Goal: Task Accomplishment & Management: Complete application form

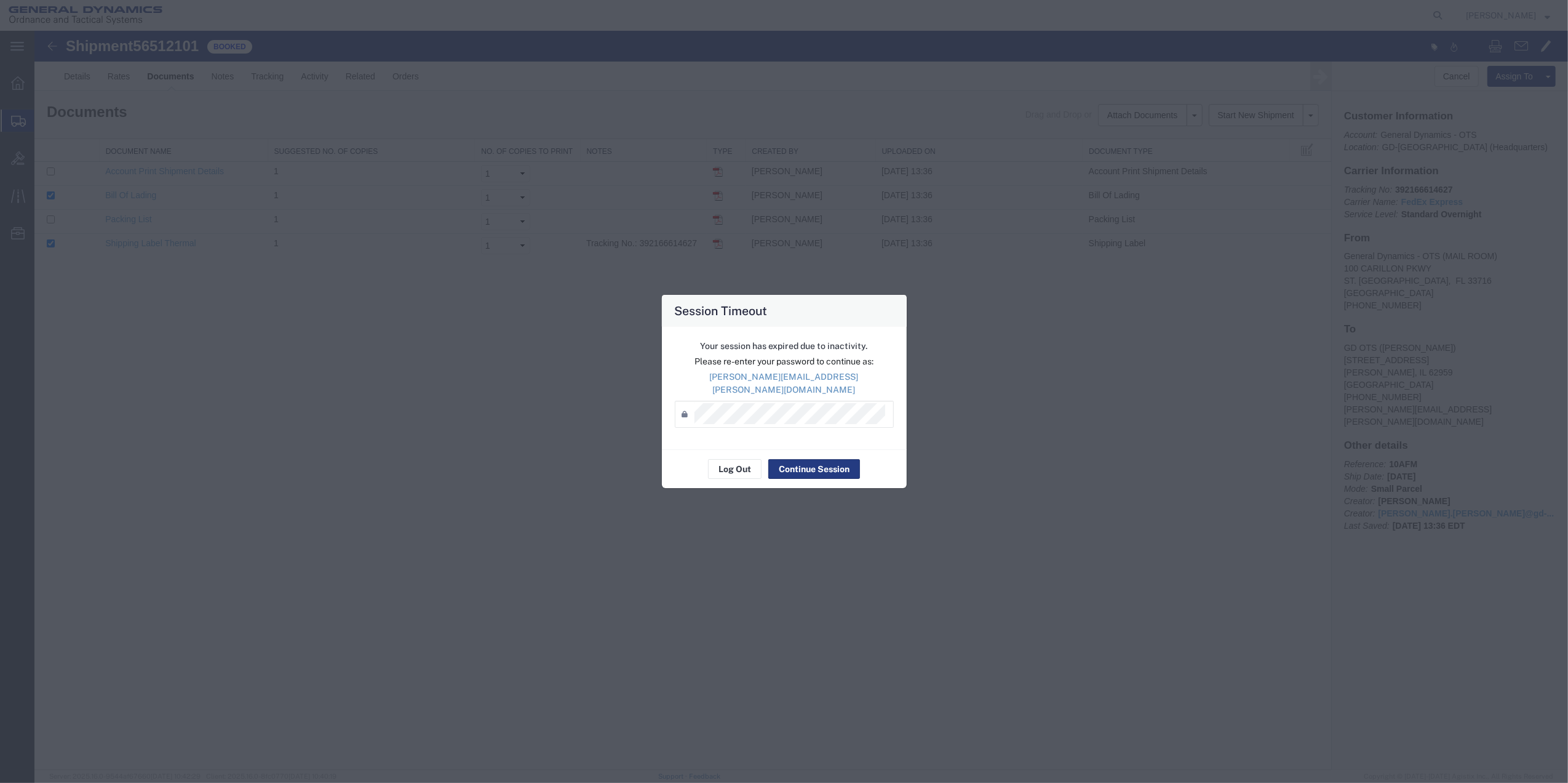
click at [802, 442] on div "Your session has expired due to inactivity. Please re-enter your password to co…" at bounding box center [784, 388] width 245 height 122
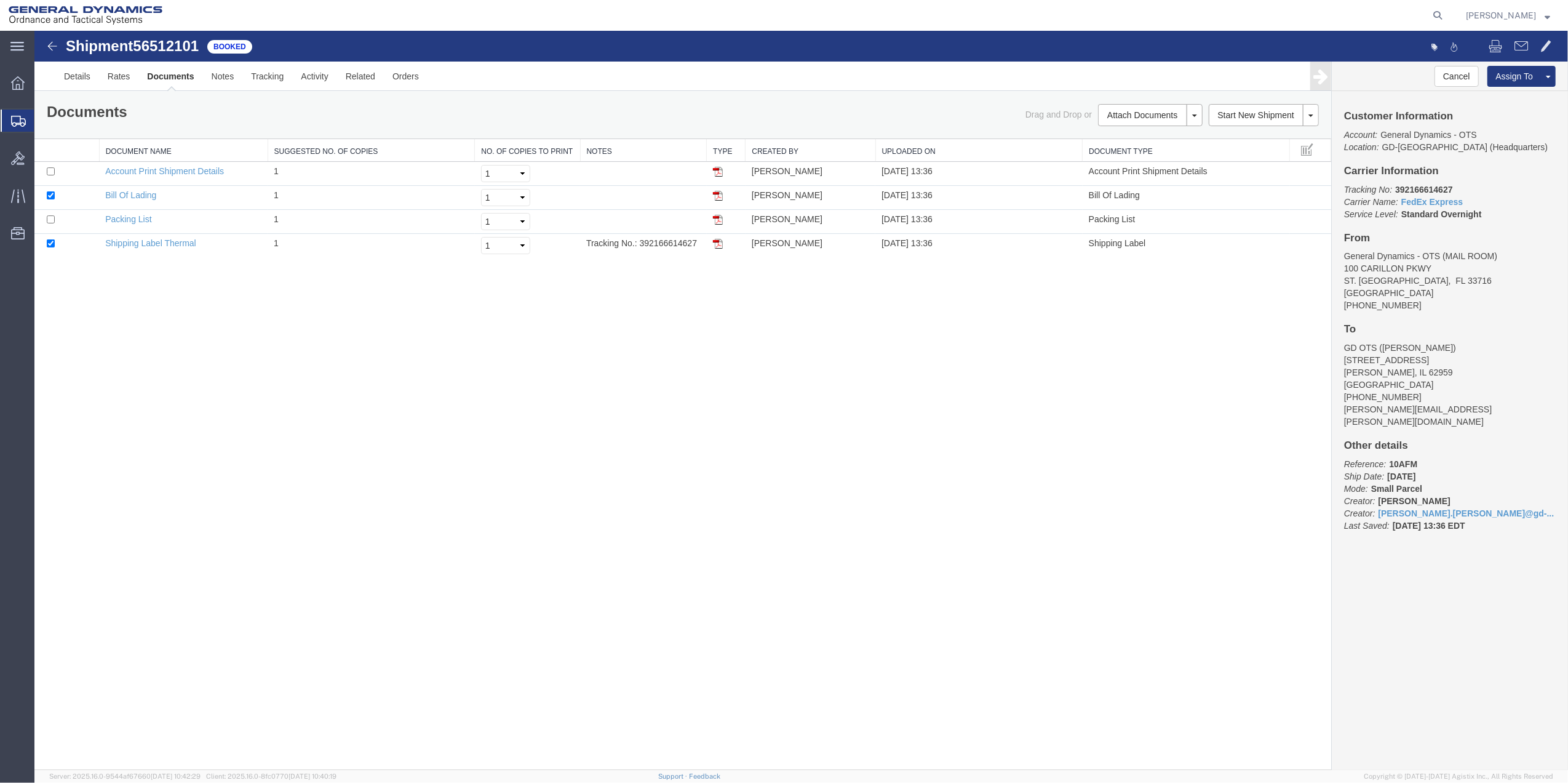
click at [0, 0] on span "Create Shipment" at bounding box center [0, 0] width 0 height 0
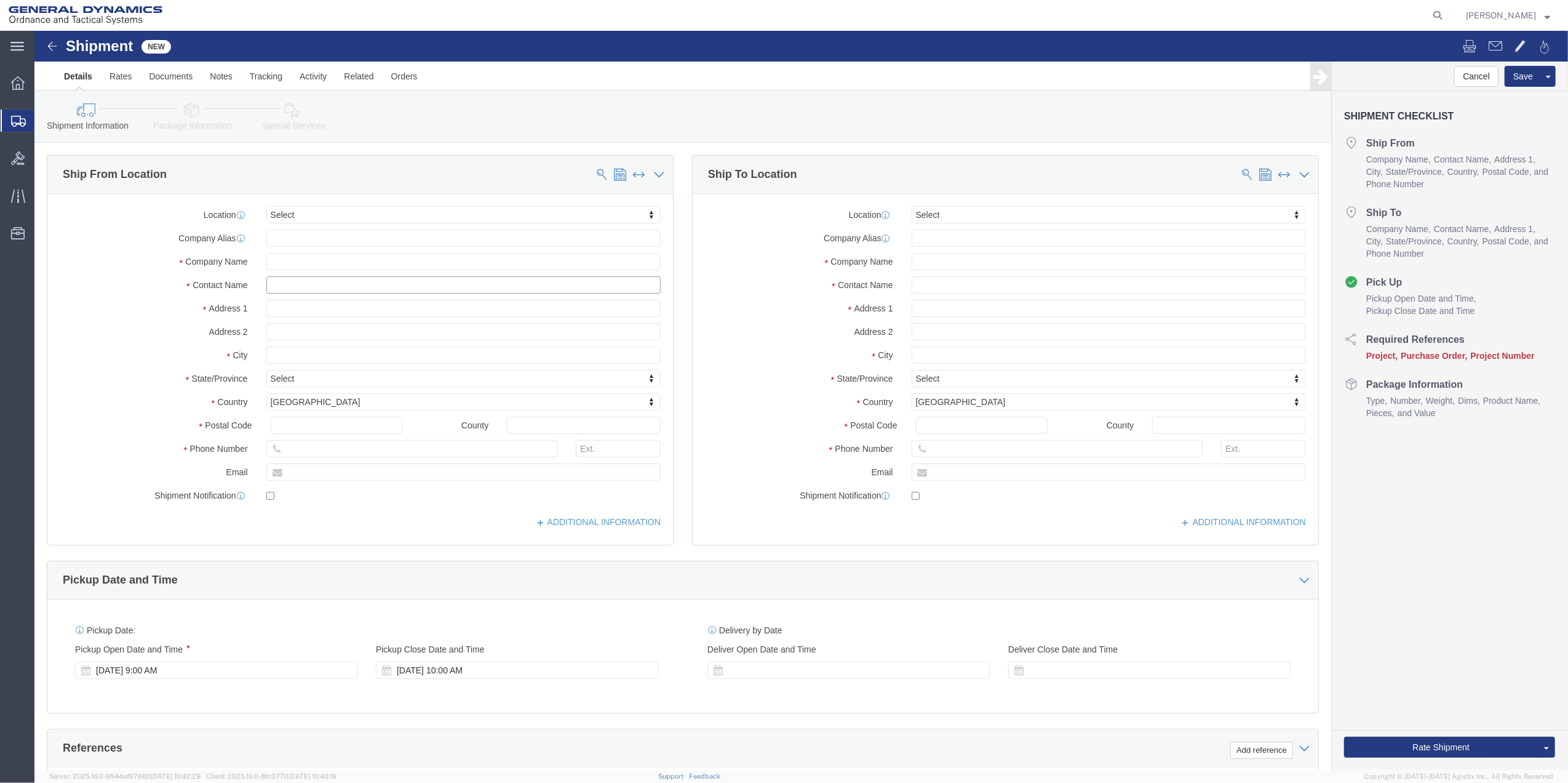
click input "text"
type input "mail ro"
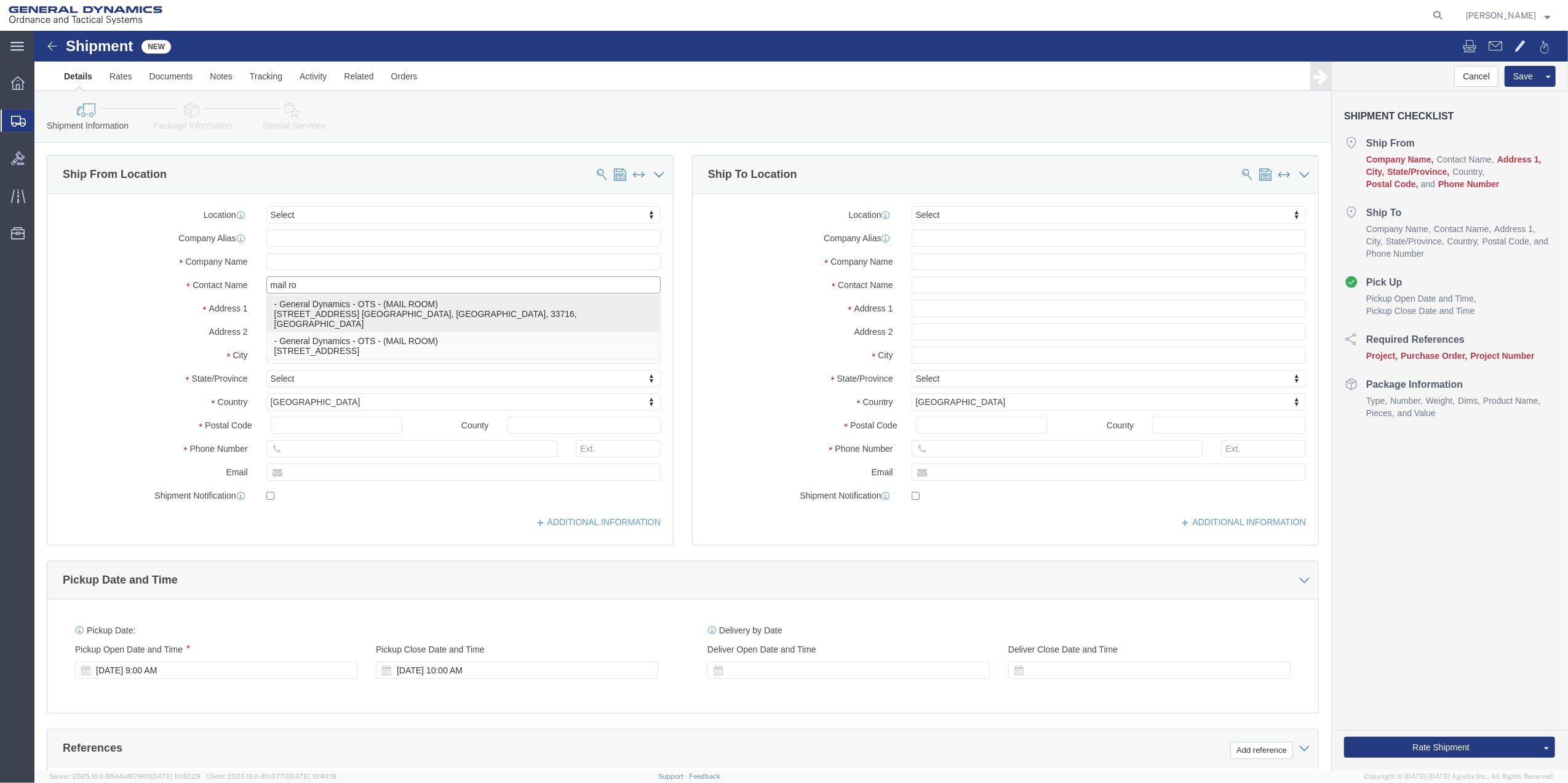
click p "- General Dynamics - OTS - (MAIL ROOM) [STREET_ADDRESS] [GEOGRAPHIC_DATA], [GEO…"
select select "FL"
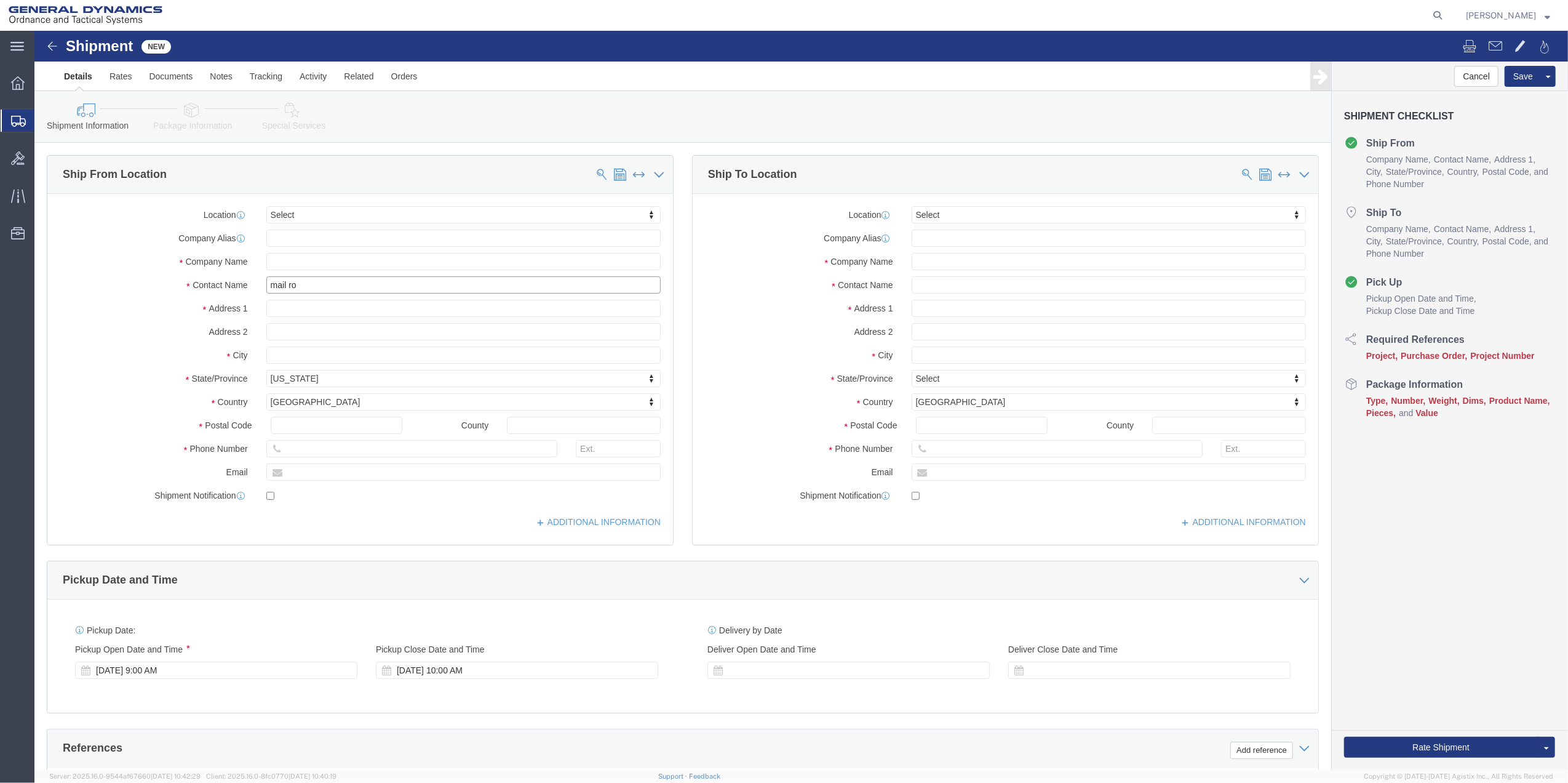
type input "MAIL ROOM"
click input "text"
type input "[PERSON_NAME]"
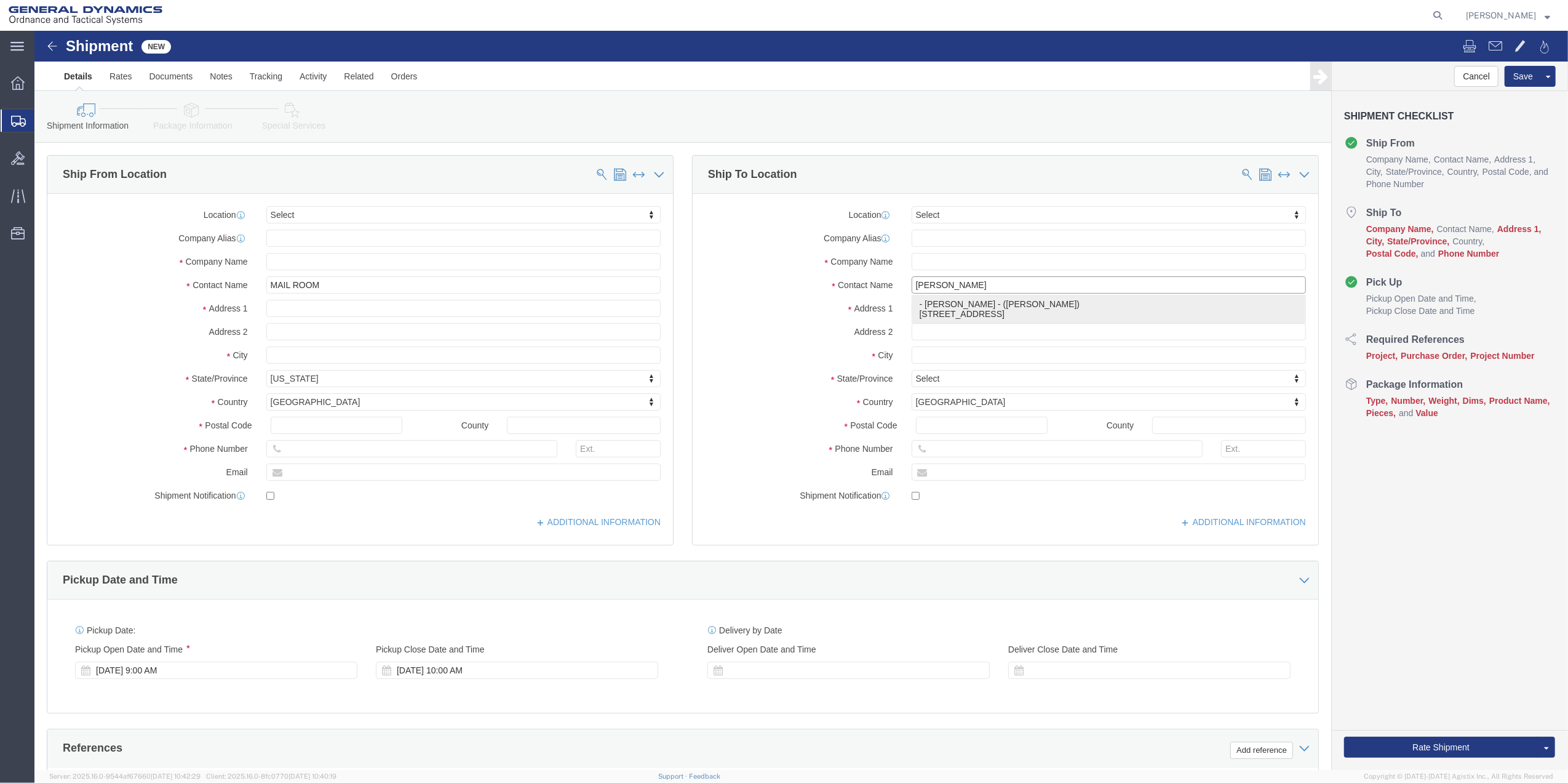
click p "- [PERSON_NAME] - ([PERSON_NAME]) [STREET_ADDRESS]"
select select "VA"
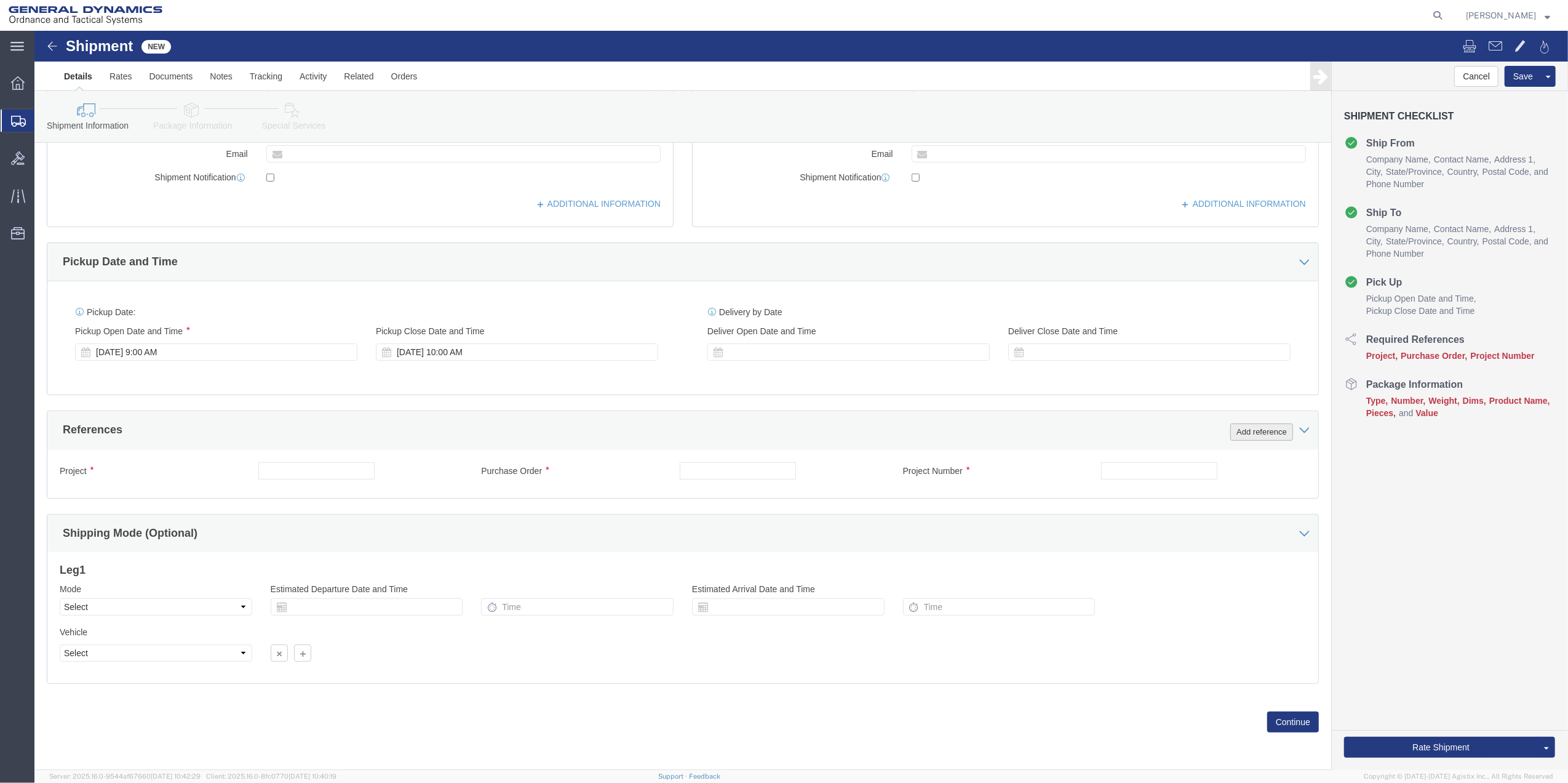
type input "[PERSON_NAME]"
click button "Add reference"
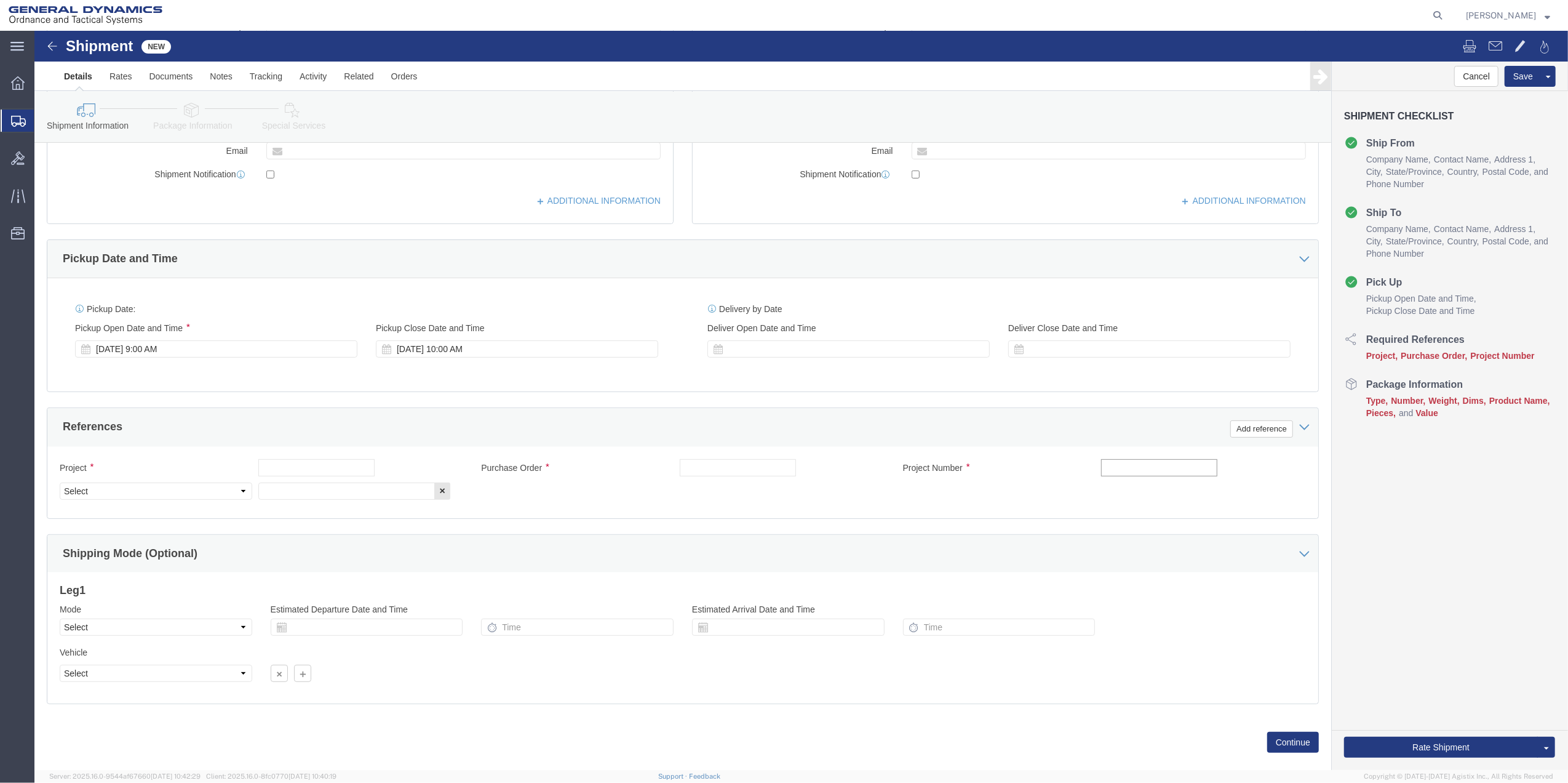
click input "text"
type input "10AFM"
click input "text"
paste input "10AFM"
type input "10AFM"
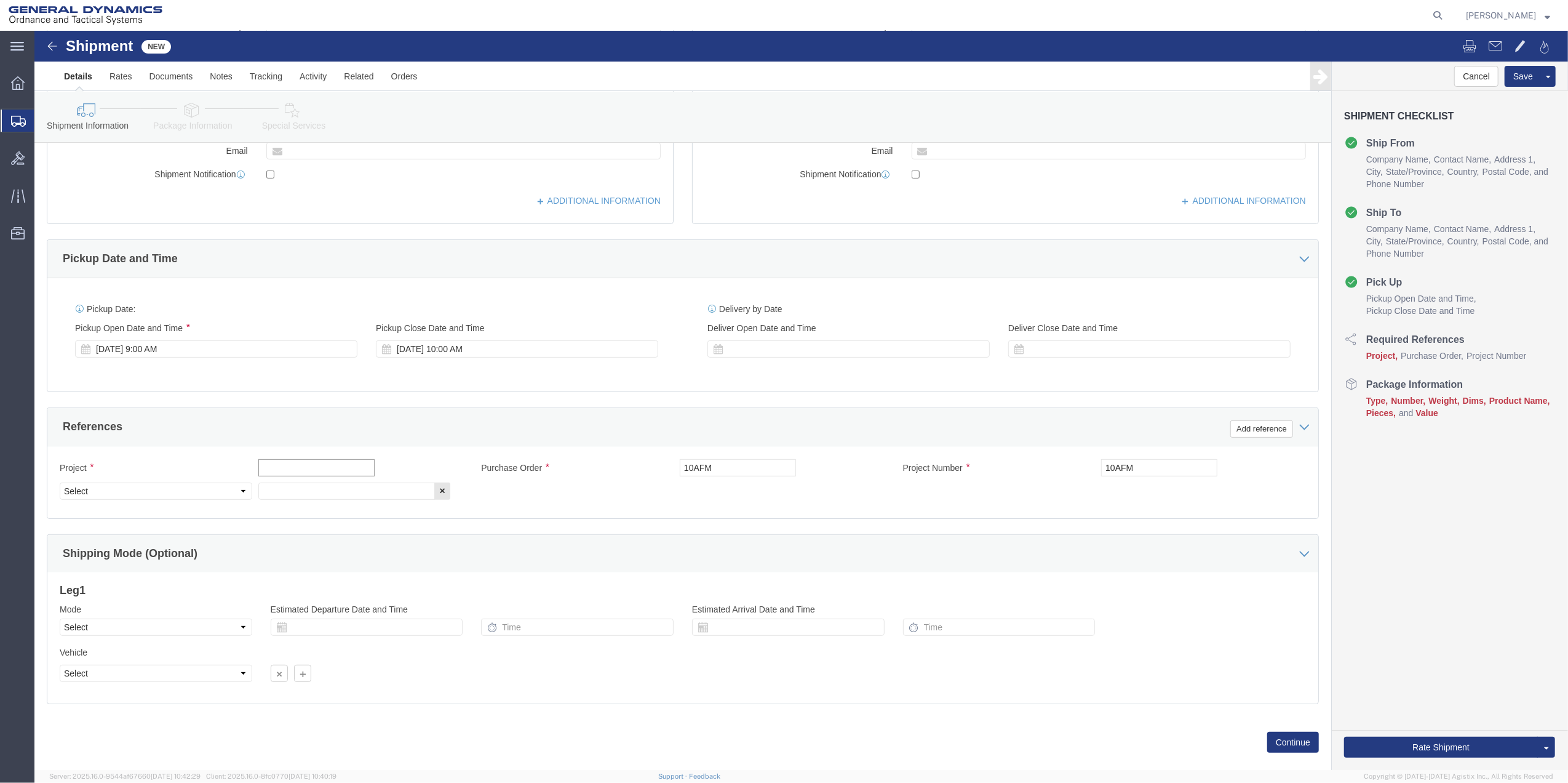
click input "text"
paste input "10AFM"
type input "10AFM"
drag, startPoint x: 281, startPoint y: 459, endPoint x: 274, endPoint y: 462, distance: 7.6
click input "text"
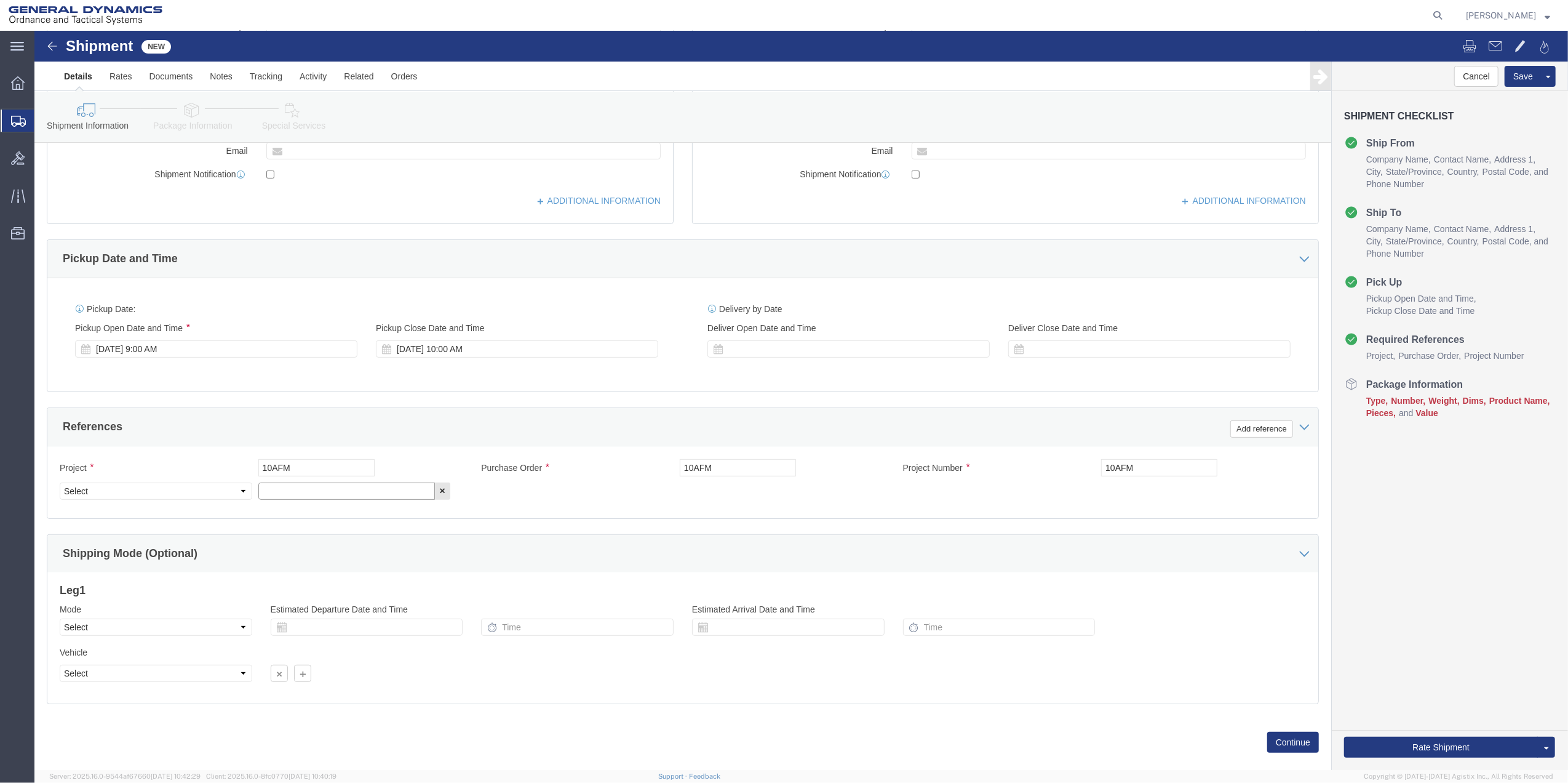
paste input "10AFM"
type input "10AFM"
drag, startPoint x: 175, startPoint y: 465, endPoint x: 169, endPoint y: 460, distance: 7.8
click select "Select Account Type Activity ID Airline Appointment Number ASN Batch Request # …"
select select "DEPT"
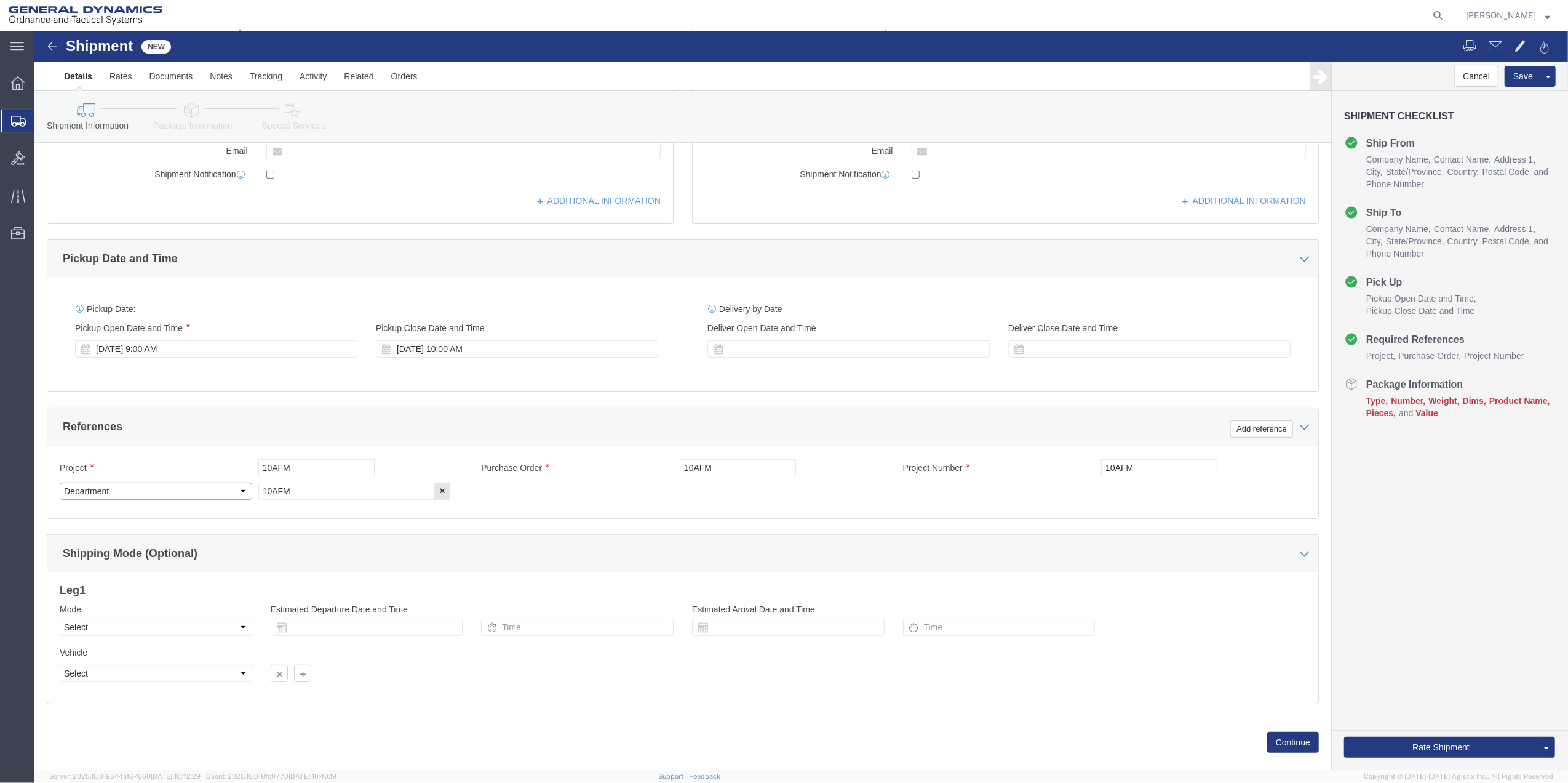
click select "Select Account Type Activity ID Airline Appointment Number ASN Batch Request # …"
click div "Shipment Information Package Information Special Services"
click icon
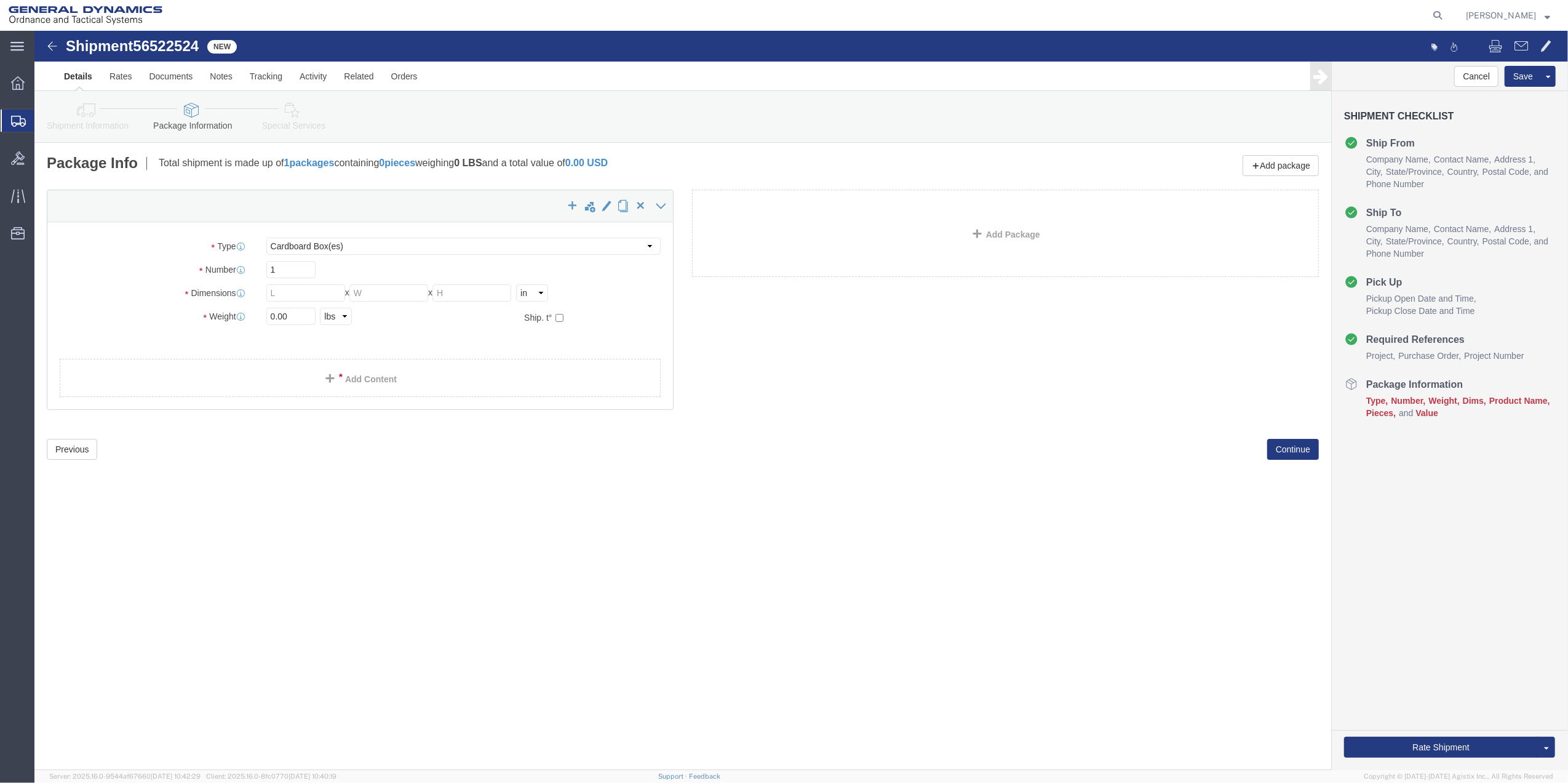
click div "x Package Type Select Bale(s) Basket(s) Bolt(s) Bottle(s) Buckets Bulk Bundle(s…"
click div
click div "Package Type Select Bale(s) Basket(s) Bolt(s) Bottle(s) Buckets Bulk Bundle(s) …"
click select "Select Bale(s) Basket(s) Bolt(s) Bottle(s) Buckets Bulk Bundle(s) Can(s) Cardbo…"
select select "ENV"
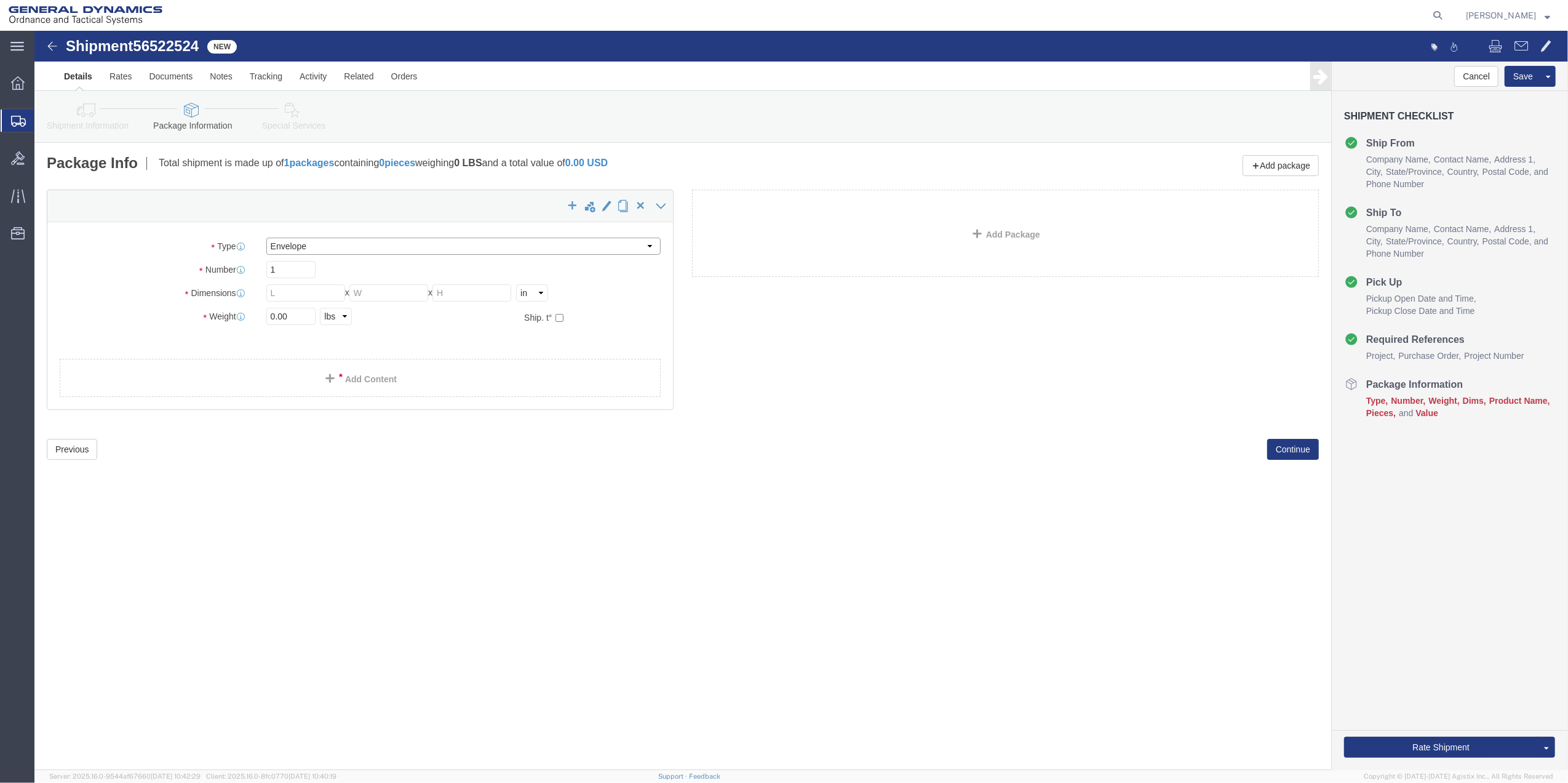
click select "Select Bale(s) Basket(s) Bolt(s) Bottle(s) Buckets Bulk Bundle(s) Can(s) Cardbo…"
type input "9.50"
type input "12.50"
type input "0.25"
type input "1"
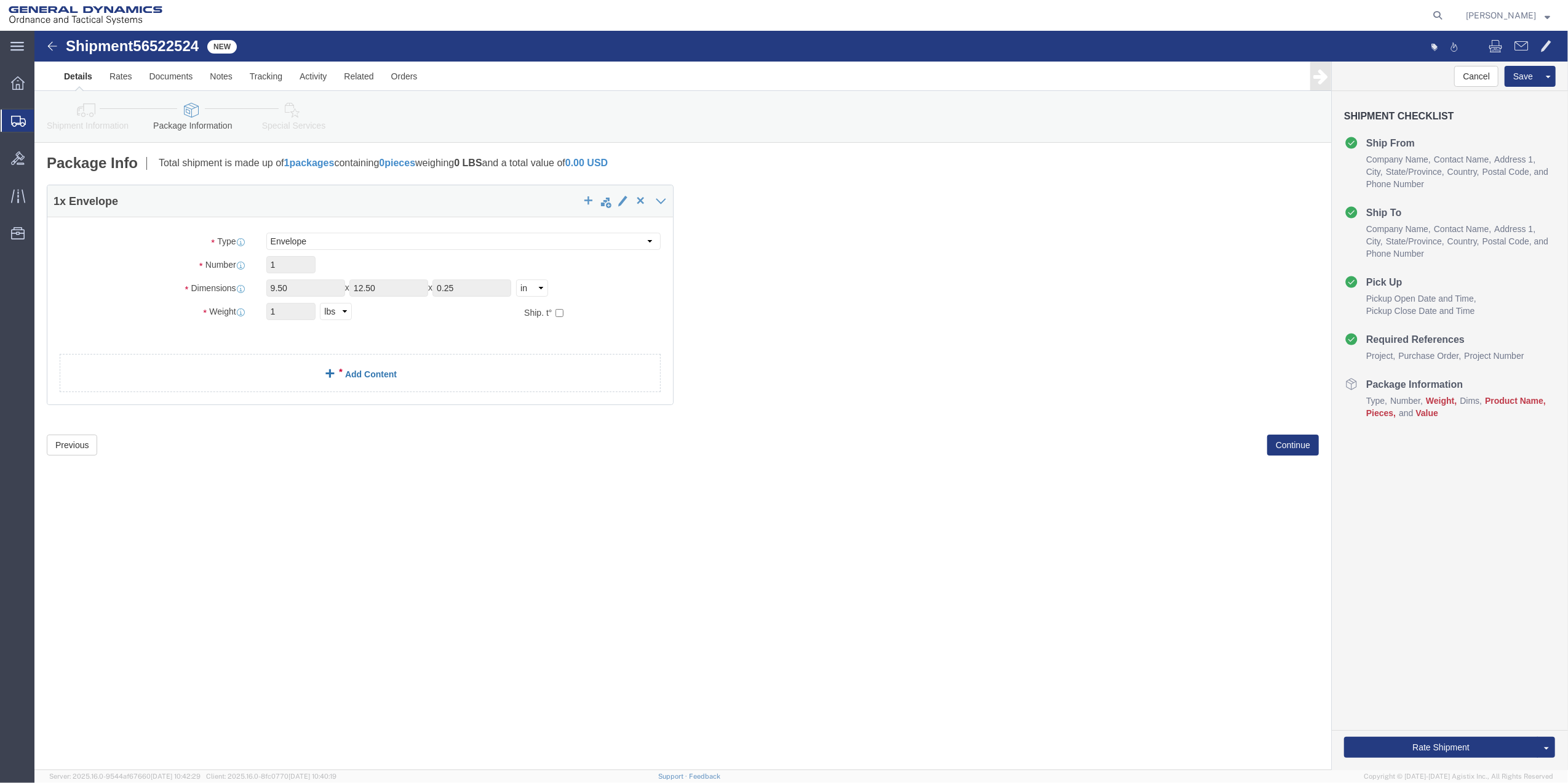
click link "Add Content"
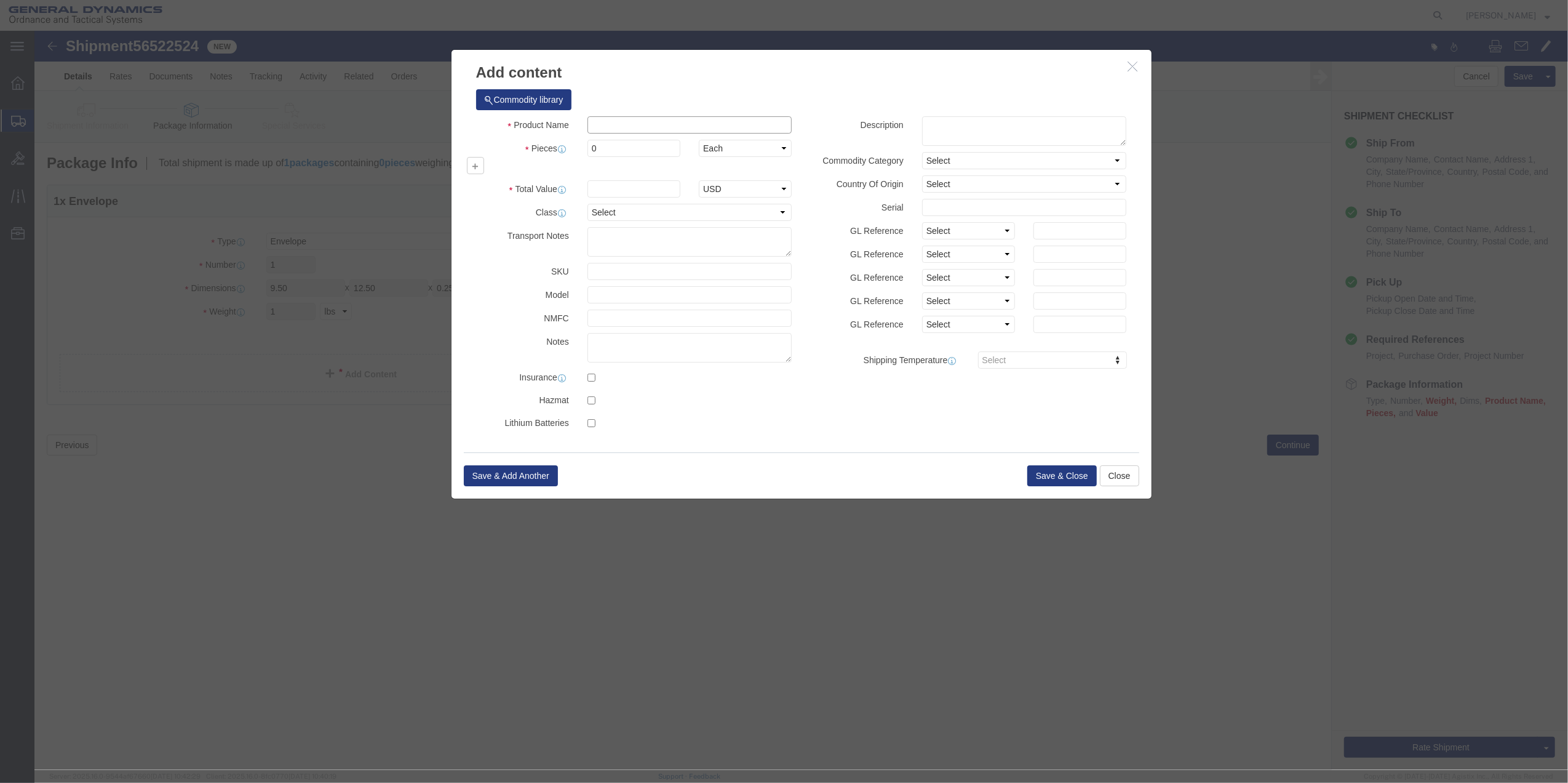
click input "text"
type input "MISC"
type input "100"
select select "US"
click input "0"
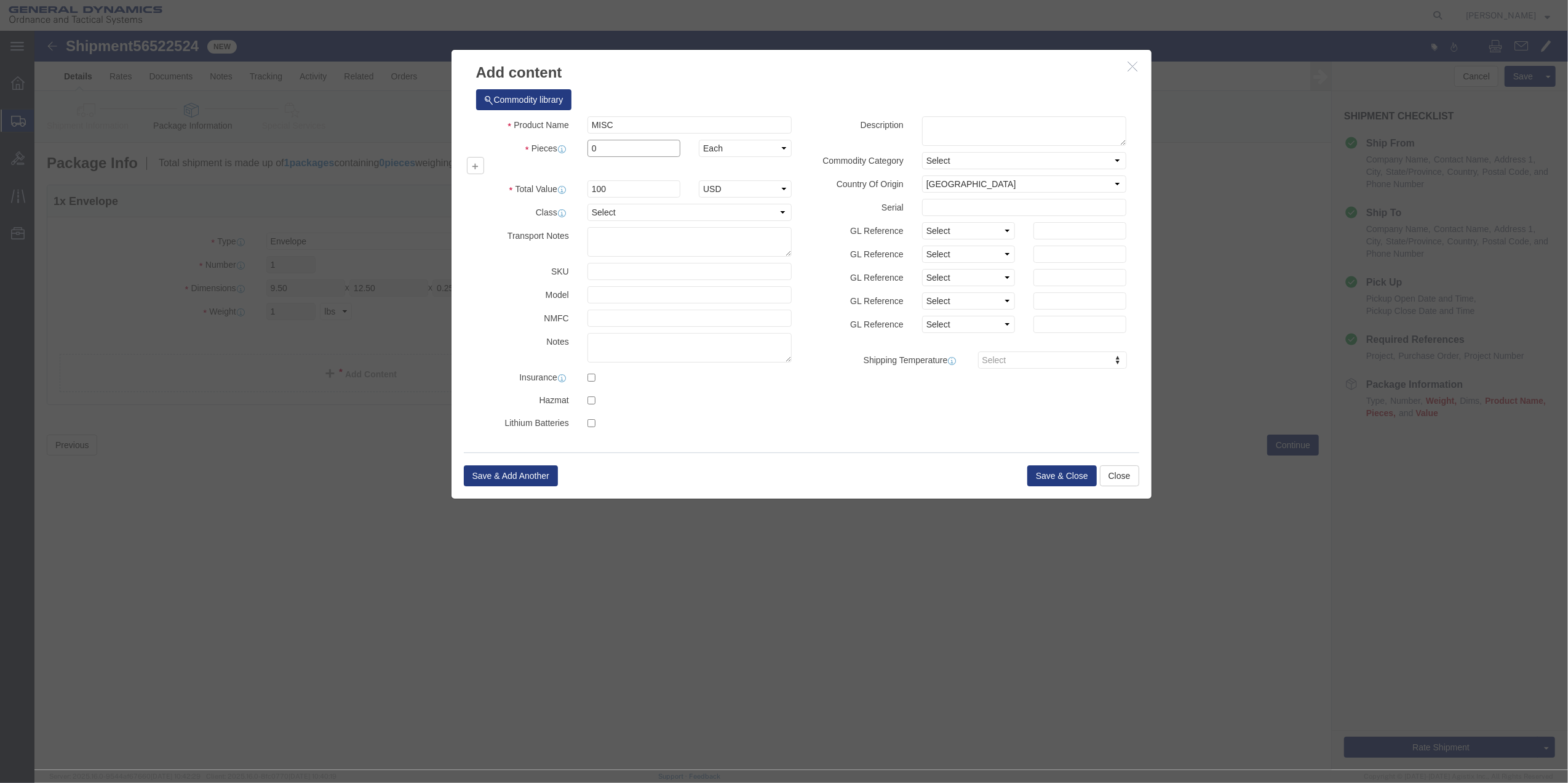
type input "01"
click select "Select 50 55 60 65 70 85 92.5 100 125 175 250 300 400"
select select "70"
click select "Select 50 55 60 65 70 85 92.5 100 125 175 250 300 400"
click button "Save & Close"
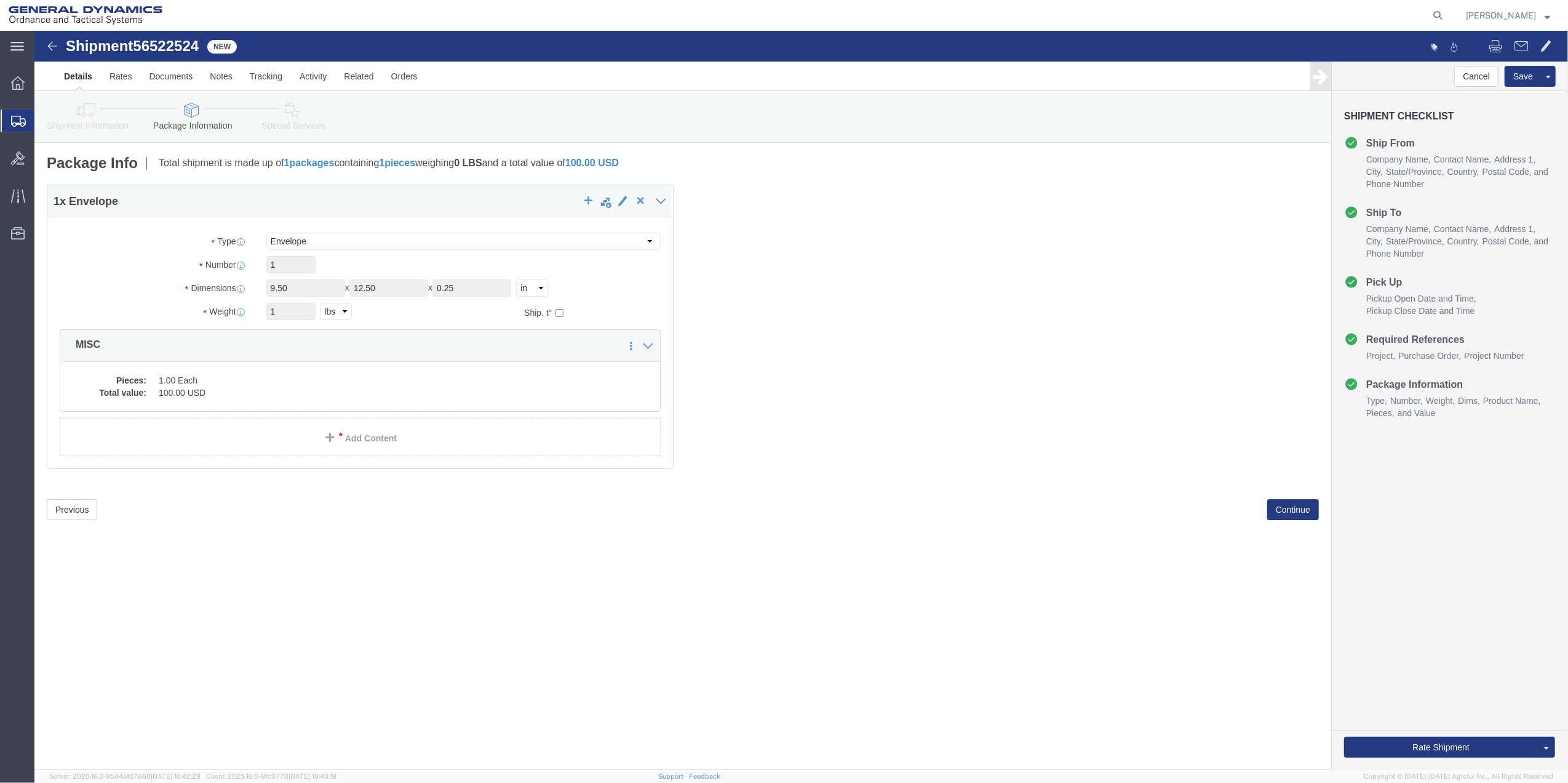
click icon
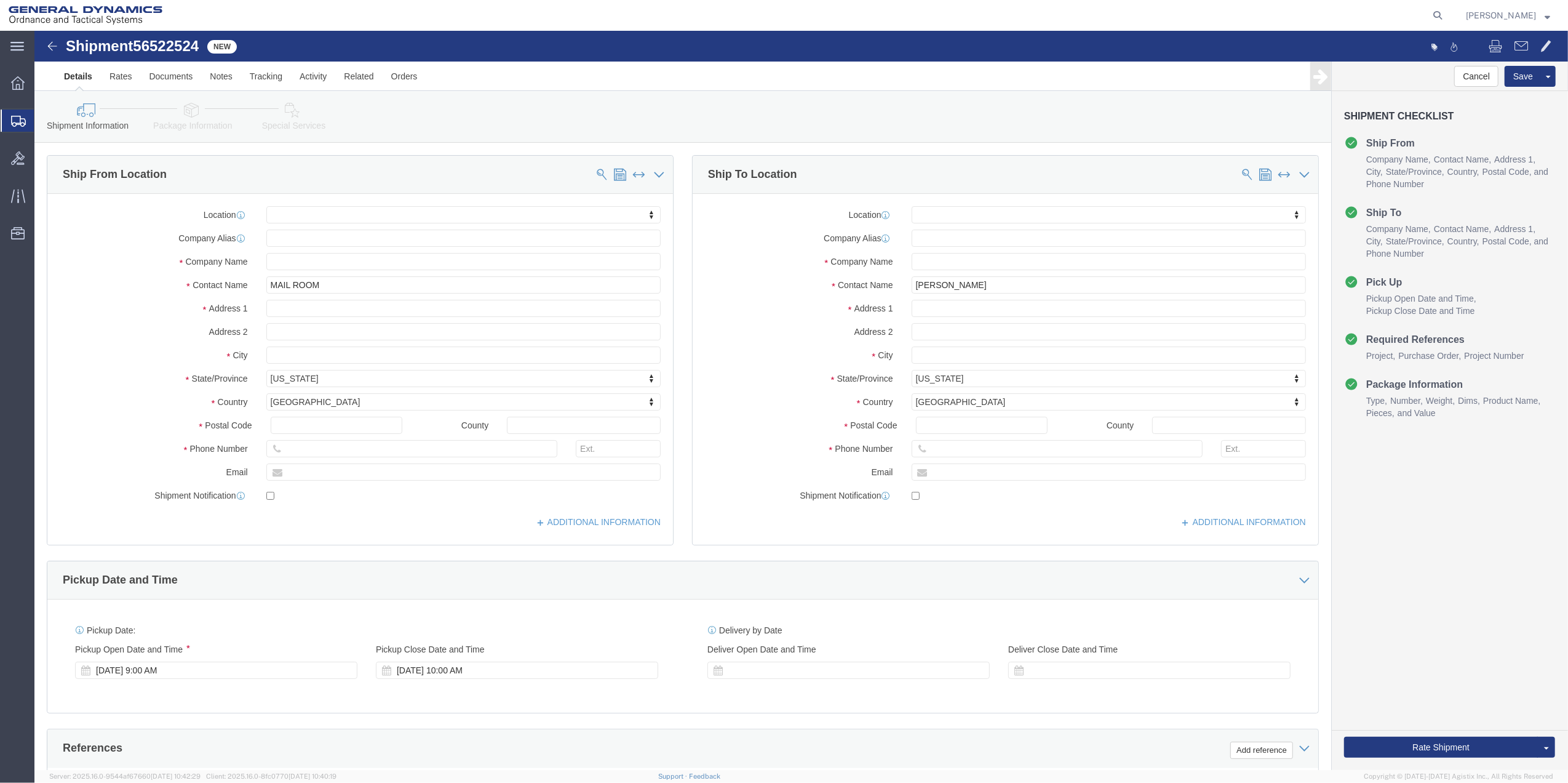
click link "Package Information"
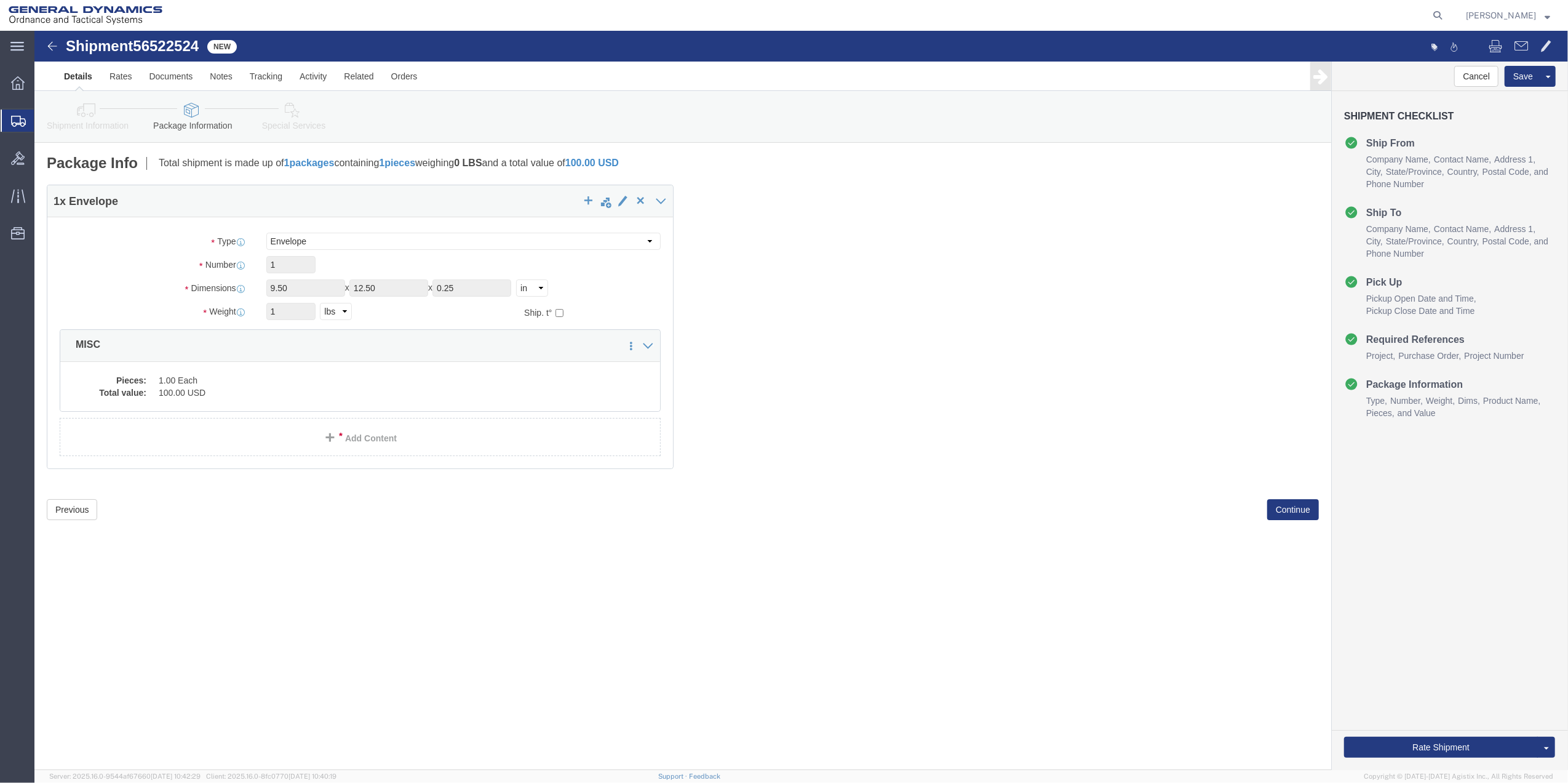
click icon
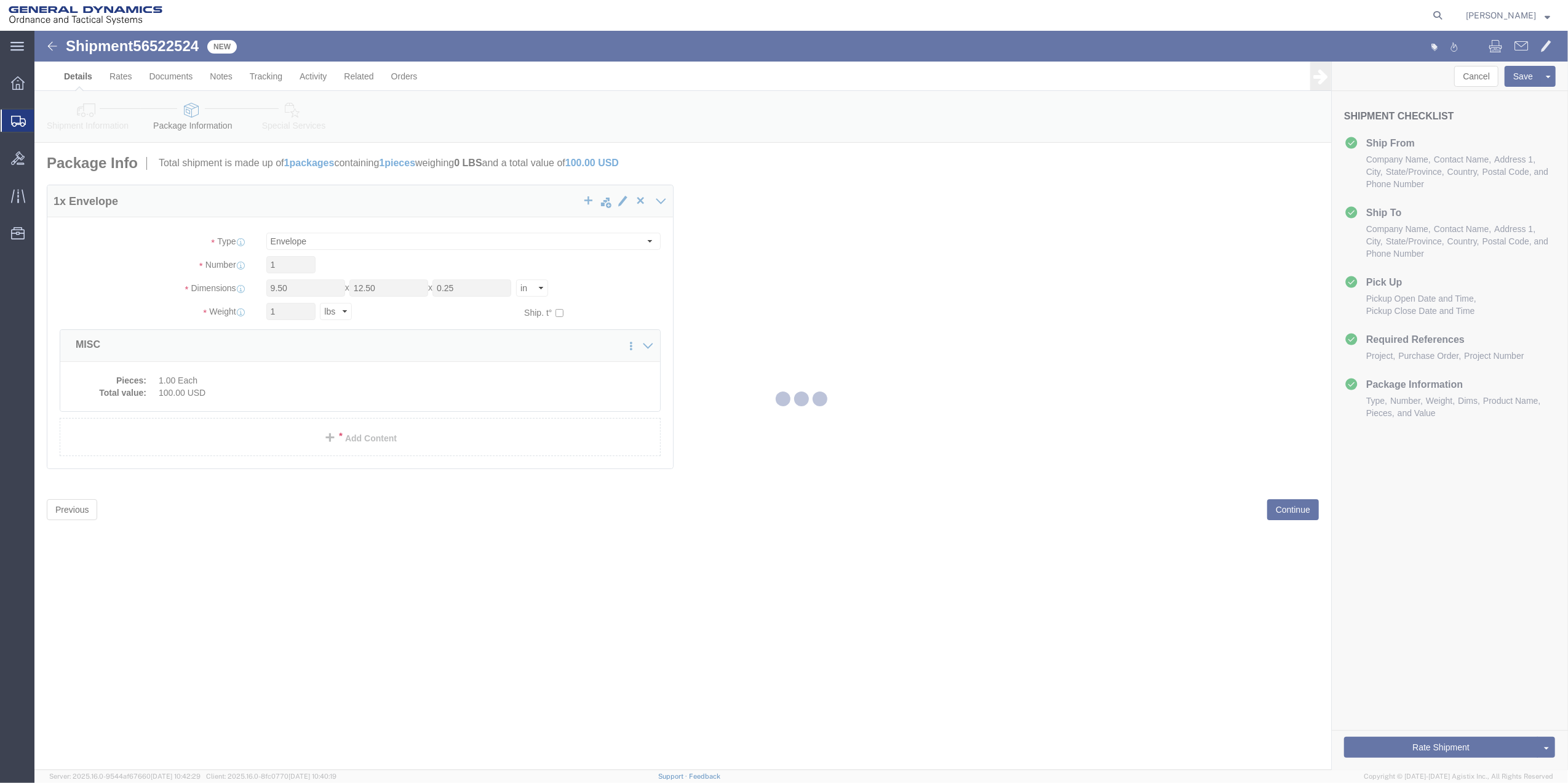
select select
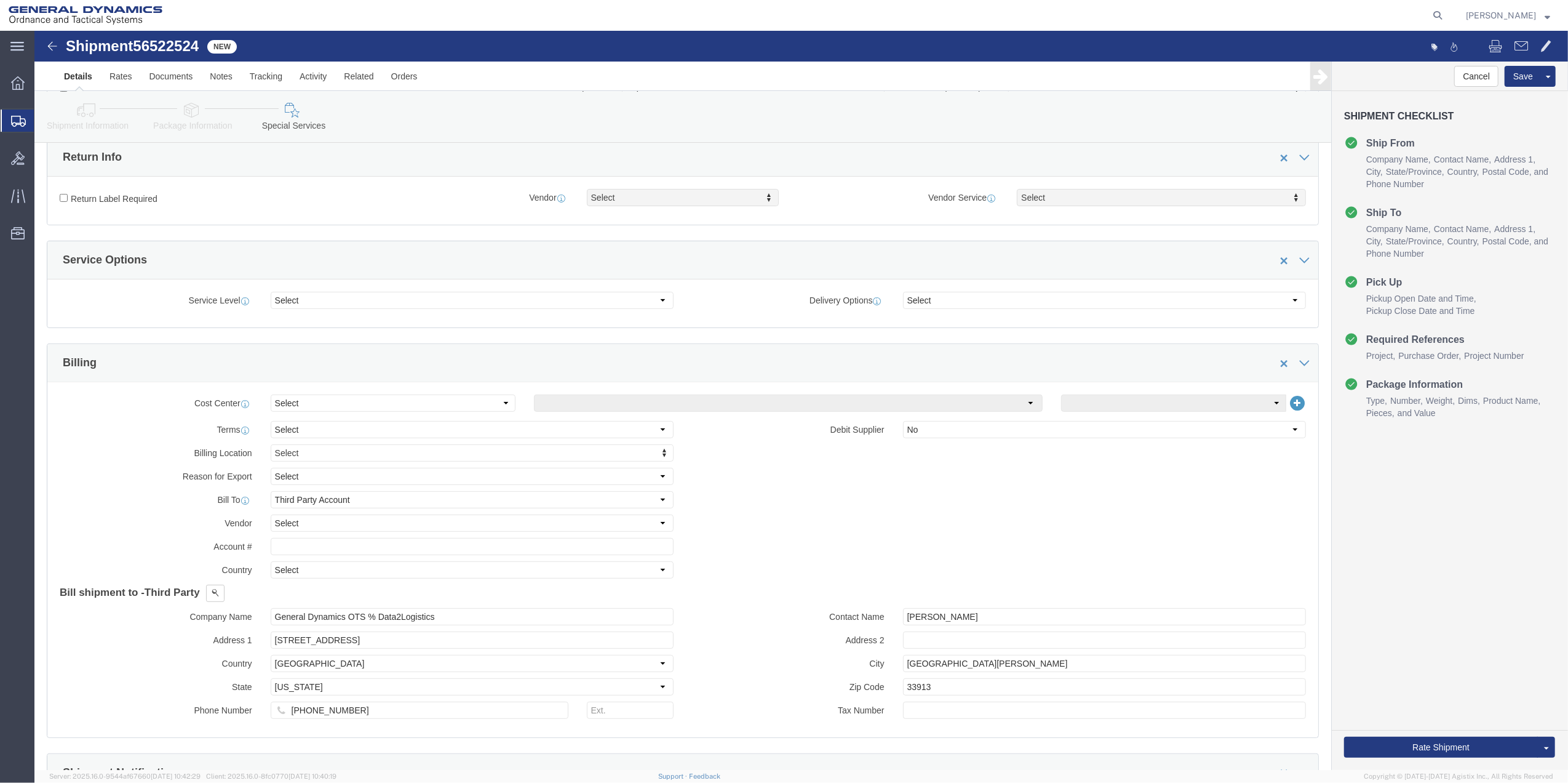
scroll to position [328, 0]
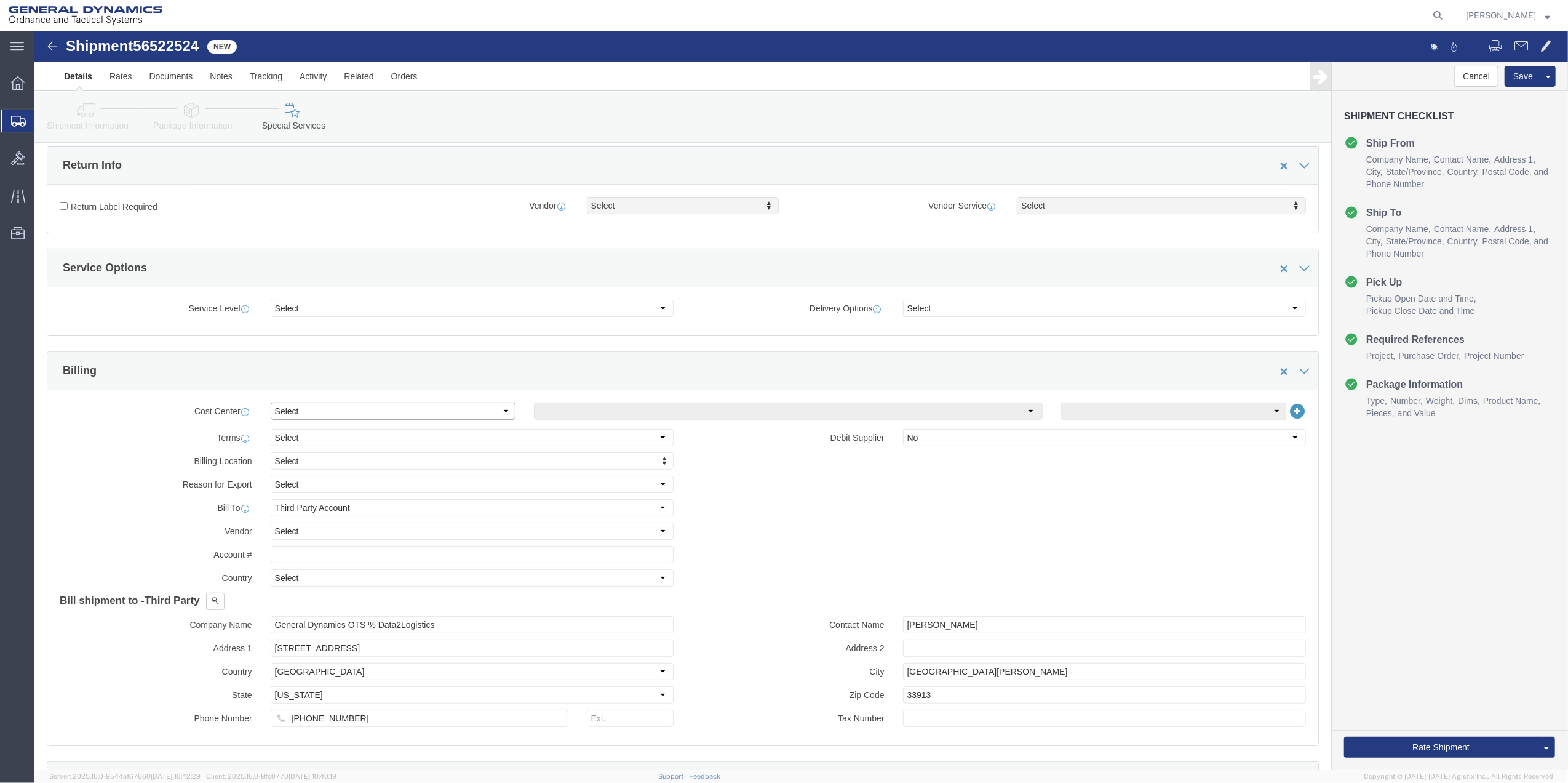
drag, startPoint x: 311, startPoint y: 378, endPoint x: 310, endPoint y: 386, distance: 8.1
click select "Select Buyer Cost Center Department Operations Number Order Number Sales Person"
select select "DEPARTMENT"
click select "Select Buyer Cost Center Department Operations Number Order Number Sales Person"
click select "Select [GEOGRAPHIC_DATA] [GEOGRAPHIC_DATA] [GEOGRAPHIC_DATA] [GEOGRAPHIC_DATA] …"
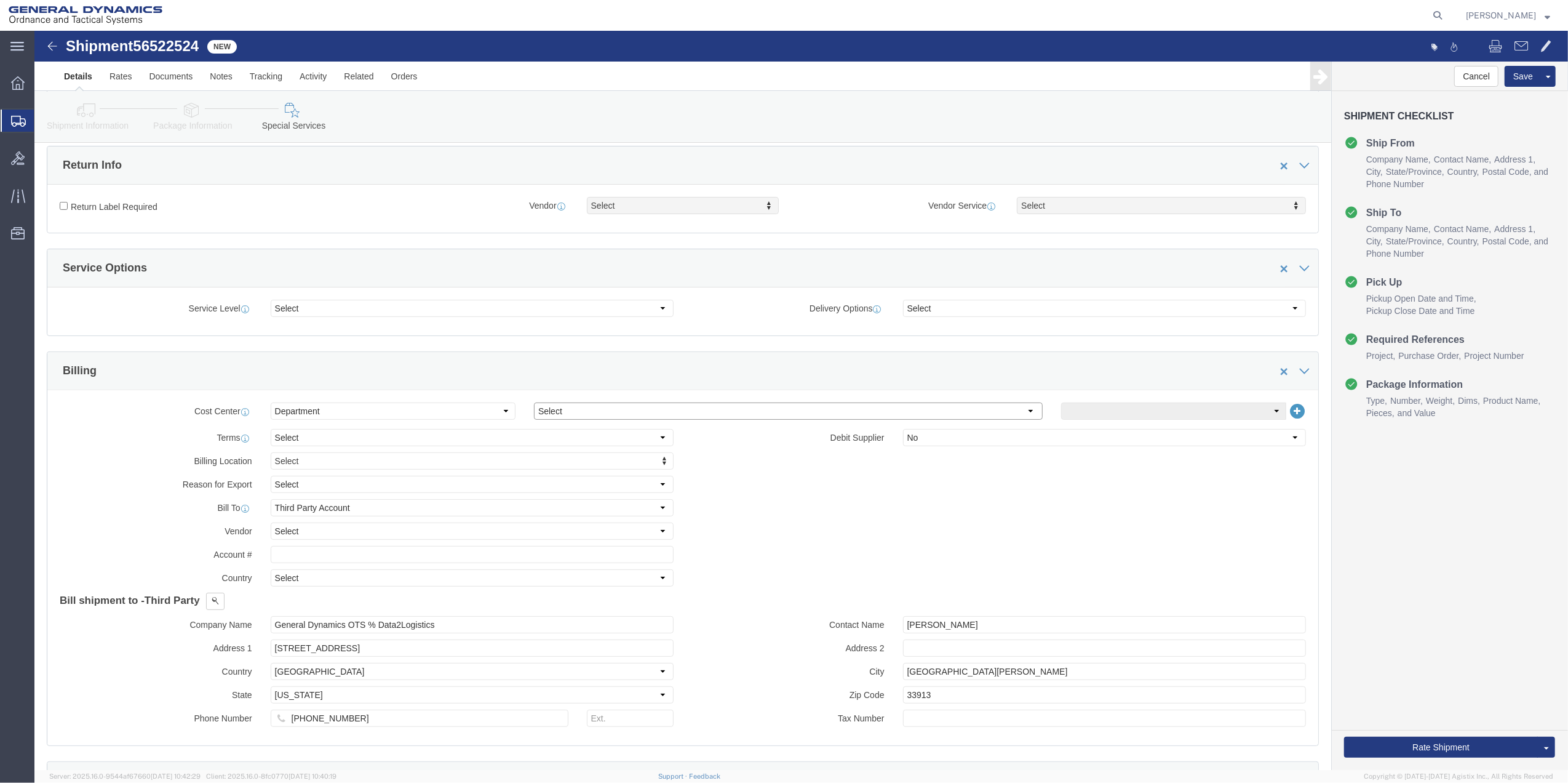
select select "1763983"
click select "Select [GEOGRAPHIC_DATA] [GEOGRAPHIC_DATA] [GEOGRAPHIC_DATA] [GEOGRAPHIC_DATA] …"
click select "Select 10AFM 10GAG 10GAH 10GFL 10GFO 10GIE 10GIS 30MABS St [PERSON_NAME] Program"
select select "214681"
click select "Select 10AFM 10GAG 10GAH 10GFL 10GFO 10GIE 10GIS 30MABS St [PERSON_NAME] Program"
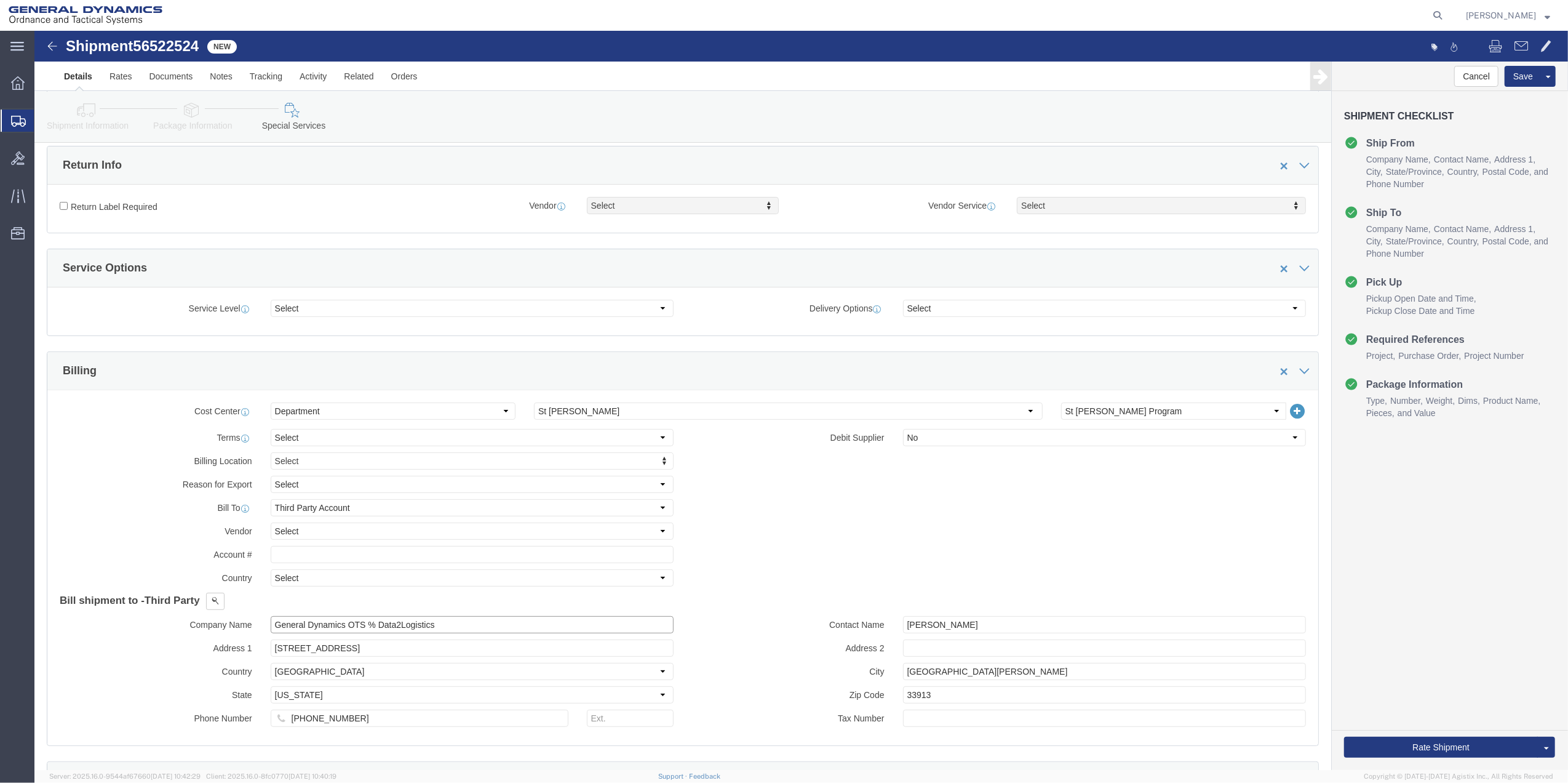
click input "General Dynamics OTS % Data2Logistics"
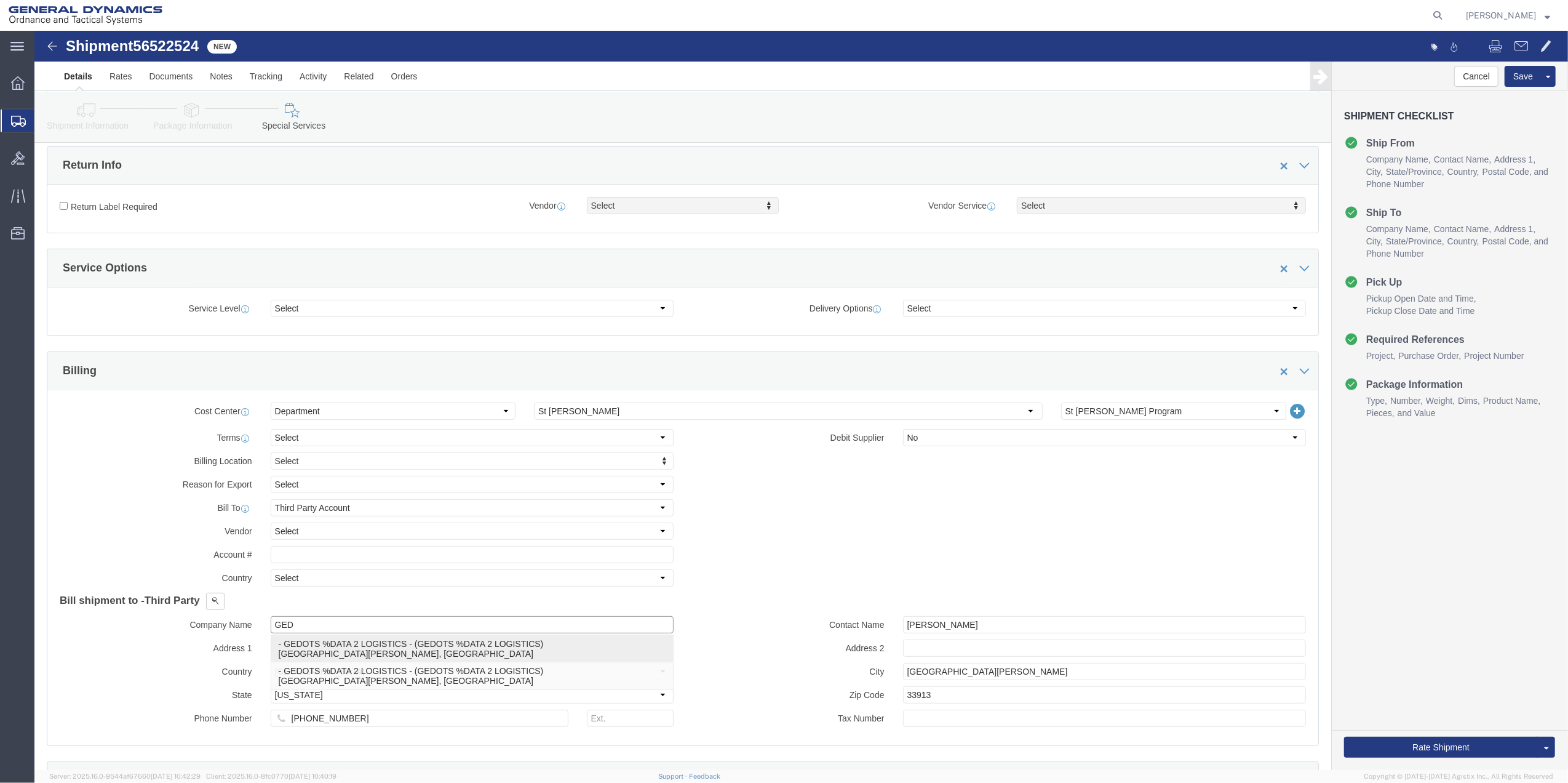
click p "- GEDOTS %DATA 2 LOGISTICS - (GEDOTS %DATA 2 LOGISTICS) [GEOGRAPHIC_DATA][PERSO…"
type input "GEDOTS %DATA 2 LOGISTICS"
type input "PO BOX 61050"
type input "GEDOTS %DATA 2 LOGISTICS"
type input "FORT [PERSON_NAME]"
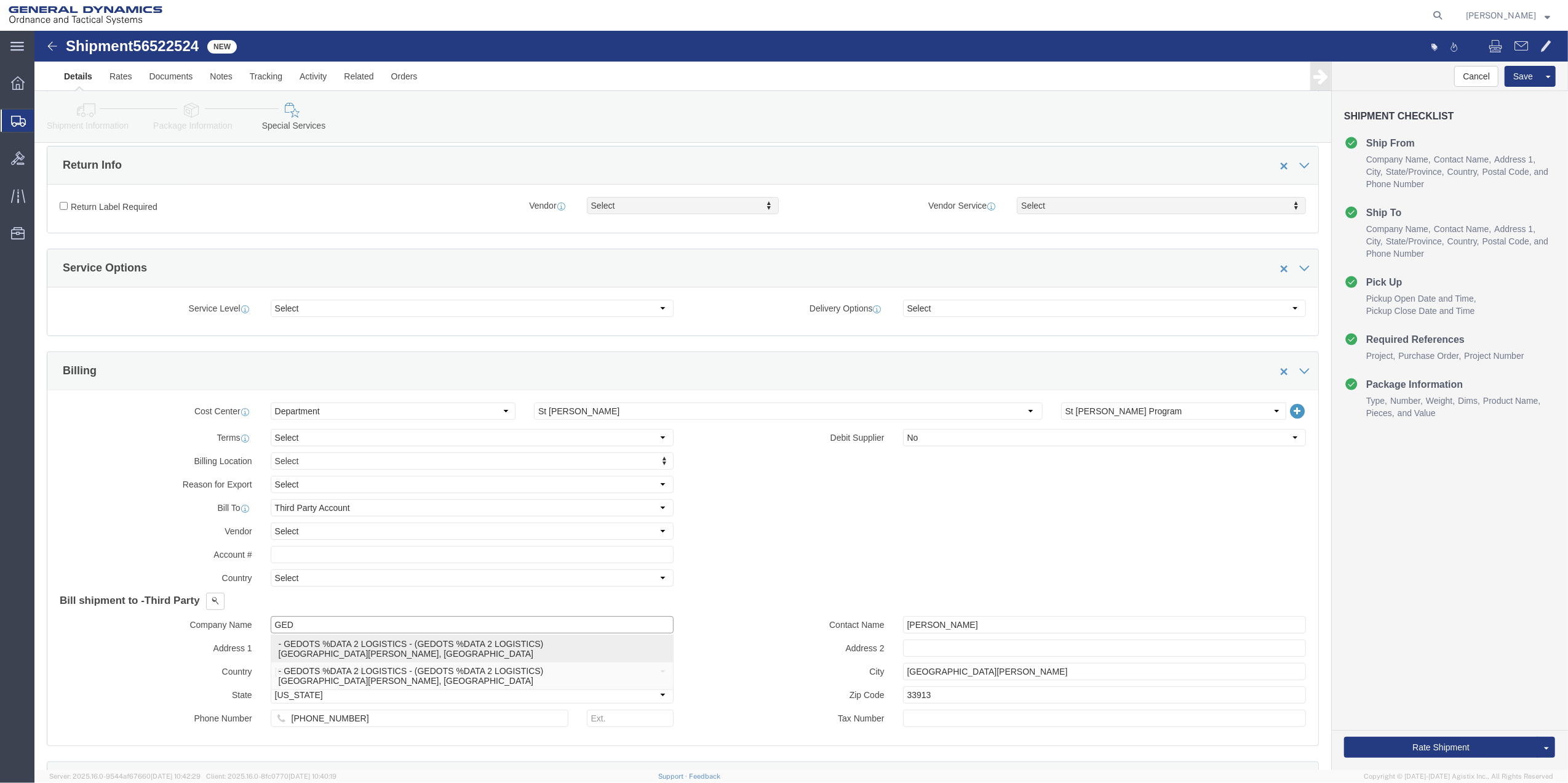
type input "33906"
select select "FL"
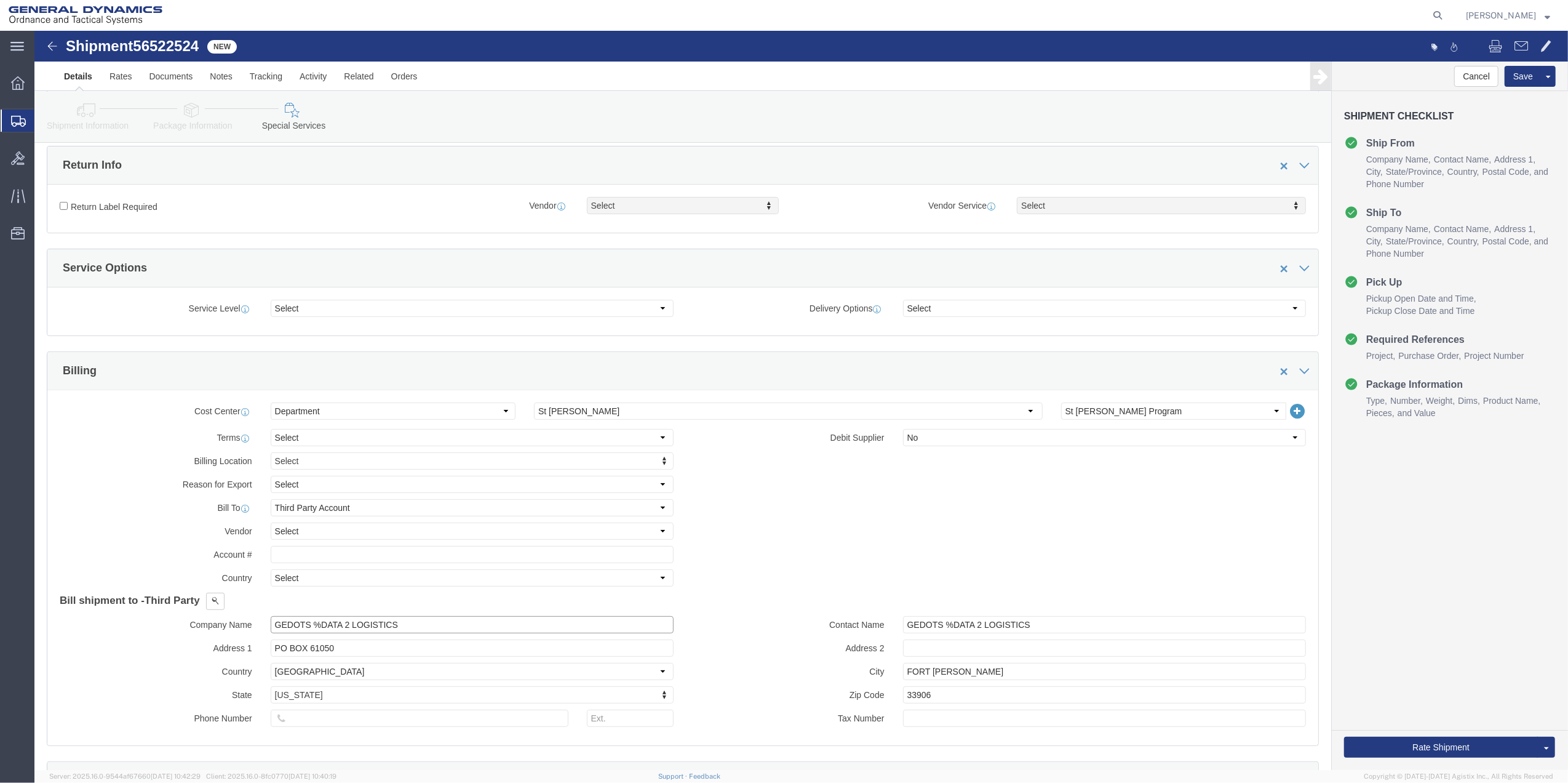
type input "GEDOTS %DATA 2 LOGISTICS"
click div "Rate Shipment Send To Bid Rate And Send To Bid"
click button "Rate Shipment"
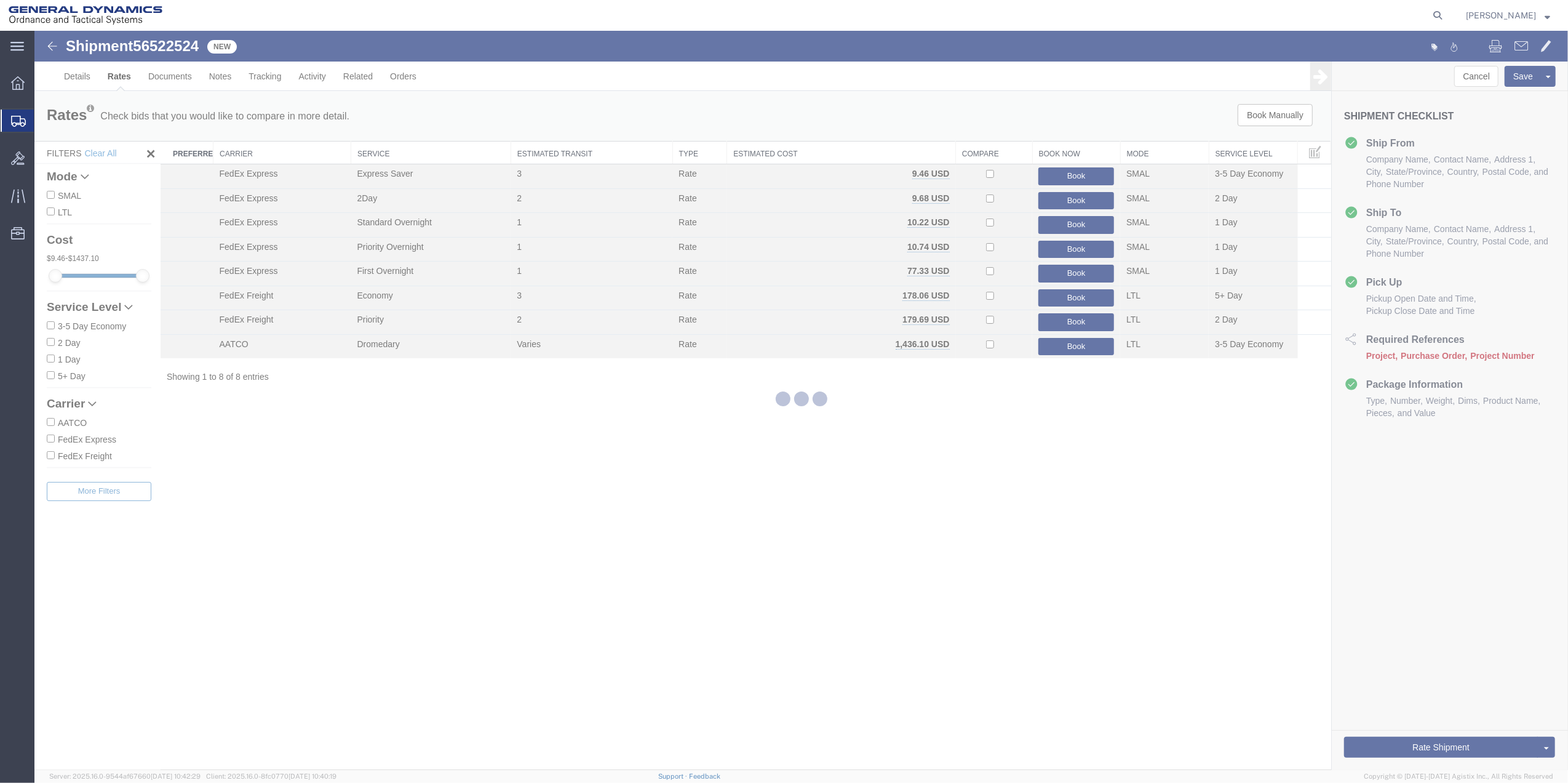
scroll to position [0, 0]
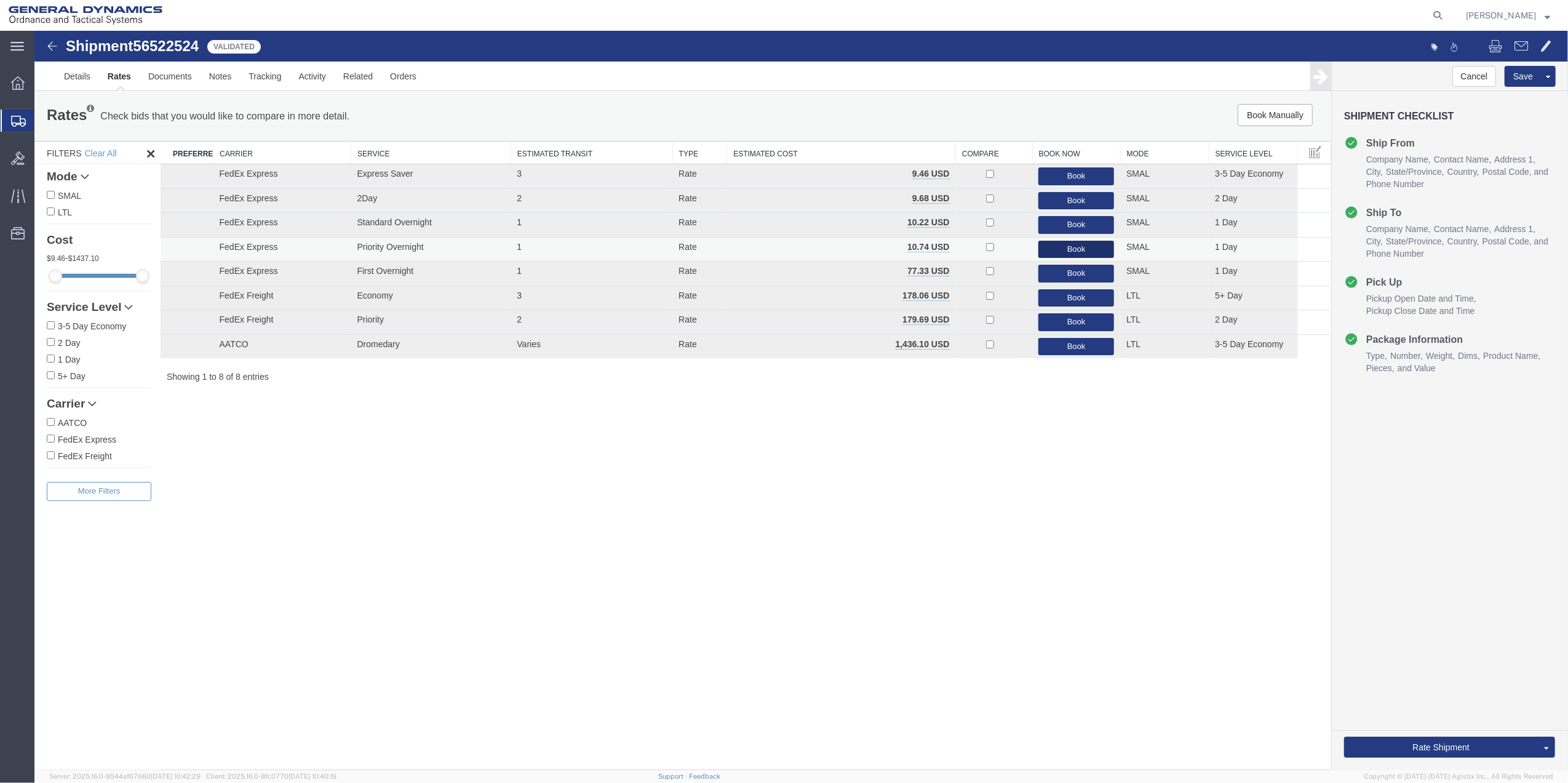
click at [1073, 252] on button "Book" at bounding box center [1076, 249] width 76 height 18
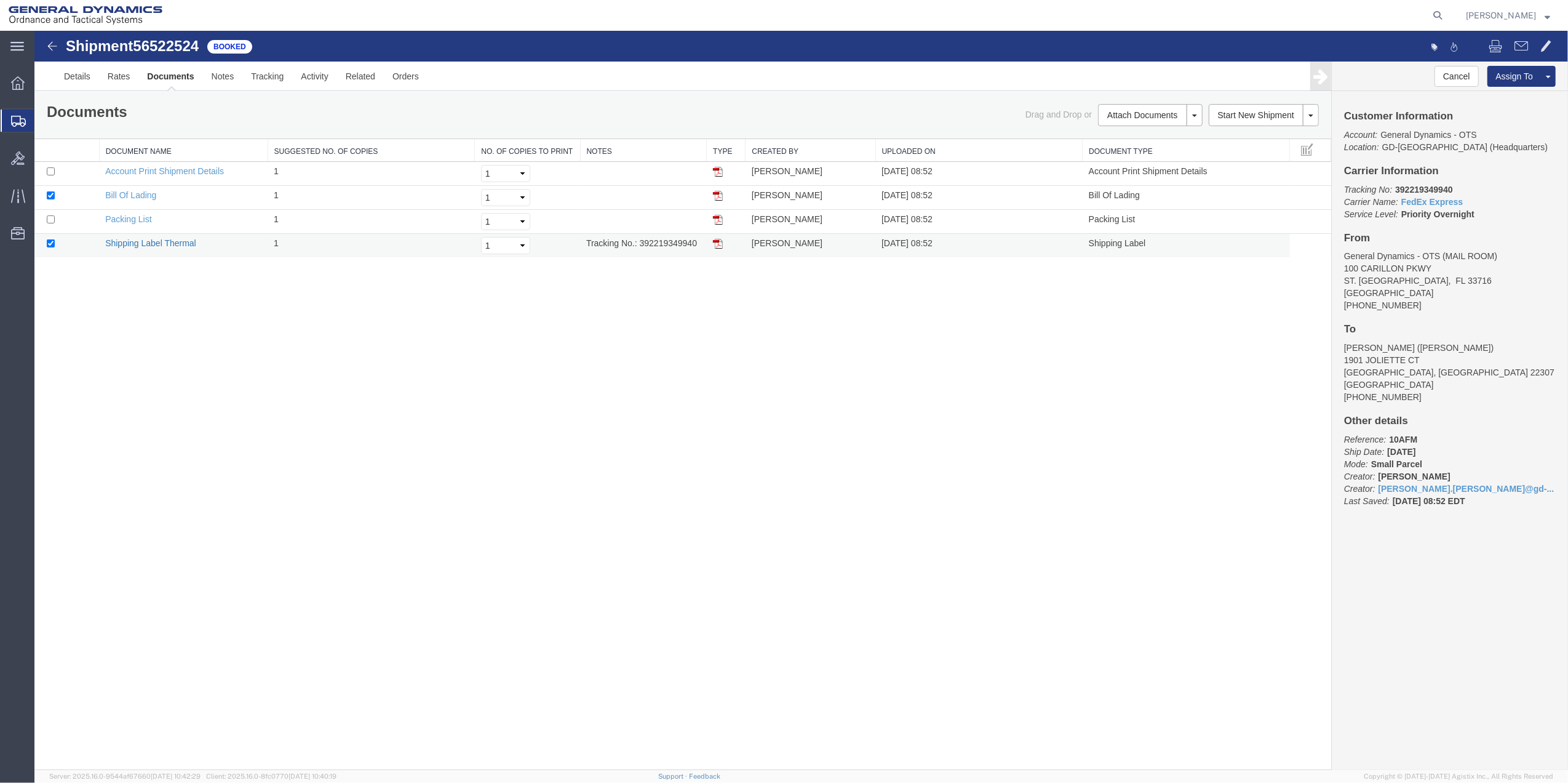
click at [172, 241] on link "Shipping Label Thermal" at bounding box center [151, 243] width 91 height 10
click at [0, 0] on span "Create Shipment" at bounding box center [0, 0] width 0 height 0
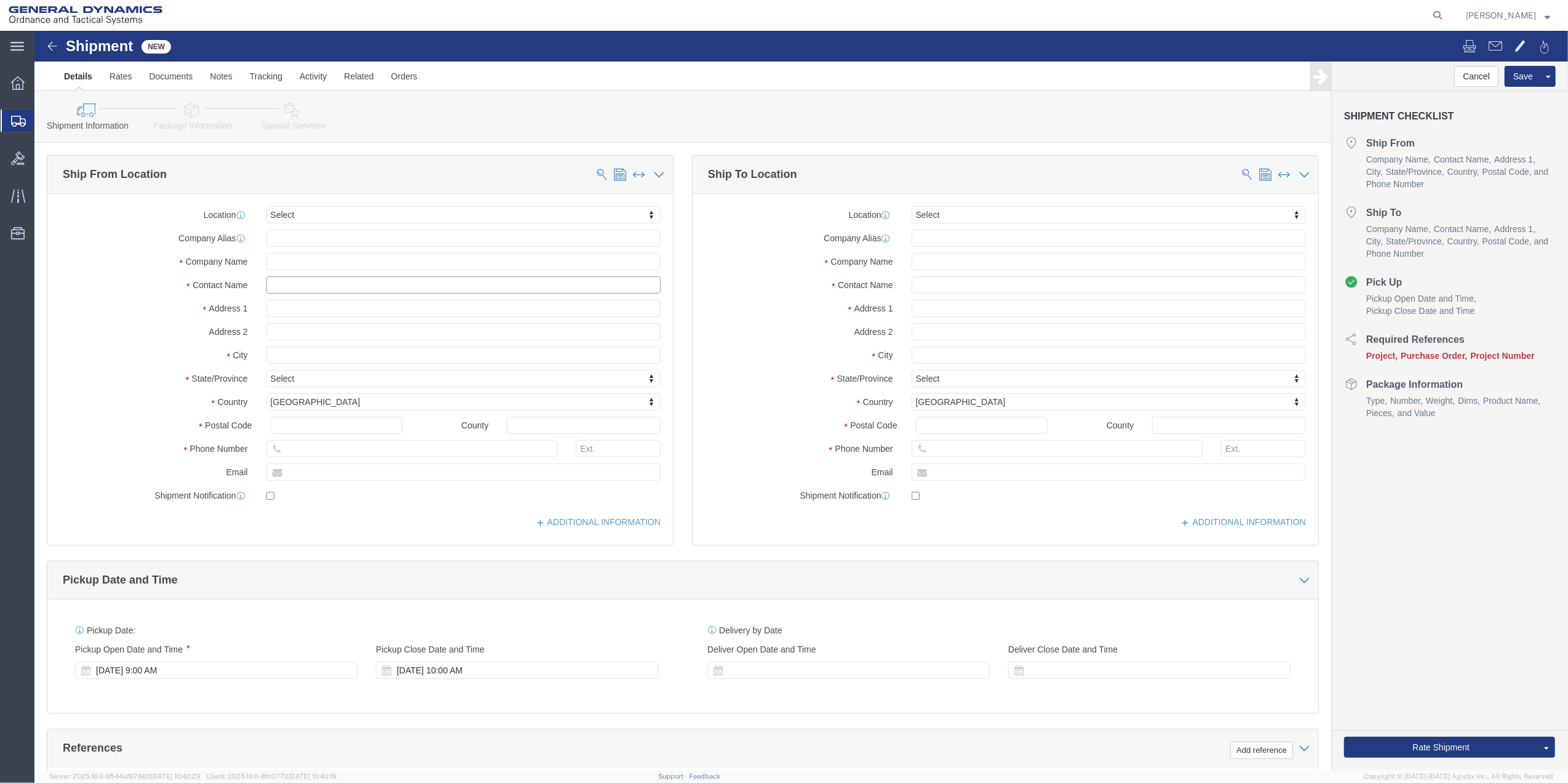
click input "text"
type input "MAIL ROOM"
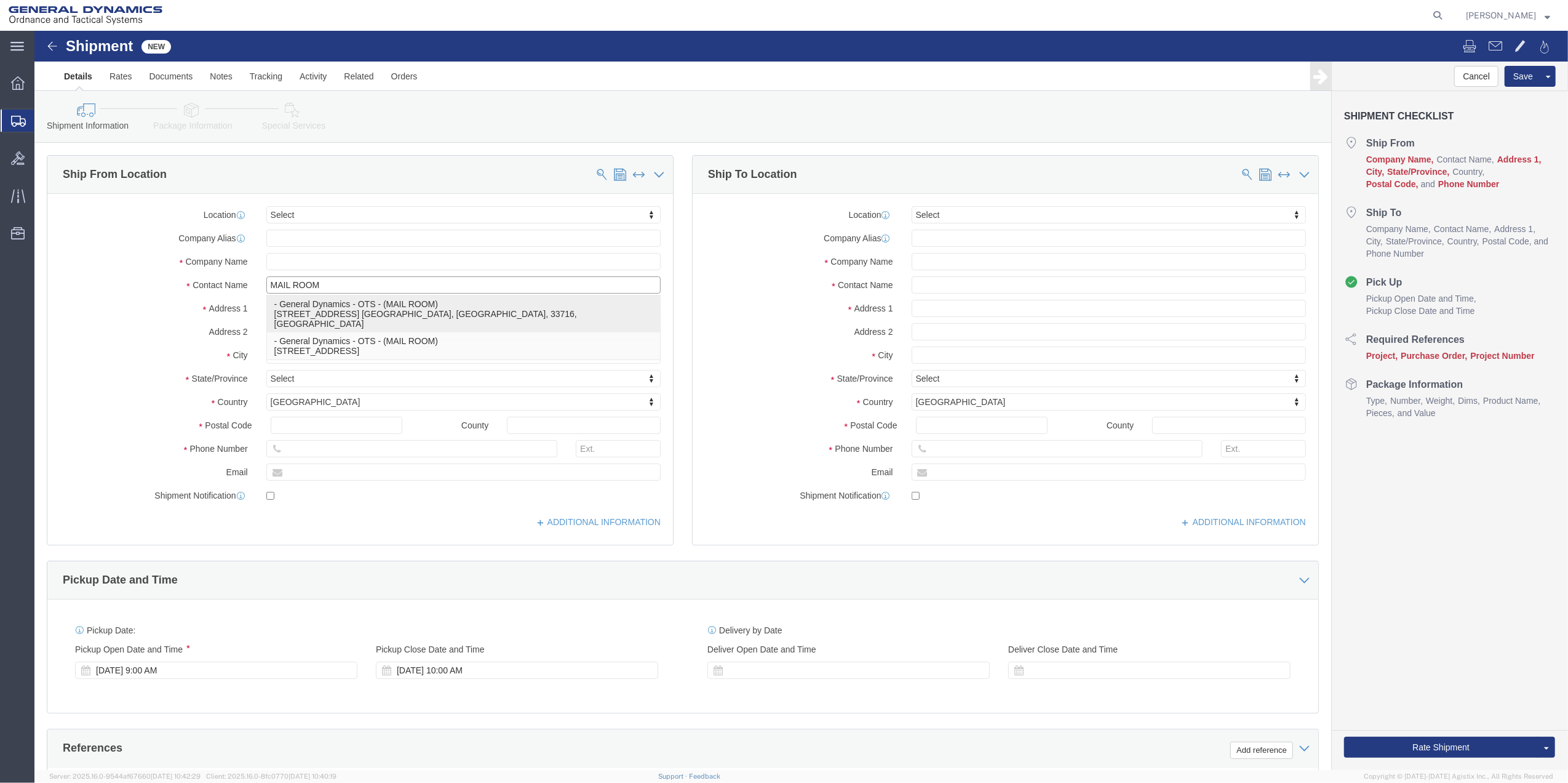
click p "- General Dynamics - OTS - (MAIL ROOM) [STREET_ADDRESS] [GEOGRAPHIC_DATA], [GEO…"
select select "FL"
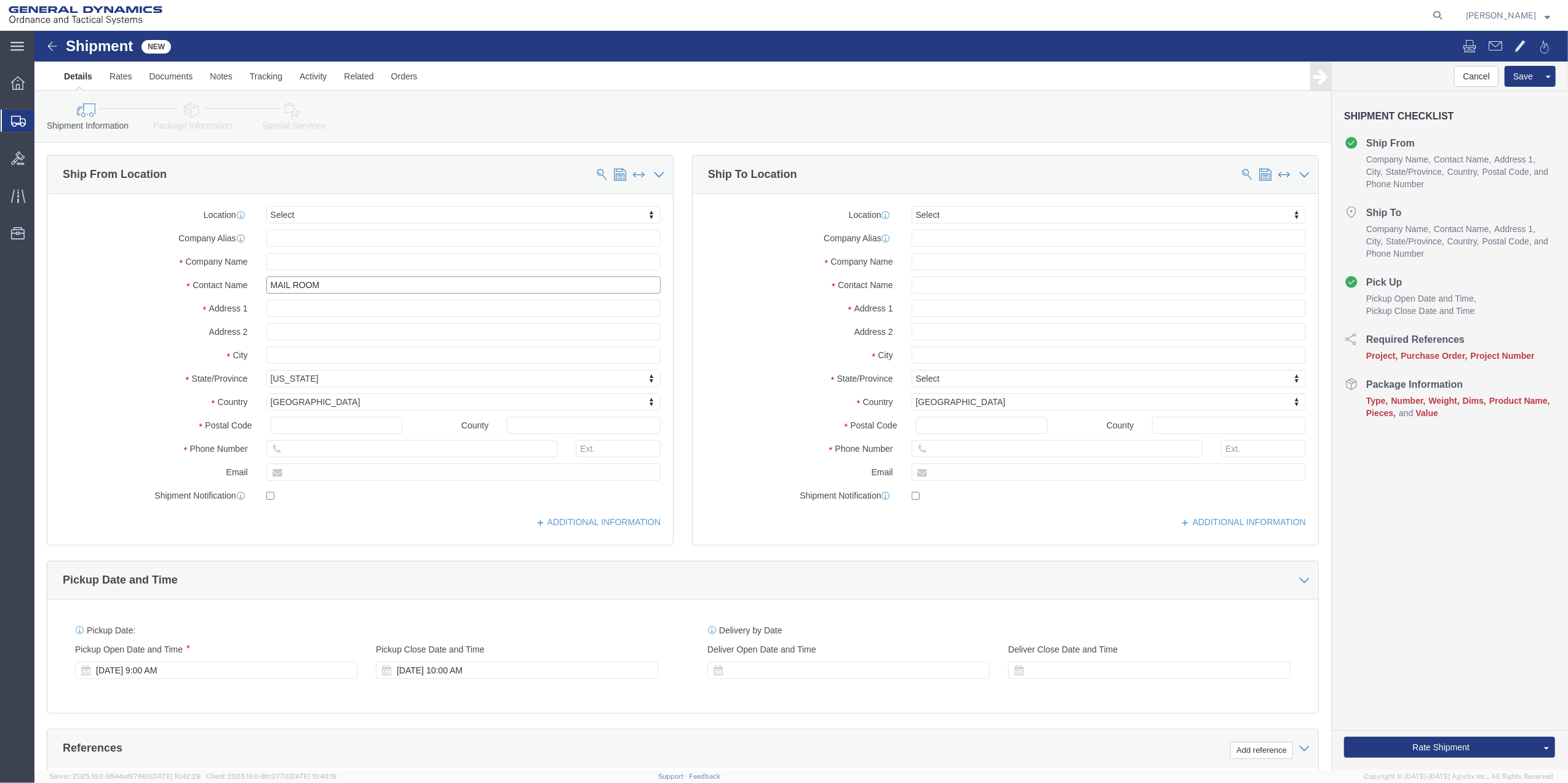
type input "MAIL ROOM"
click input "text"
type input "HIGHLAND"
click p "- CORPORATE FLEET SERVICES - (CORPORATE FLEET SERVICES) [STREET_ADDRESS][PERSON…"
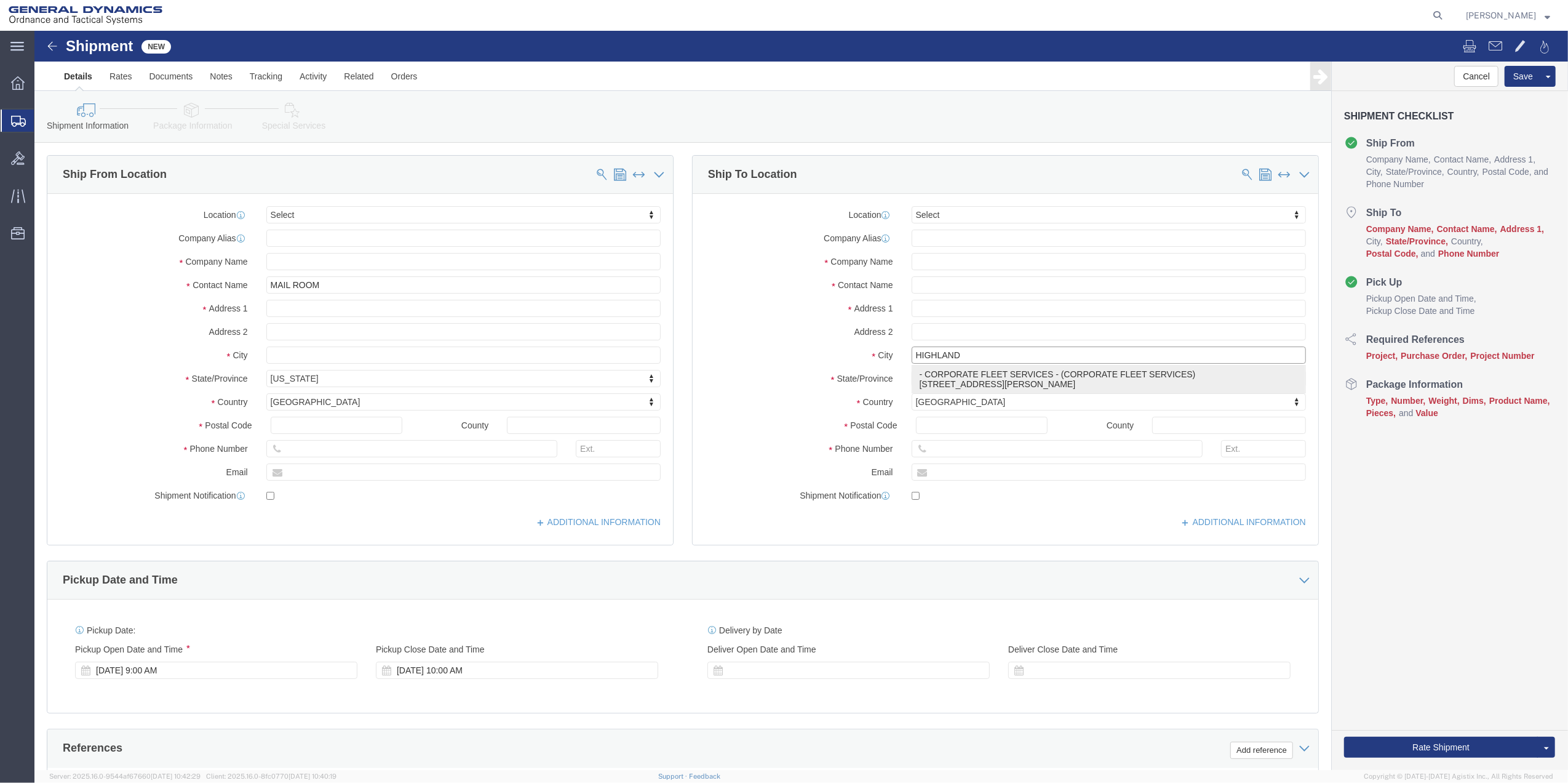
select select "MI"
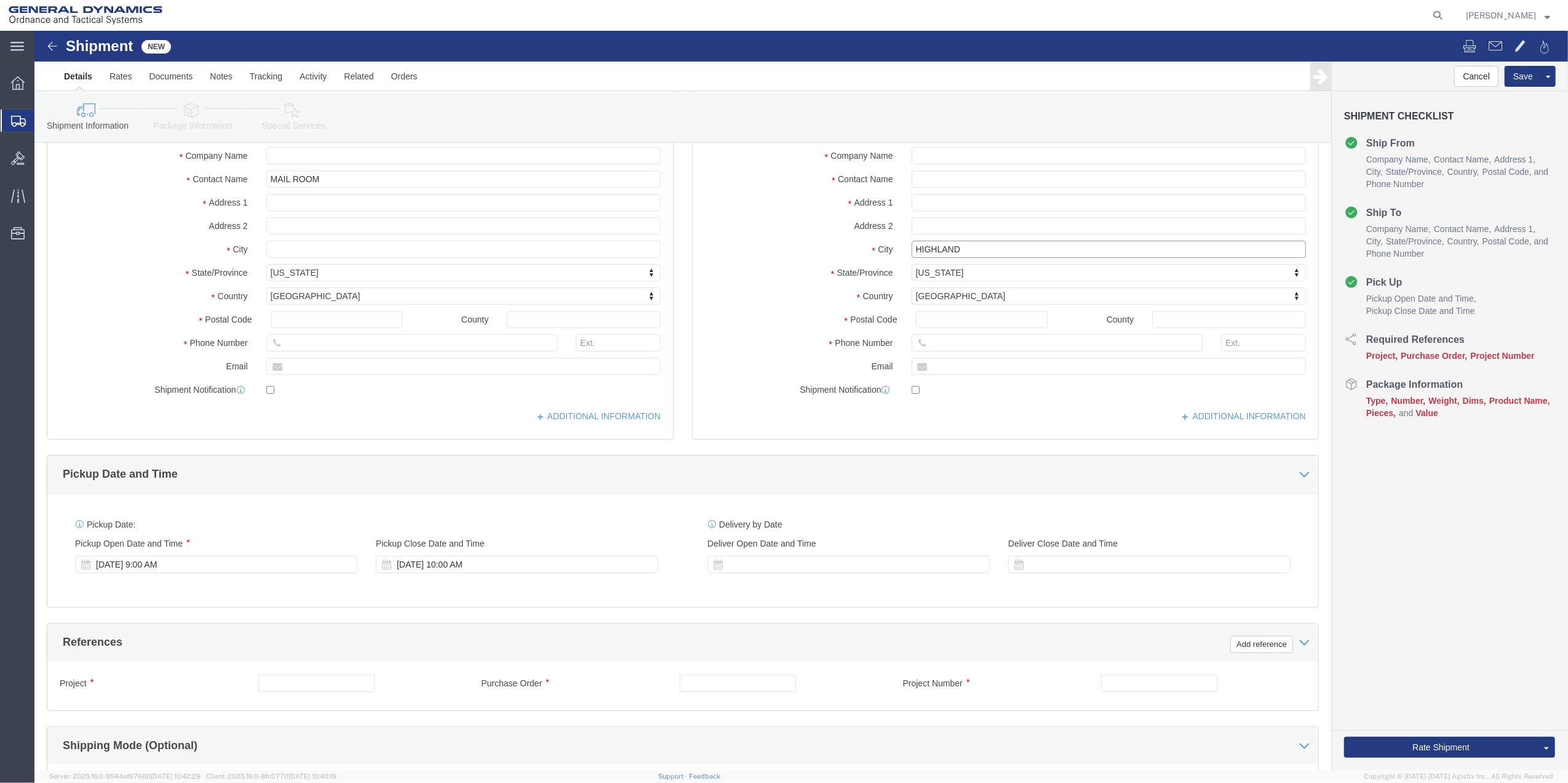
scroll to position [321, 0]
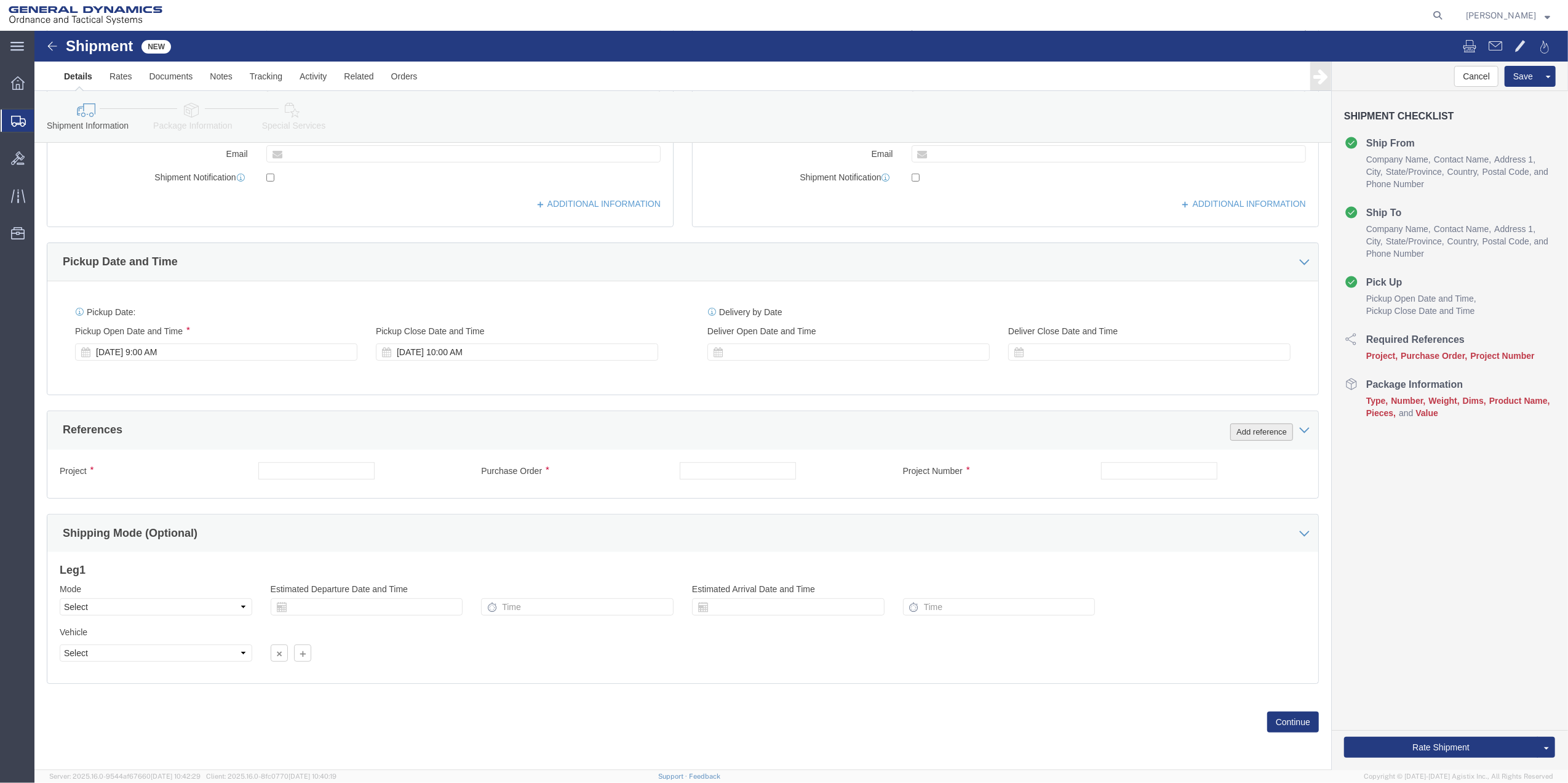
type input "[GEOGRAPHIC_DATA]"
click button "Add reference"
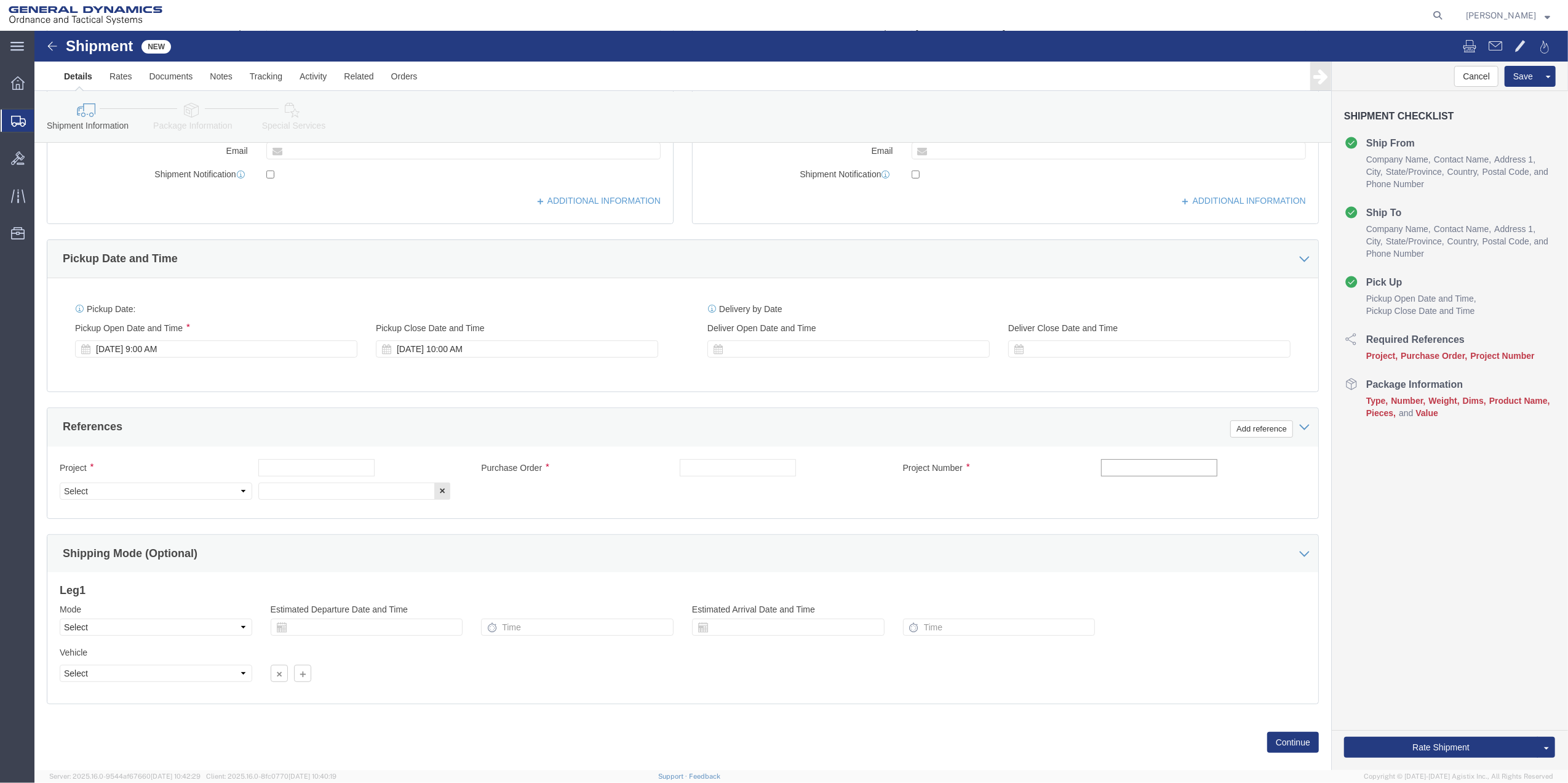
click input "text"
click input "9411"
type input "10AFM"
click input "text"
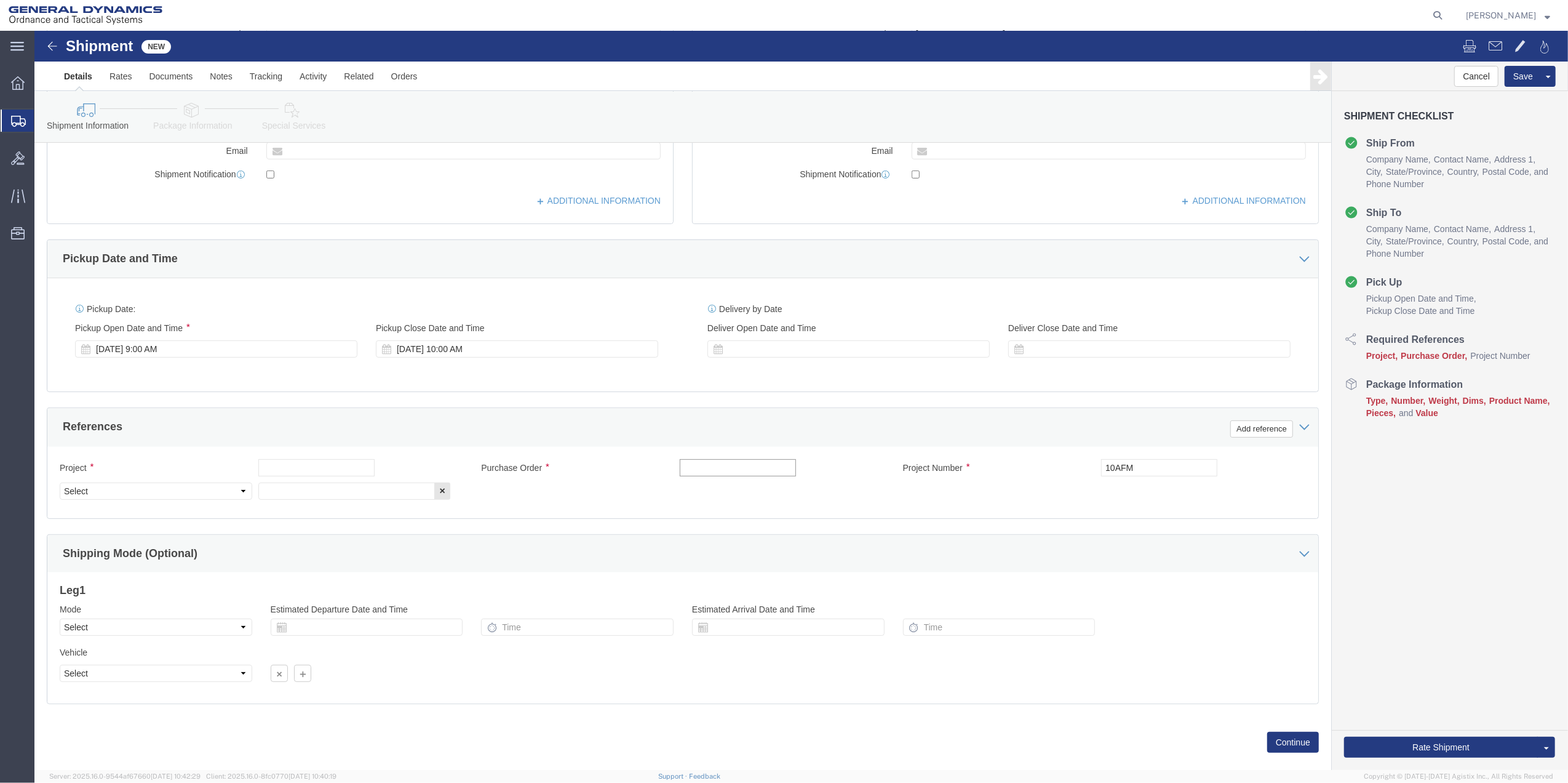
paste input "10AFM"
type input "10AFM"
click input "text"
paste input "10AFM"
type input "10AFM"
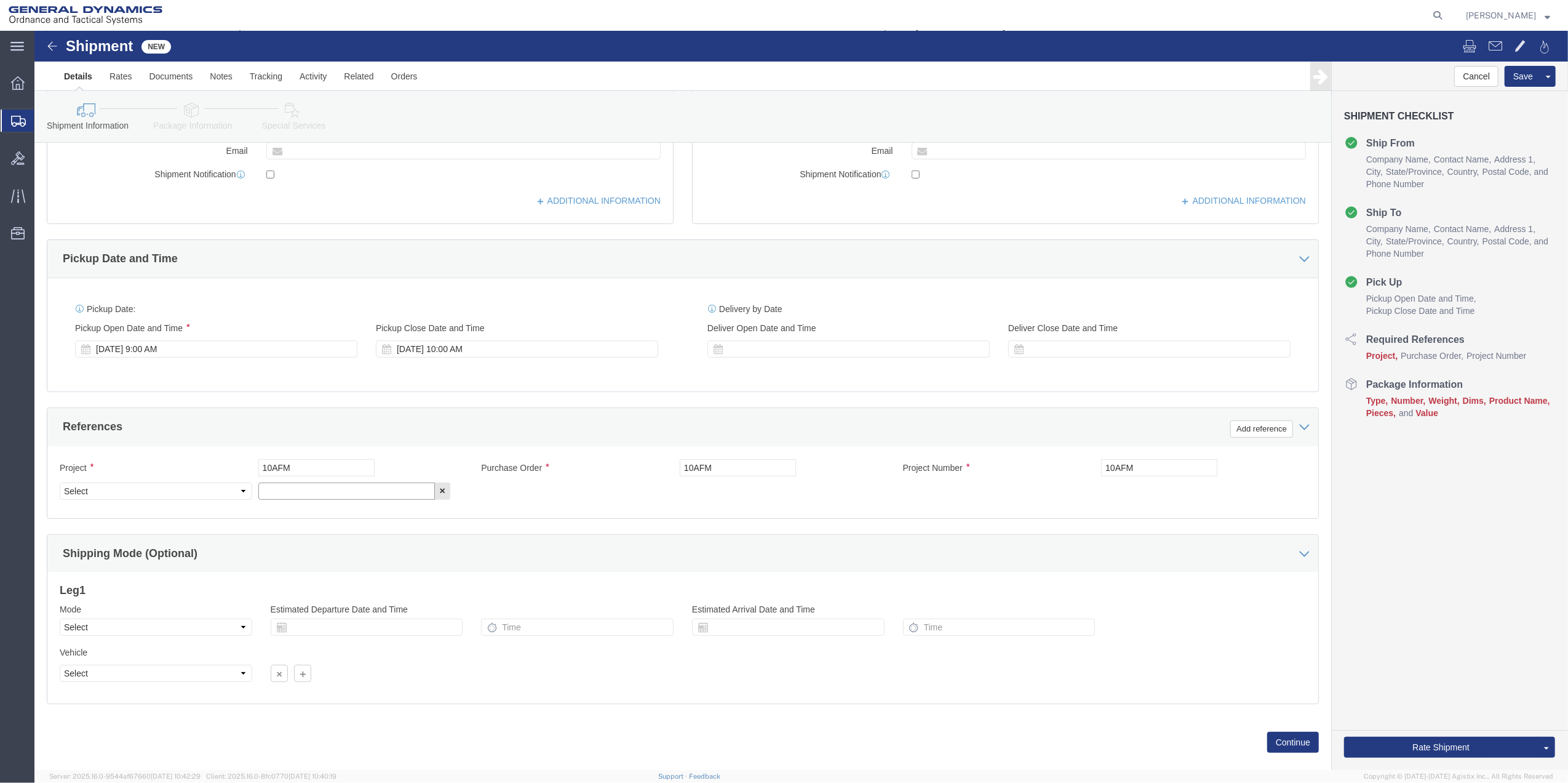
drag, startPoint x: 290, startPoint y: 457, endPoint x: 274, endPoint y: 464, distance: 17.5
click input "text"
paste input "10AFM"
type input "10AFM"
click select "Select Account Type Activity ID Airline Appointment Number ASN Batch Request # …"
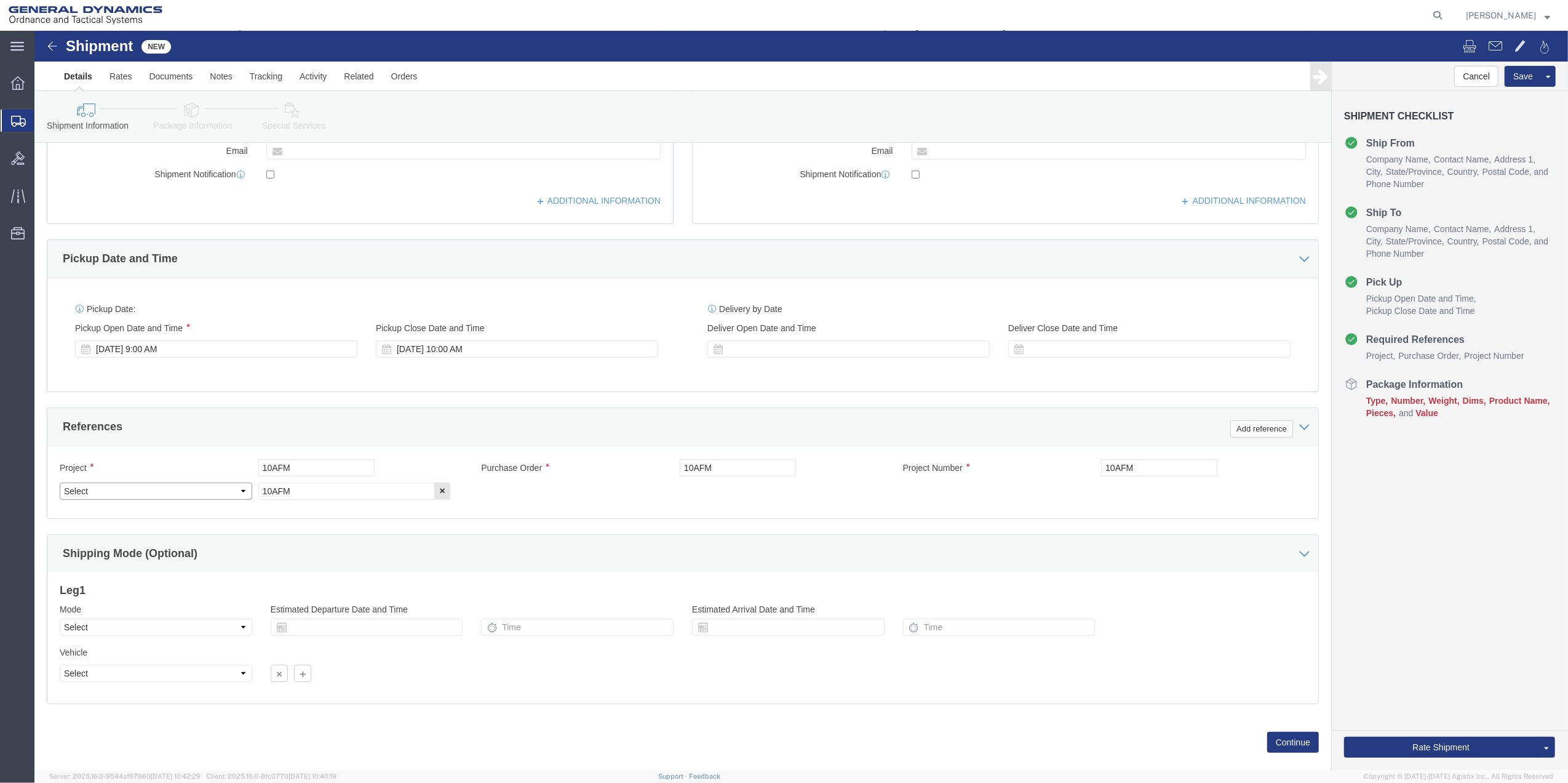
select select "DEPT"
click select "Select Account Type Activity ID Airline Appointment Number ASN Batch Request # …"
click link "Package Information"
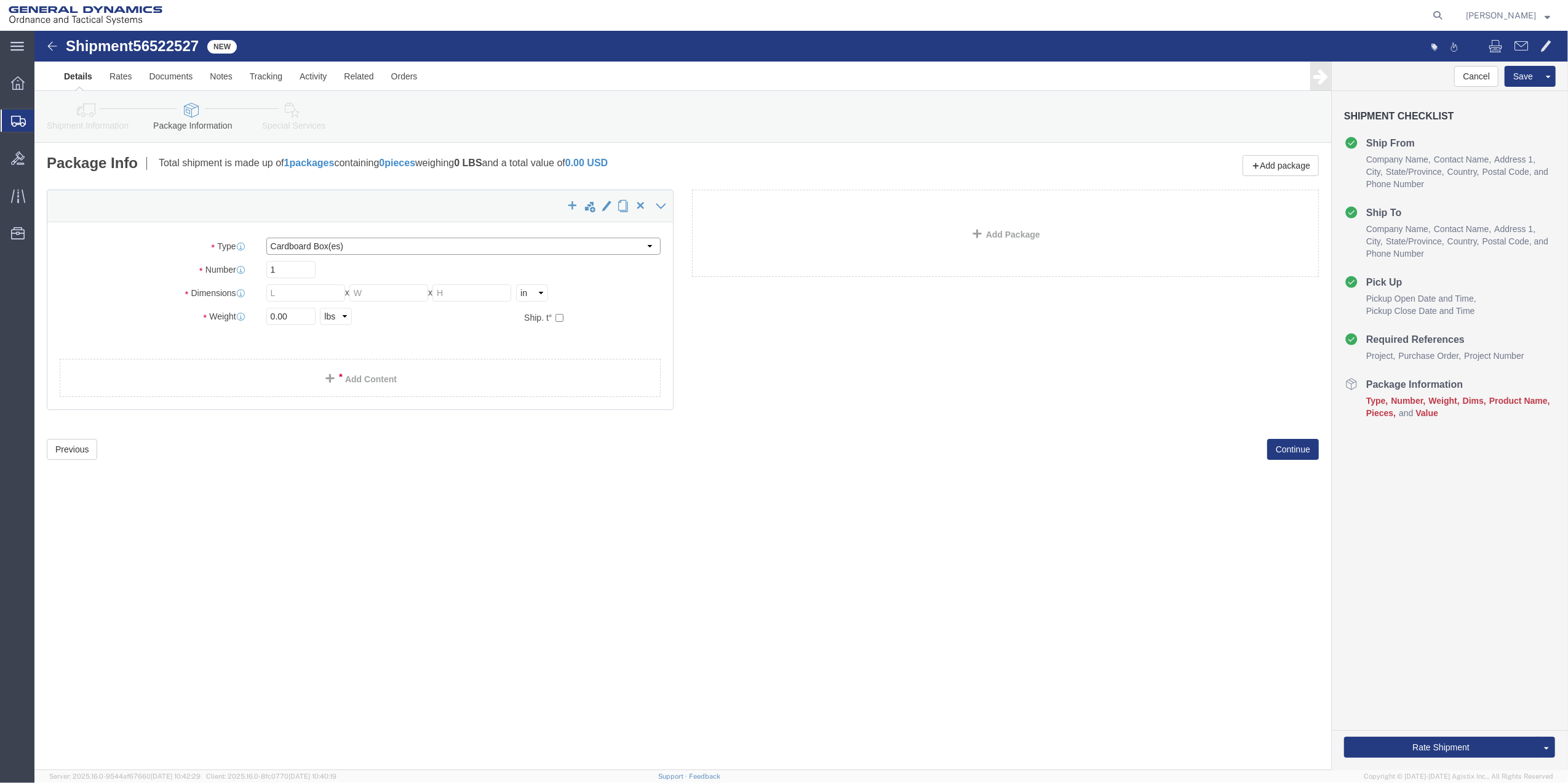
click select "Select Bale(s) Basket(s) Bolt(s) Bottle(s) Buckets Bulk Bundle(s) Can(s) Cardbo…"
select select "ENV"
click select "Select Bale(s) Basket(s) Bolt(s) Bottle(s) Buckets Bulk Bundle(s) Can(s) Cardbo…"
type input "9.50"
type input "12.50"
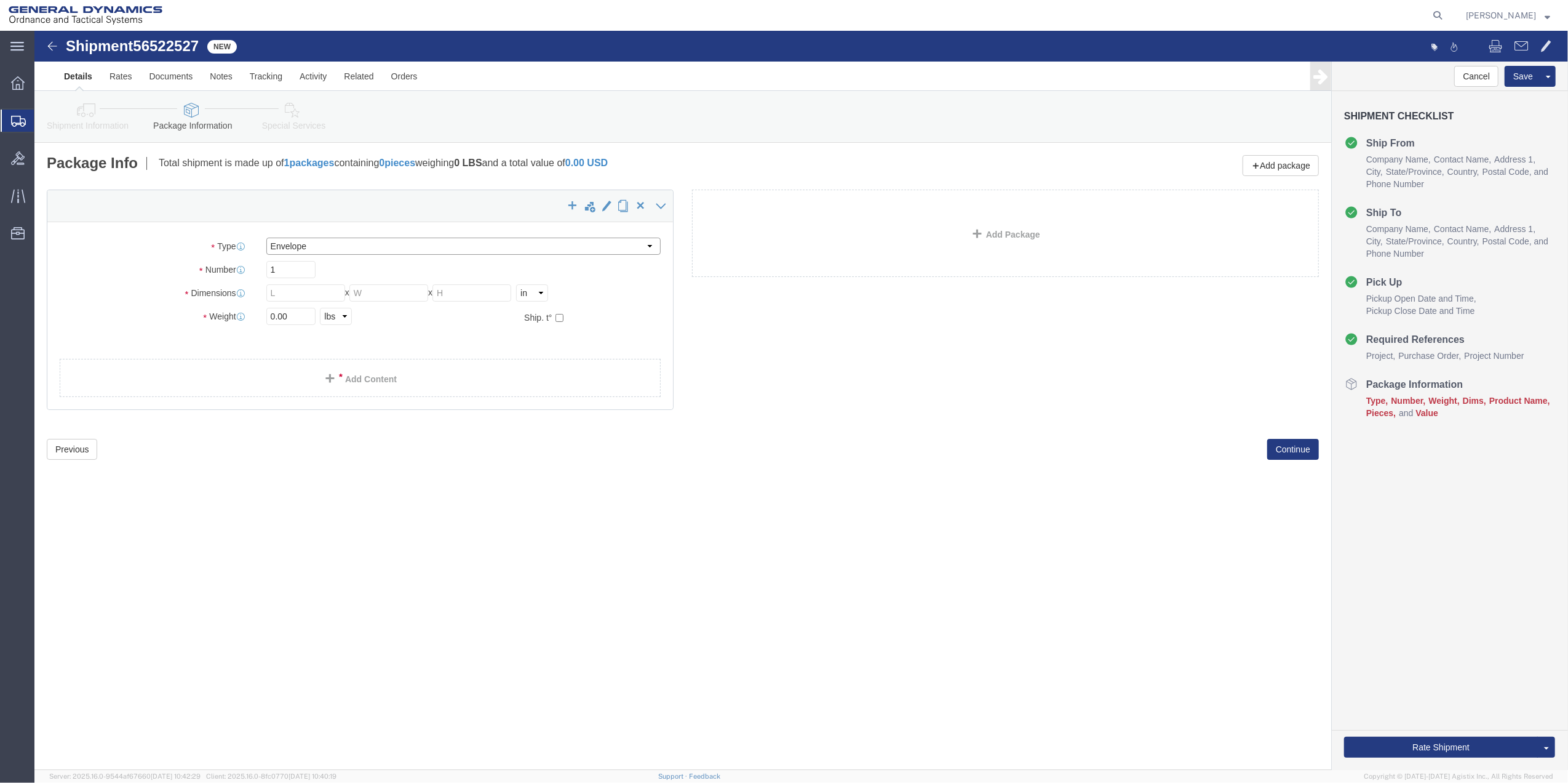
type input "0.25"
type input "1"
click link "Add Content"
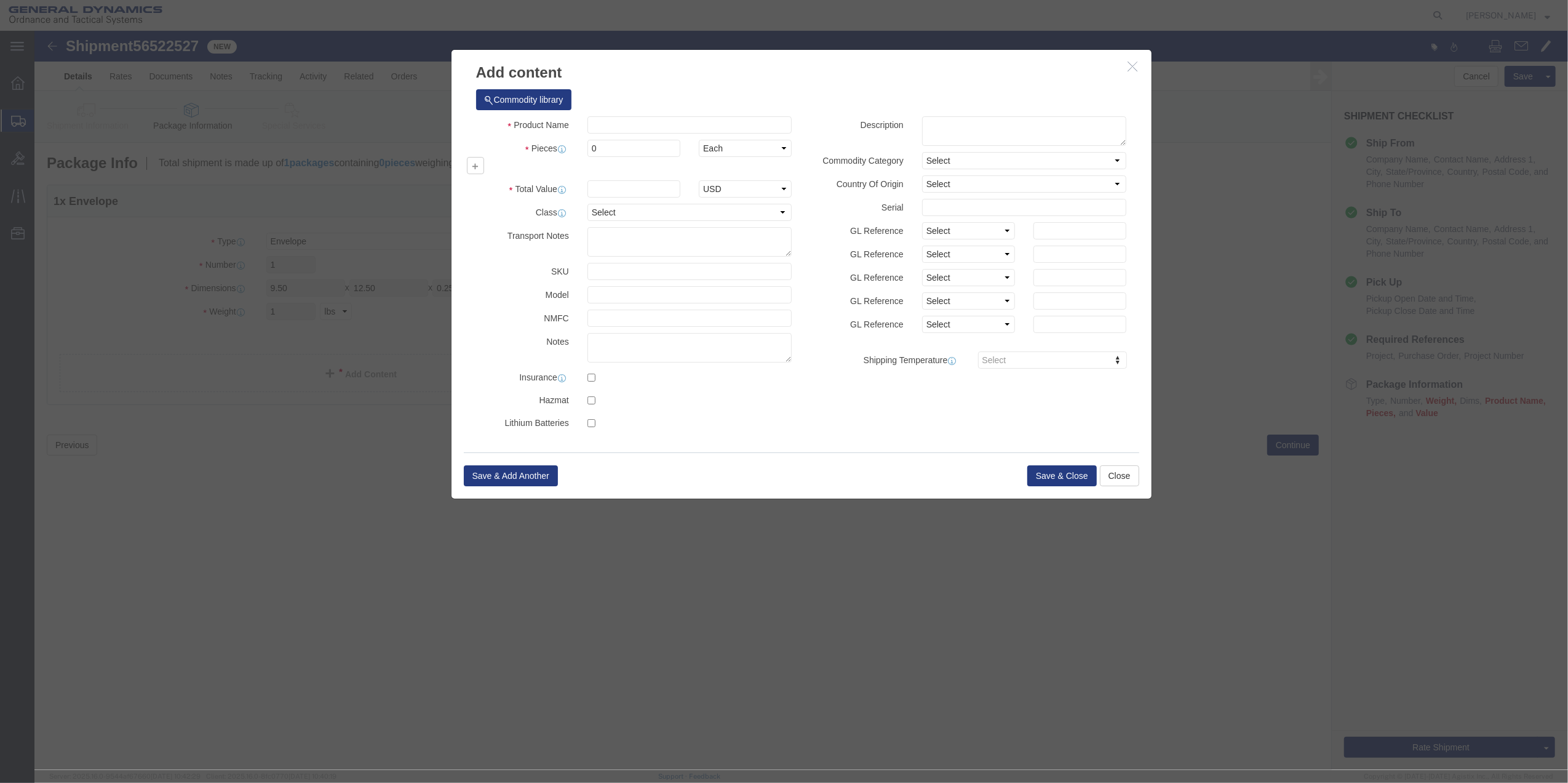
click div "Commodity library"
drag, startPoint x: 584, startPoint y: 91, endPoint x: 588, endPoint y: 97, distance: 7.2
click input "text"
type input "PAPER"
type input "100"
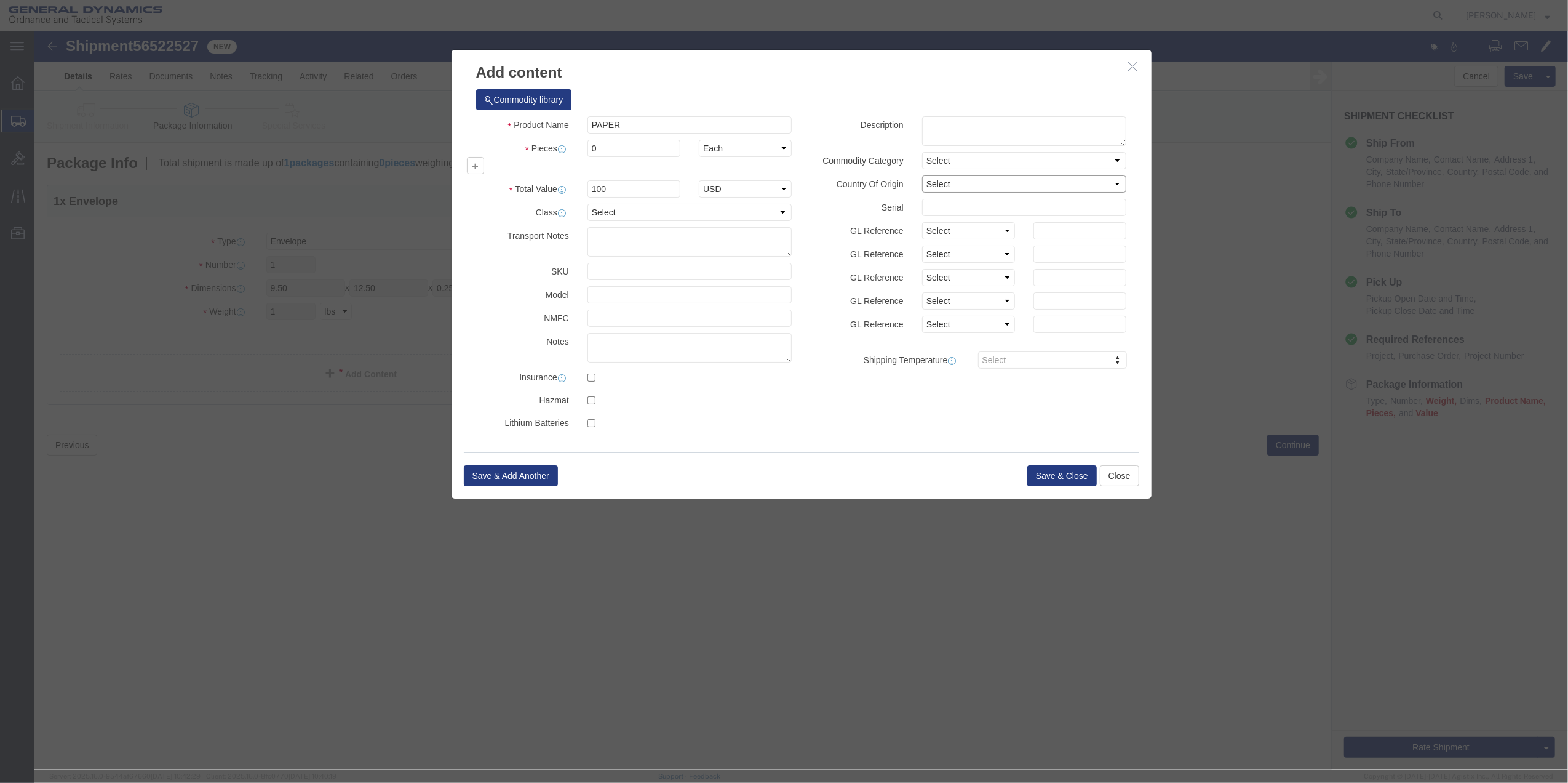
select select "US"
click input "0"
type input "01"
click select "Select 50 55 60 65 70 85 92.5 100 125 175 250 300 400"
select select "70"
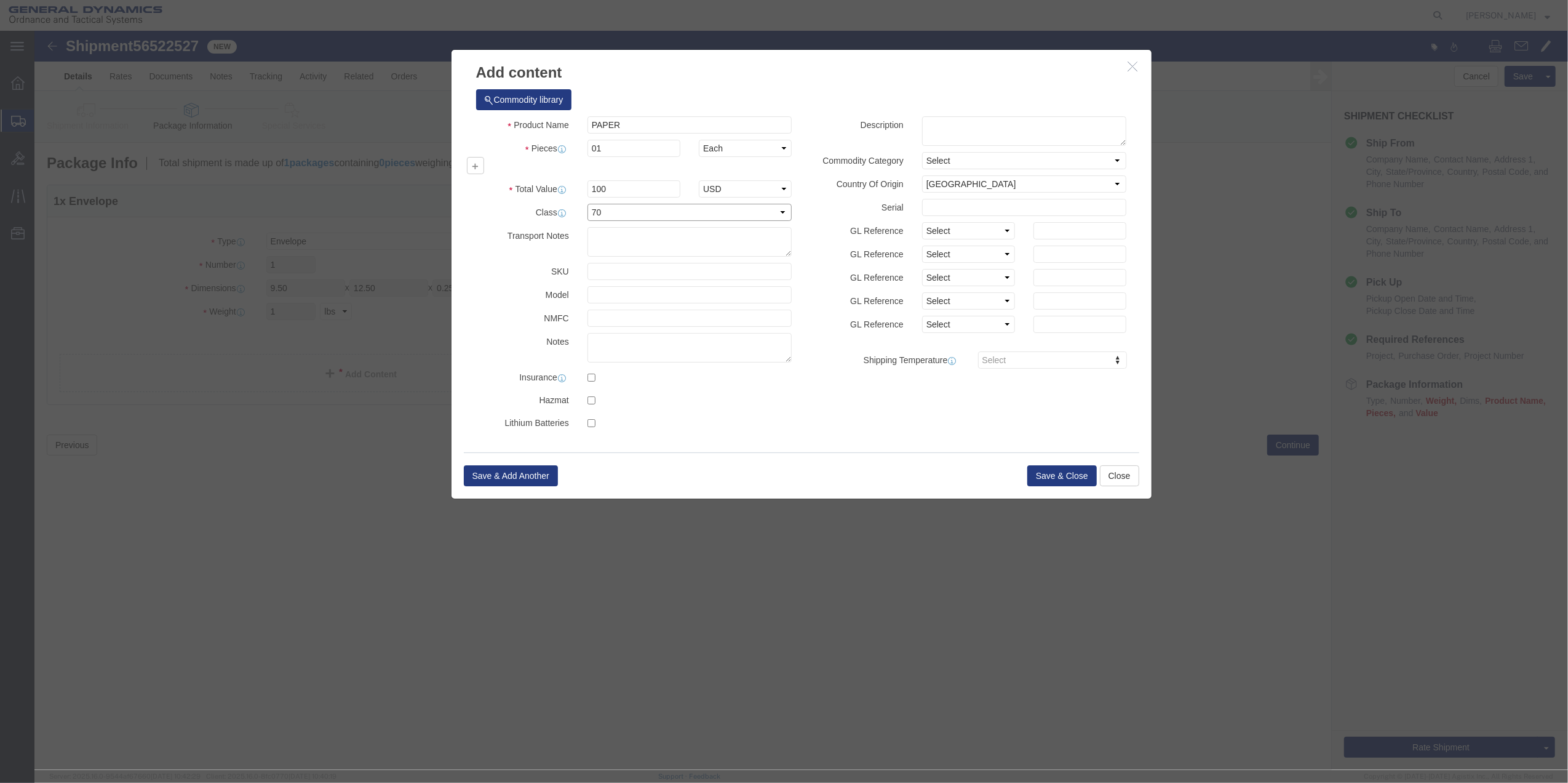
click select "Select 50 55 60 65 70 85 92.5 100 125 175 250 300 400"
click button "Save & Close"
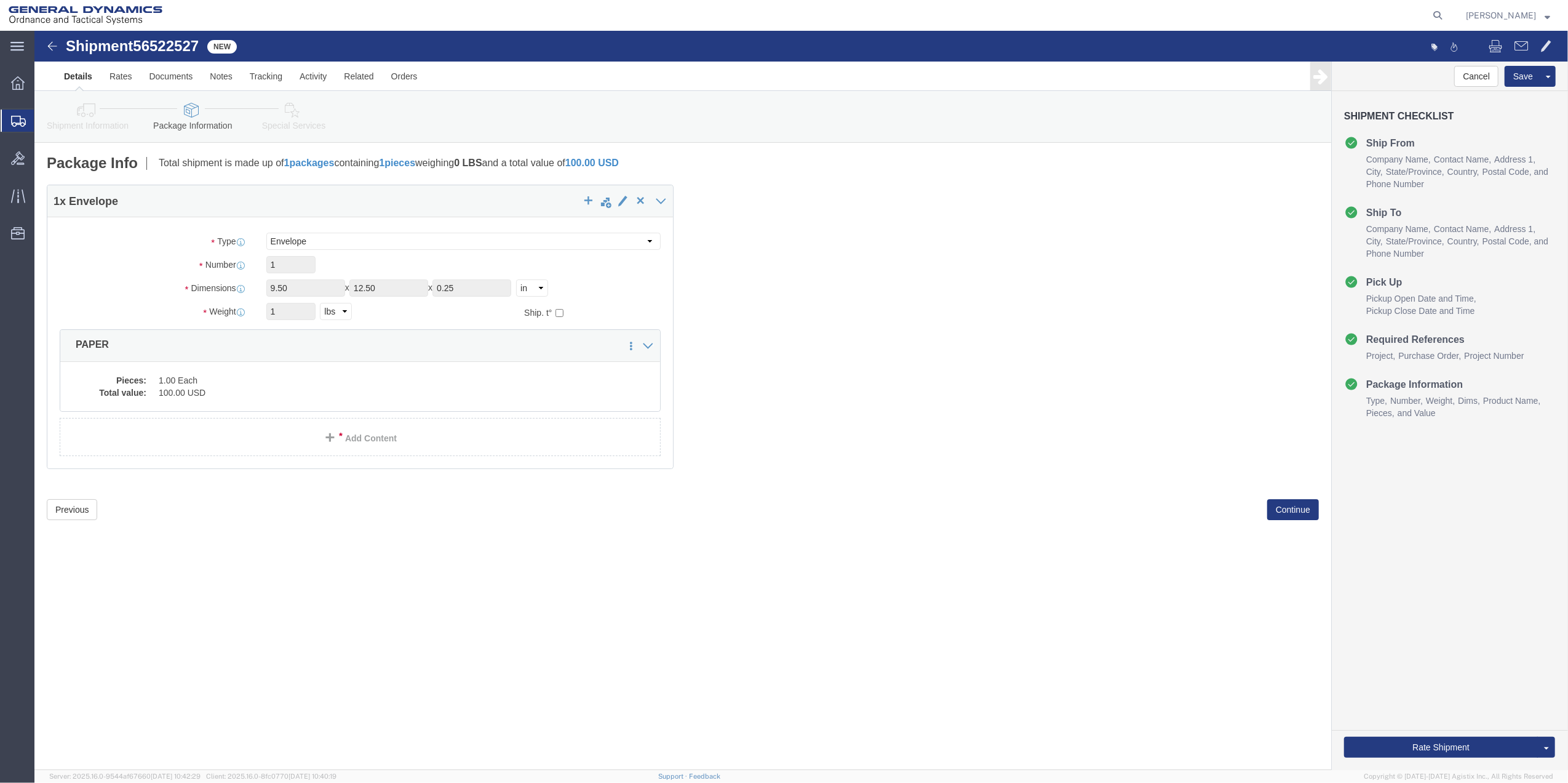
click link "Special Services"
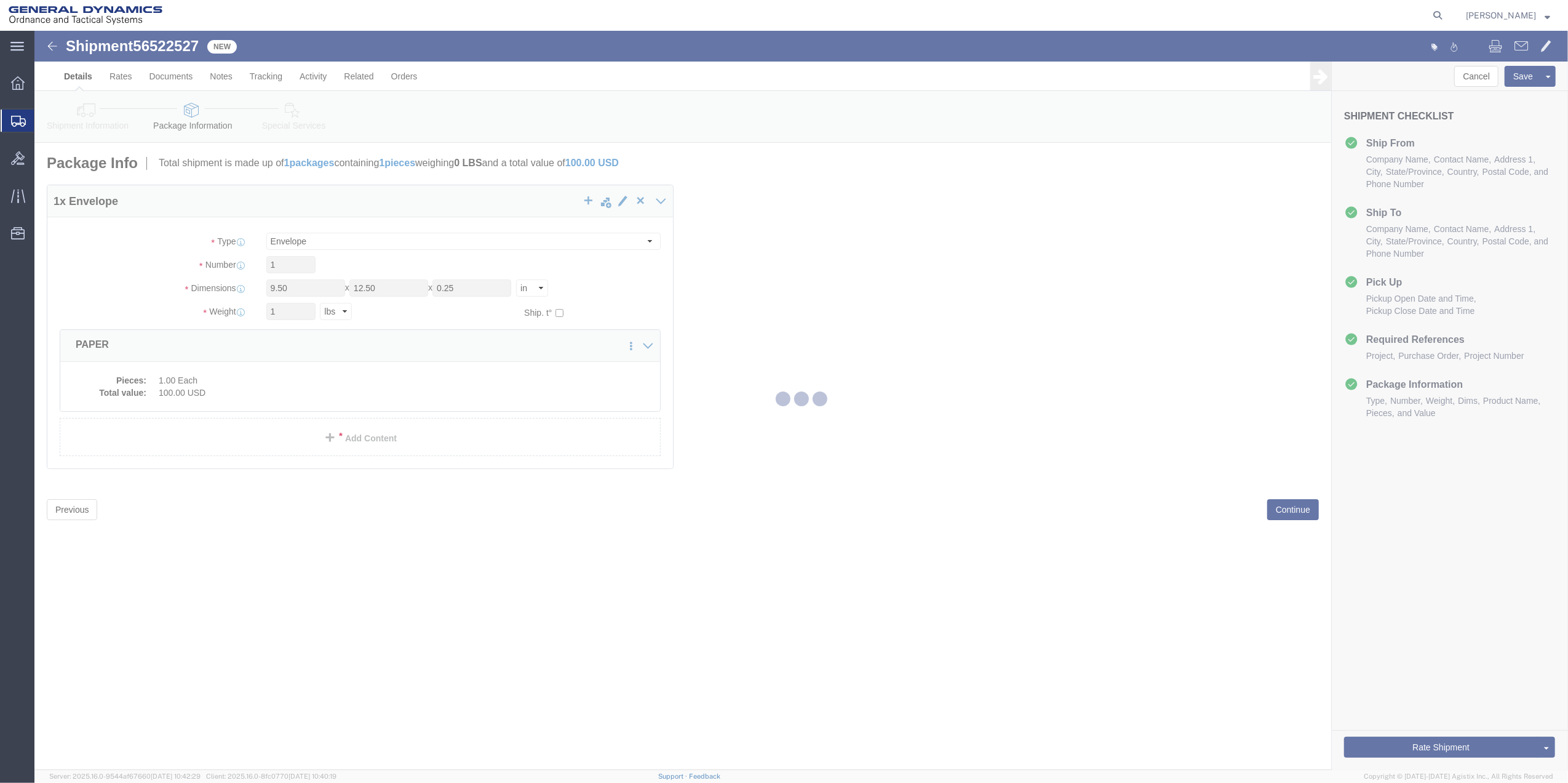
select select
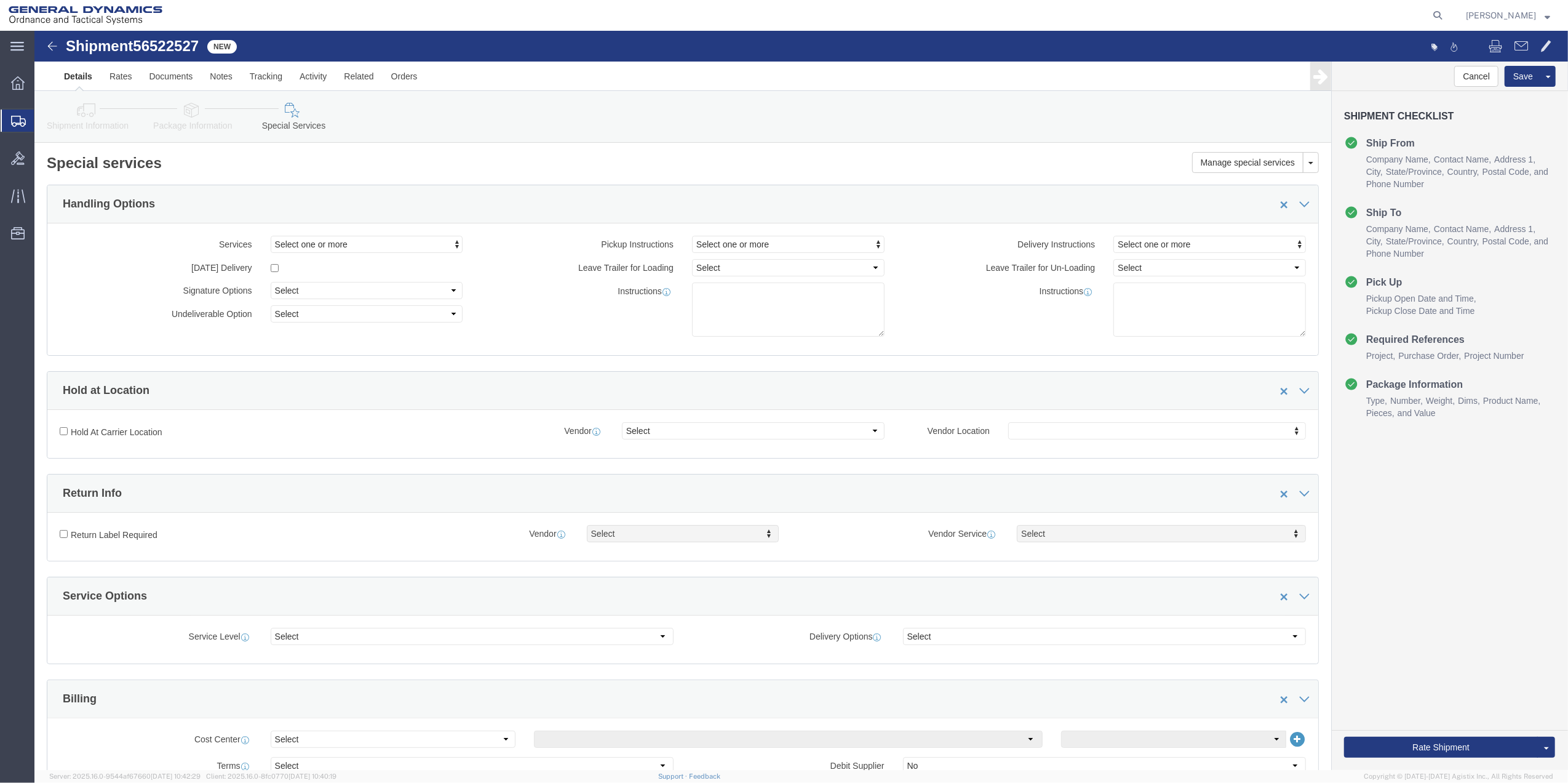
scroll to position [410, 0]
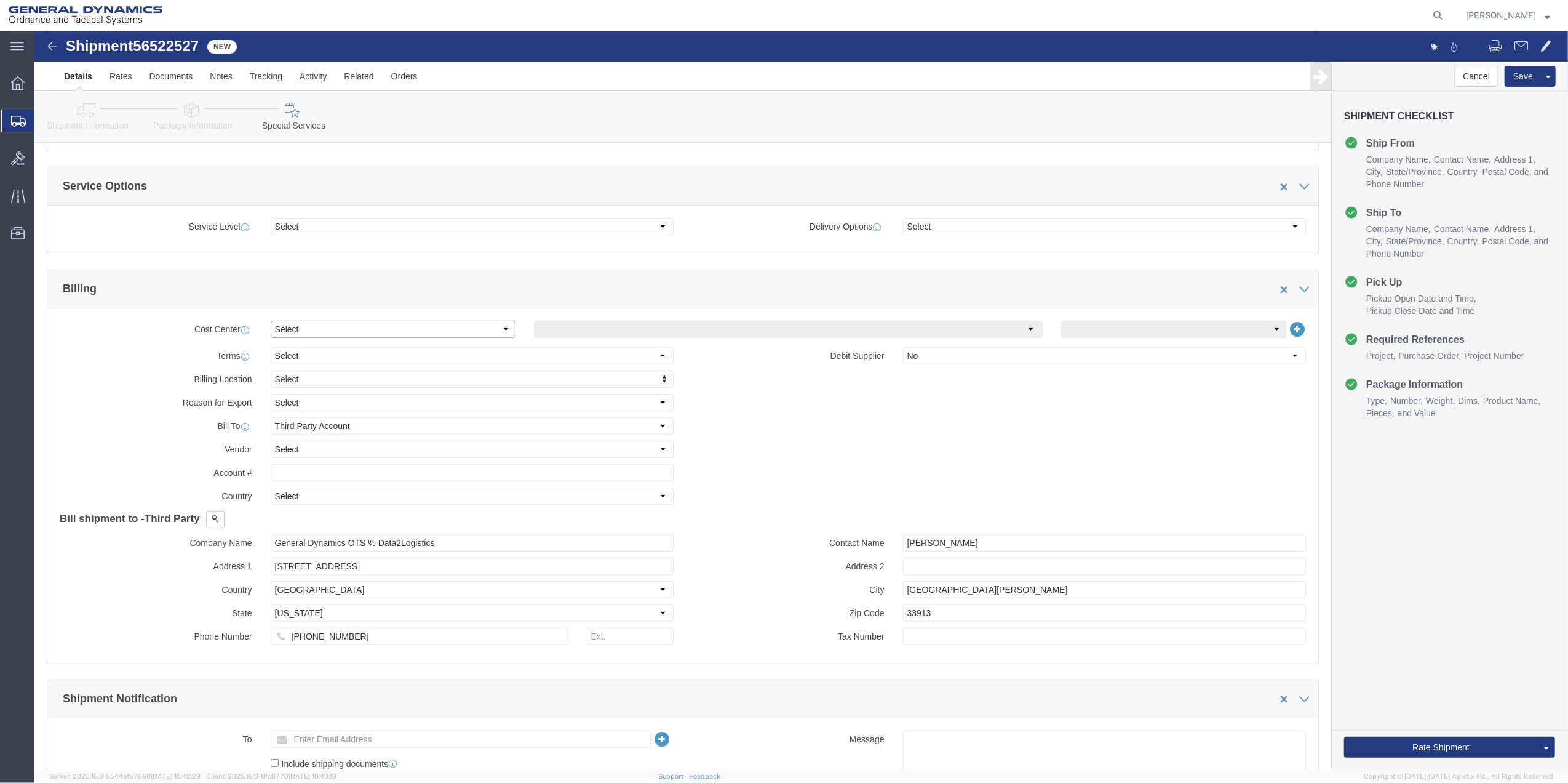
click select "Select Buyer Cost Center Department Operations Number Order Number Sales Person"
select select "DEPARTMENT"
click select "Select Buyer Cost Center Department Operations Number Order Number Sales Person"
click select "Select [GEOGRAPHIC_DATA] [GEOGRAPHIC_DATA] [GEOGRAPHIC_DATA] [GEOGRAPHIC_DATA] …"
select select "1763983"
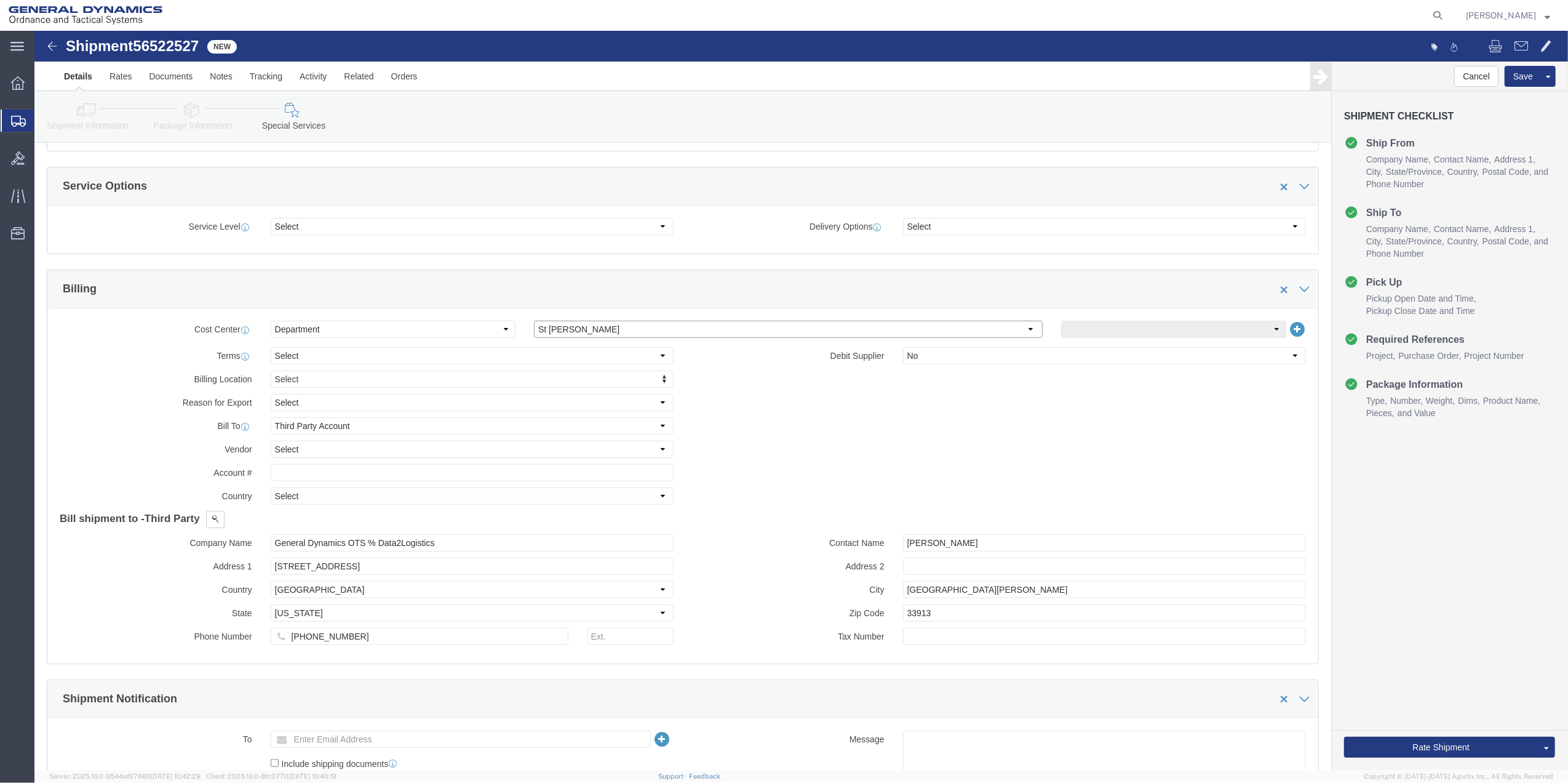
click select "Select [GEOGRAPHIC_DATA] [GEOGRAPHIC_DATA] [GEOGRAPHIC_DATA] [GEOGRAPHIC_DATA] …"
drag, startPoint x: 1073, startPoint y: 303, endPoint x: 1068, endPoint y: 311, distance: 9.4
click select "Select 10AFM 10GAG 10GAH 10GFL 10GFO 10GIE 10GIS 30MABS St [PERSON_NAME] Program"
select select "214681"
click select "Select 10AFM 10GAG 10GAH 10GFL 10GFO 10GIE 10GIS 30MABS St [PERSON_NAME] Program"
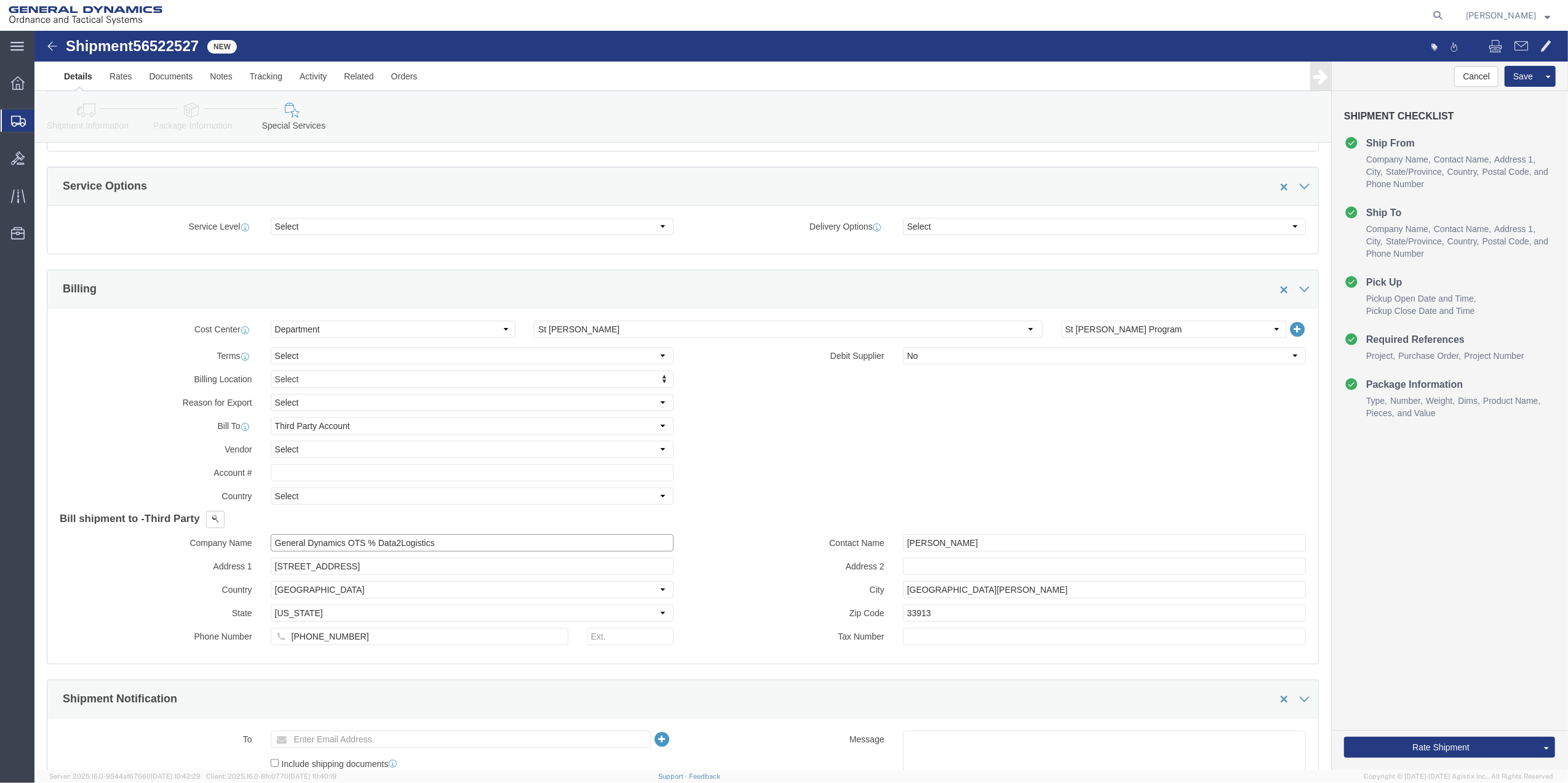
click input "General Dynamics OTS % Data2Logistics"
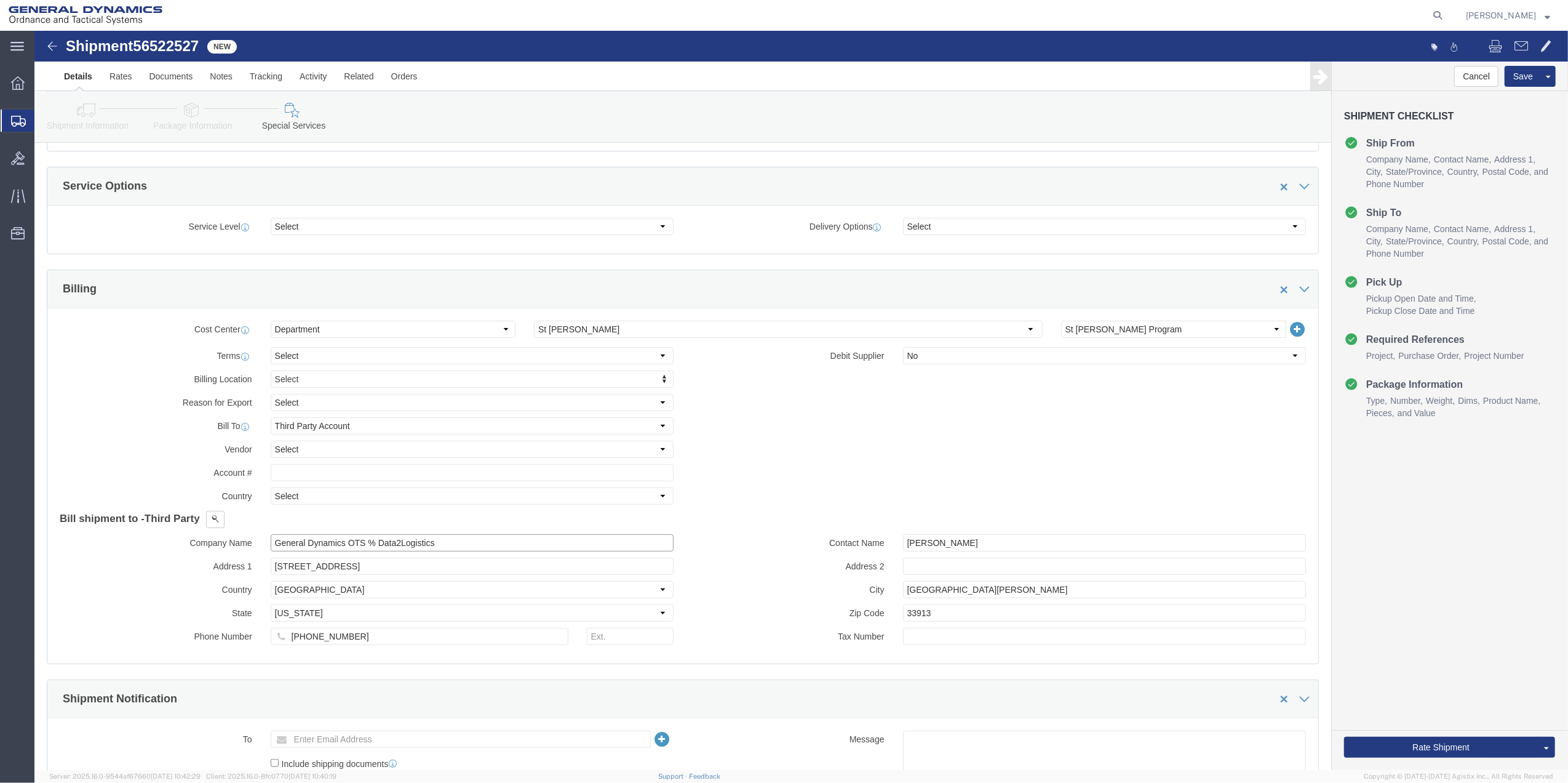
click input "General Dynamics OTS % Data2Logistics"
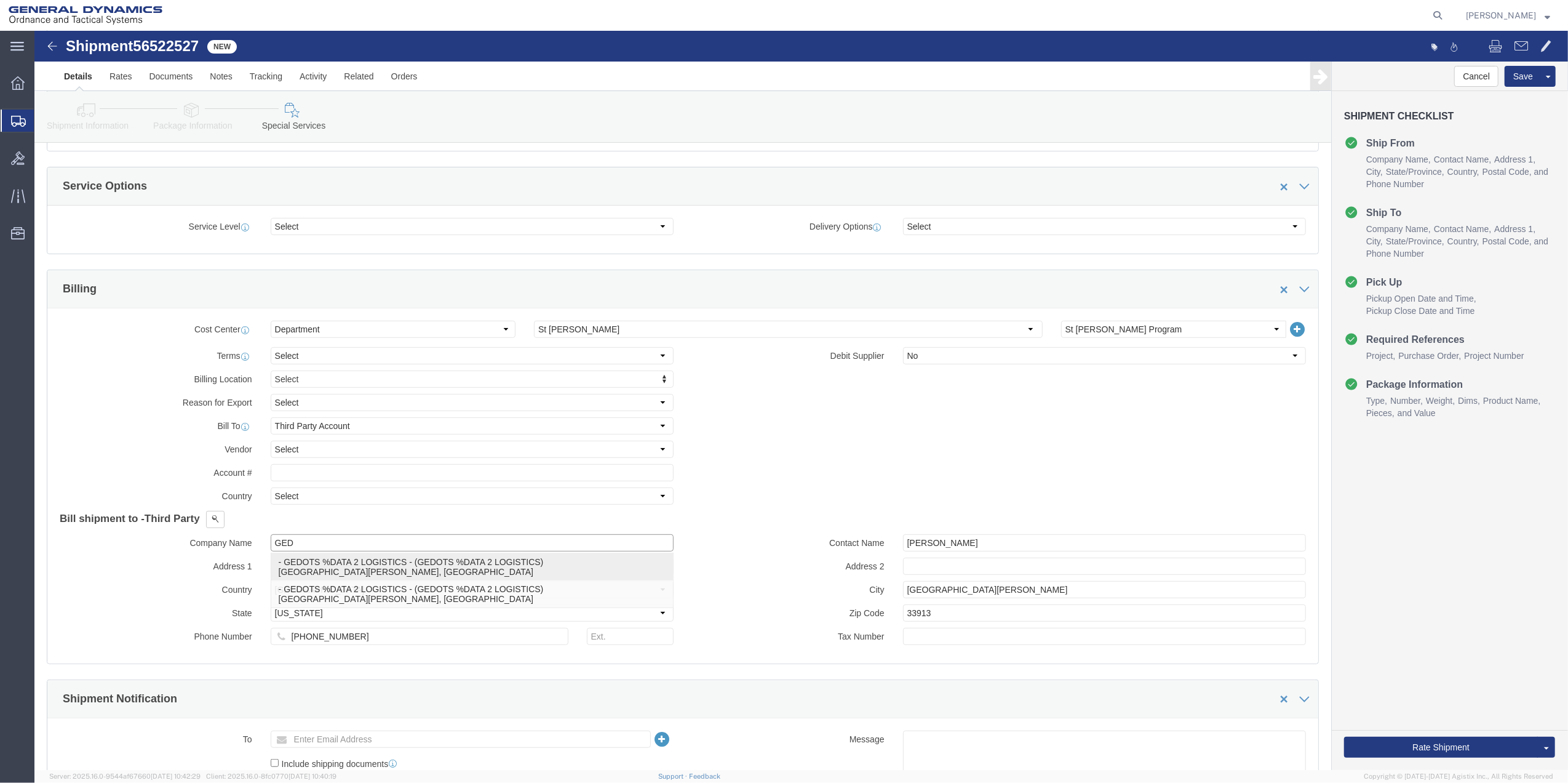
click p "- GEDOTS %DATA 2 LOGISTICS - (GEDOTS %DATA 2 LOGISTICS) [GEOGRAPHIC_DATA][PERSO…"
type input "GEDOTS %DATA 2 LOGISTICS"
type input "PO BOX 61050"
type input "GEDOTS %DATA 2 LOGISTICS"
type input "FORT [PERSON_NAME]"
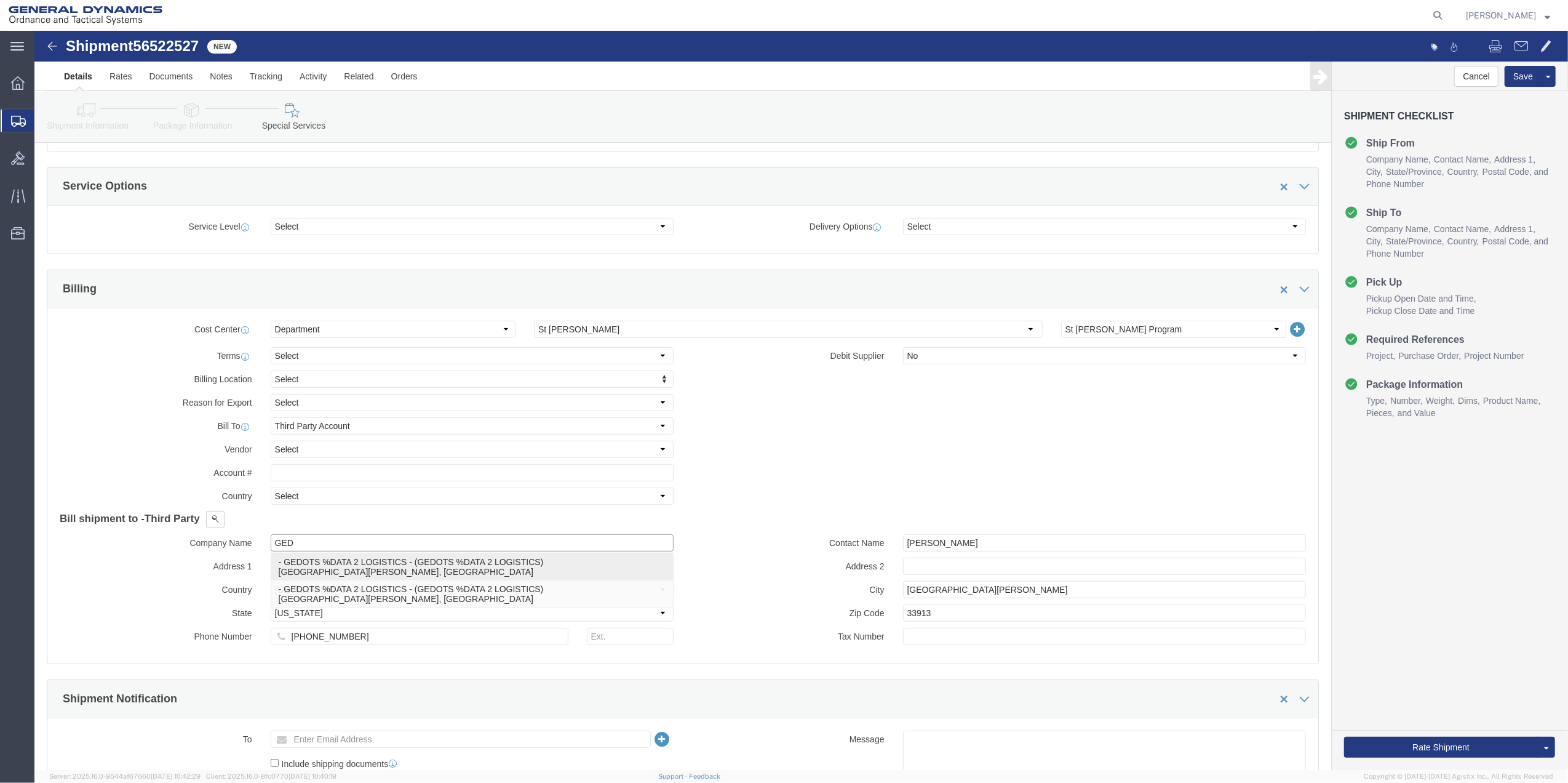
type input "33906"
select select "FL"
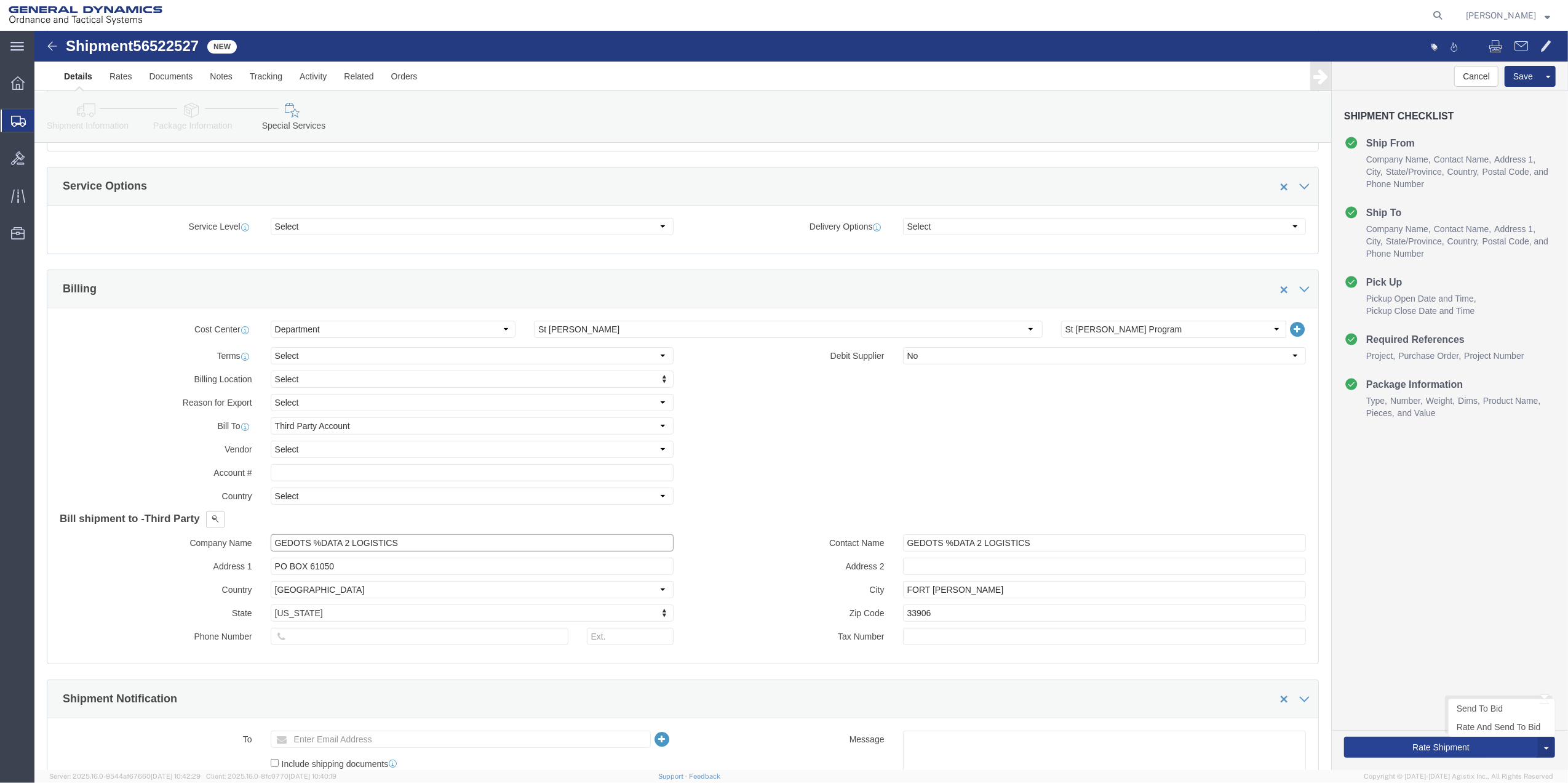
type input "GEDOTS %DATA 2 LOGISTICS"
click button "Rate Shipment"
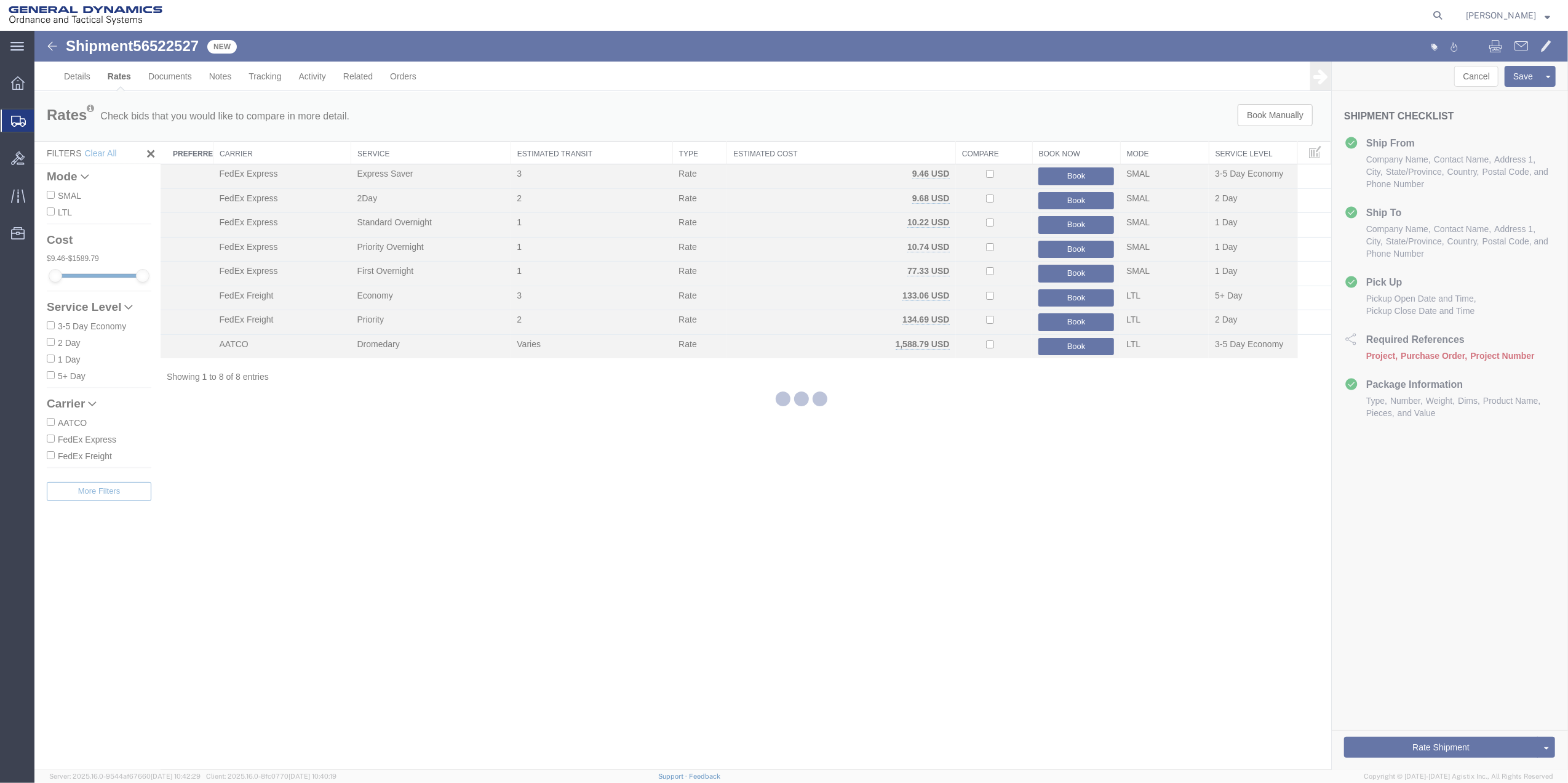
scroll to position [0, 0]
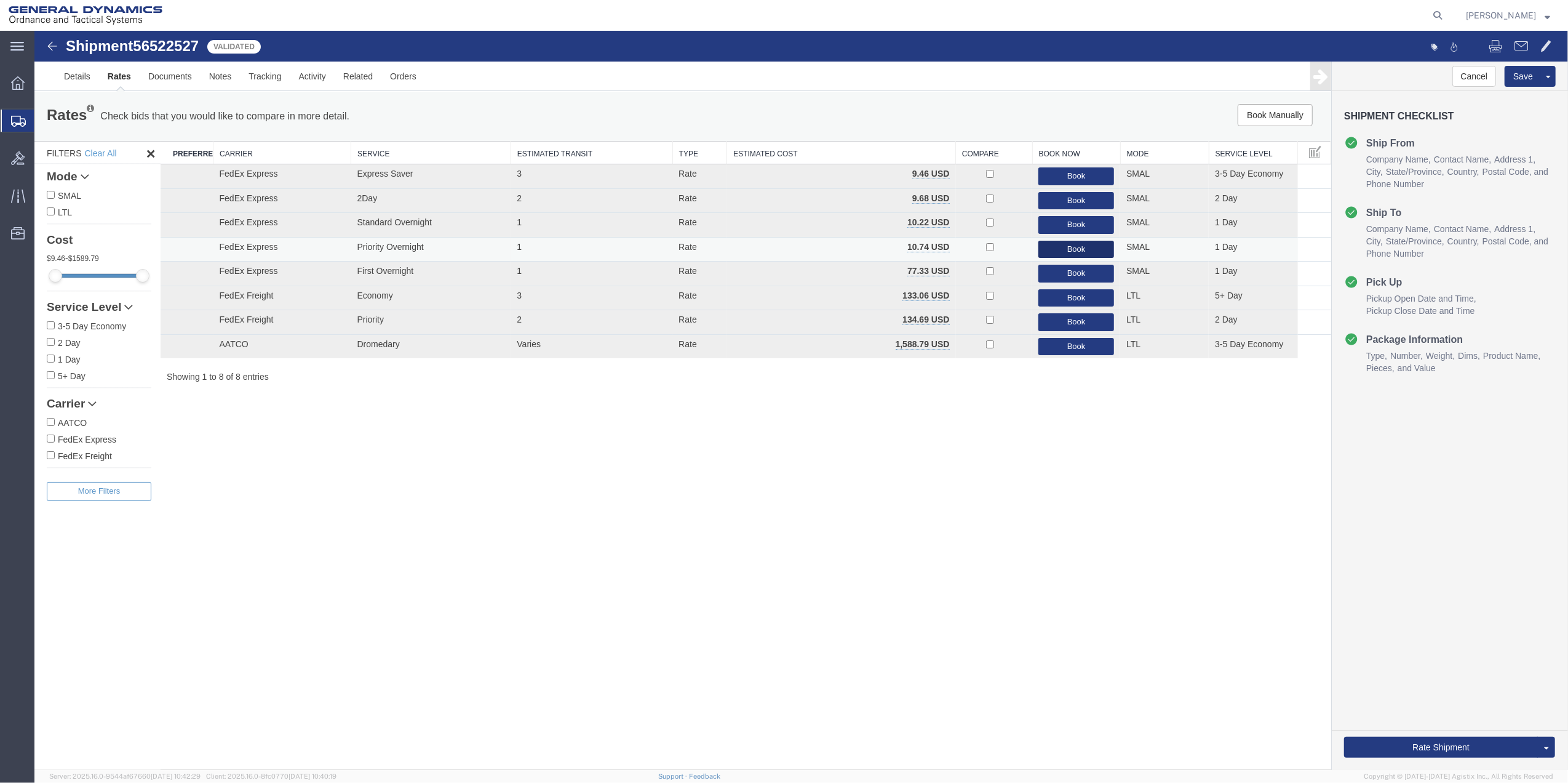
click at [1073, 249] on button "Book" at bounding box center [1076, 249] width 76 height 18
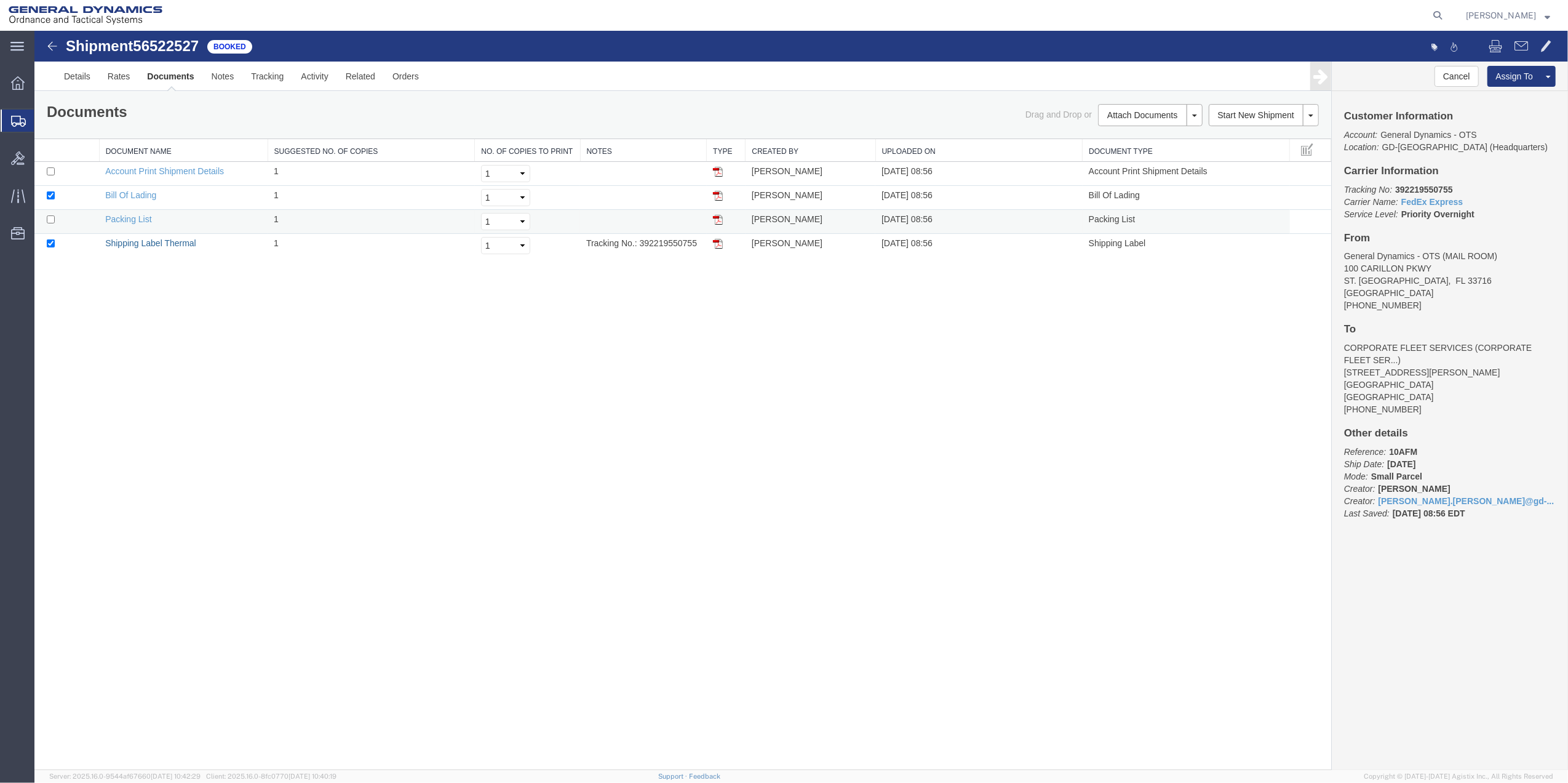
click at [136, 242] on link "Shipping Label Thermal" at bounding box center [151, 243] width 91 height 10
